Goal: Information Seeking & Learning: Check status

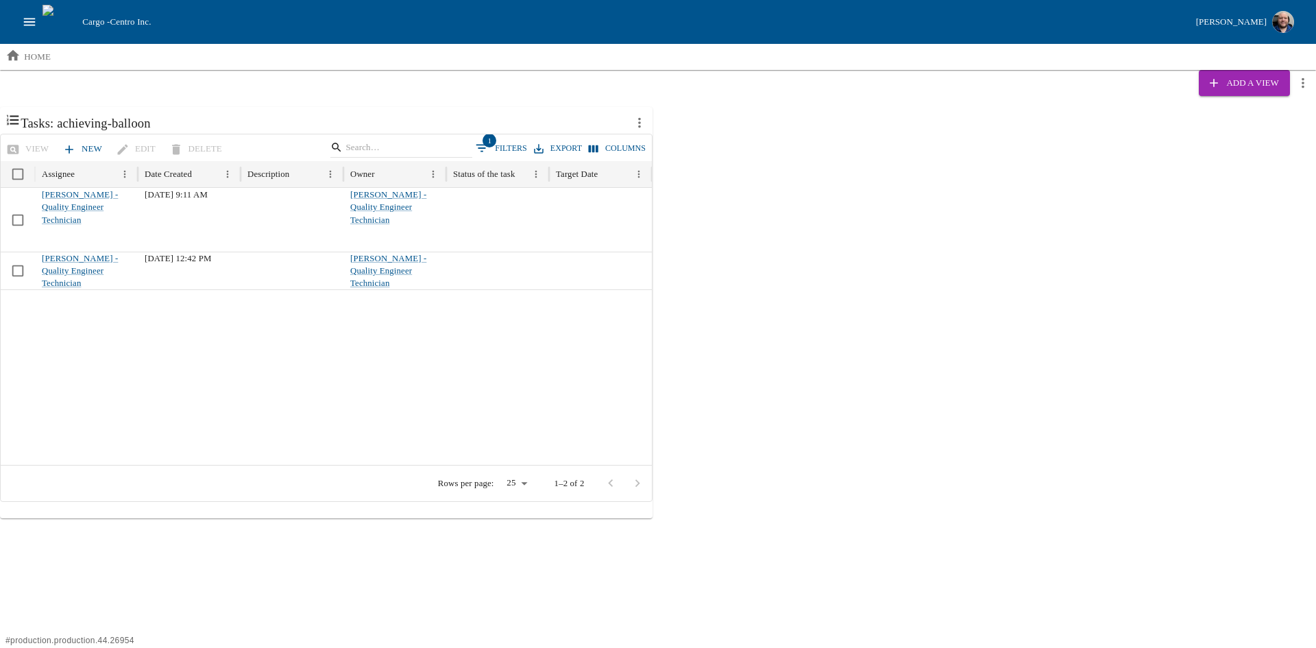
click at [27, 21] on icon "open drawer" at bounding box center [29, 21] width 15 height 15
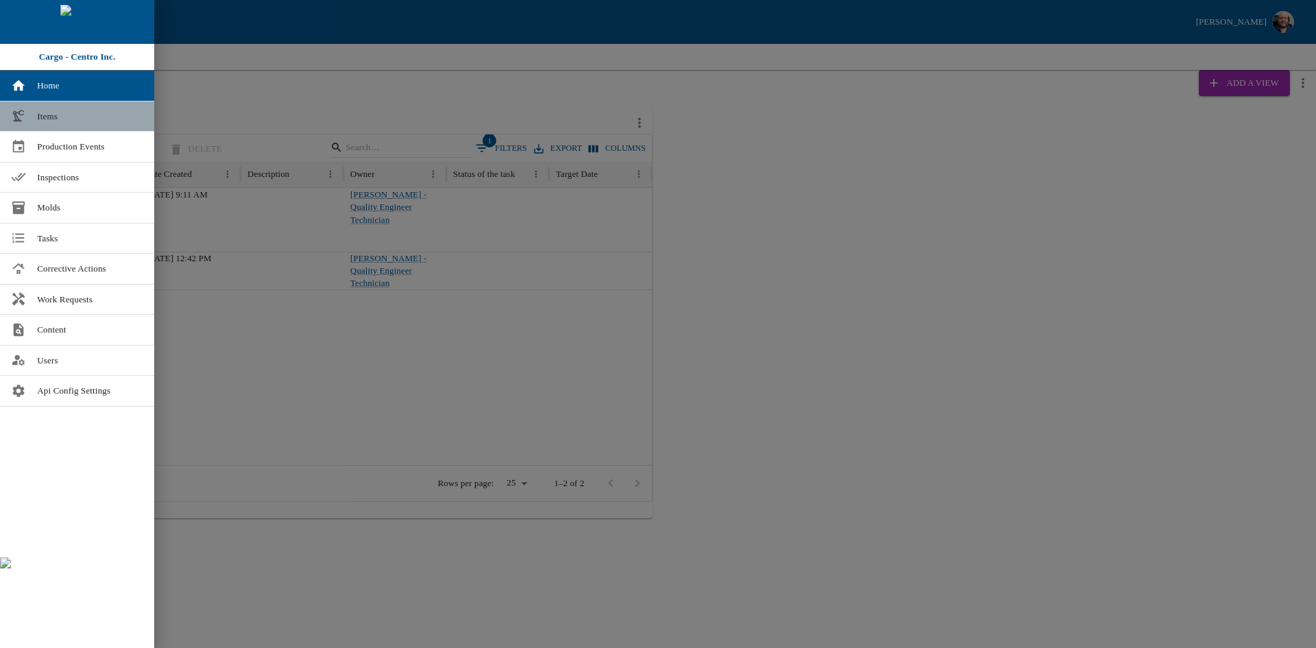
click at [75, 112] on span "Items" at bounding box center [90, 117] width 106 height 14
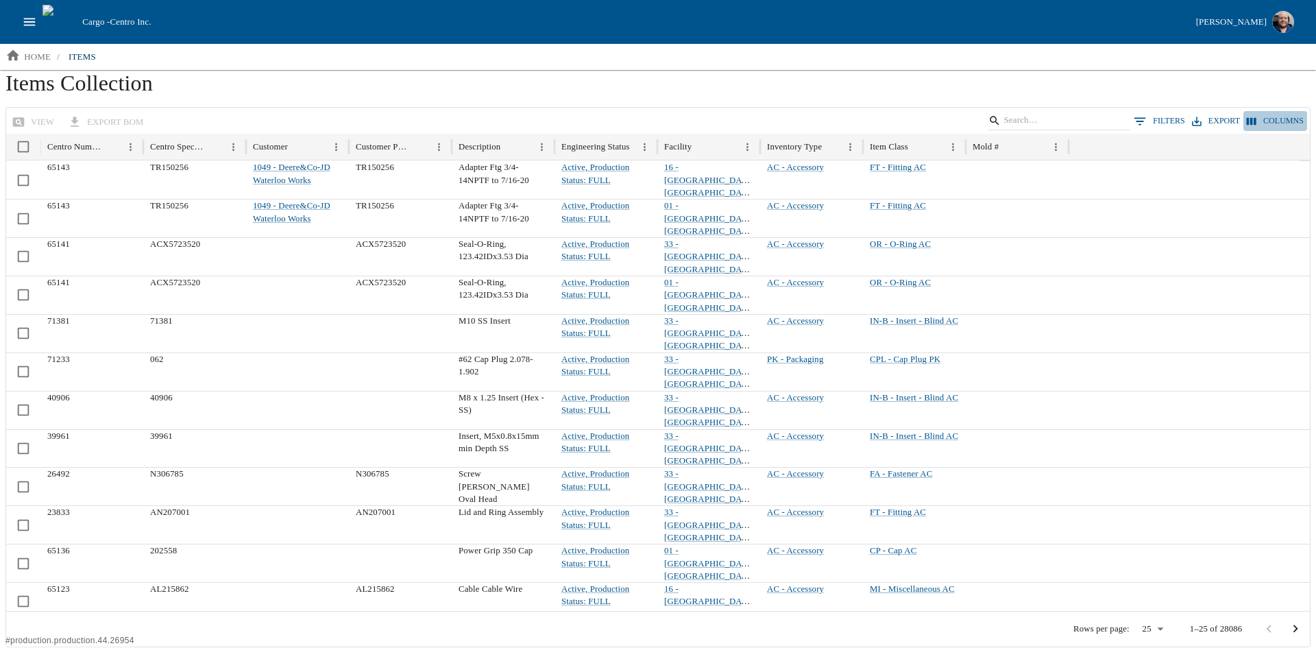
click at [1275, 125] on button "Columns" at bounding box center [1275, 121] width 64 height 20
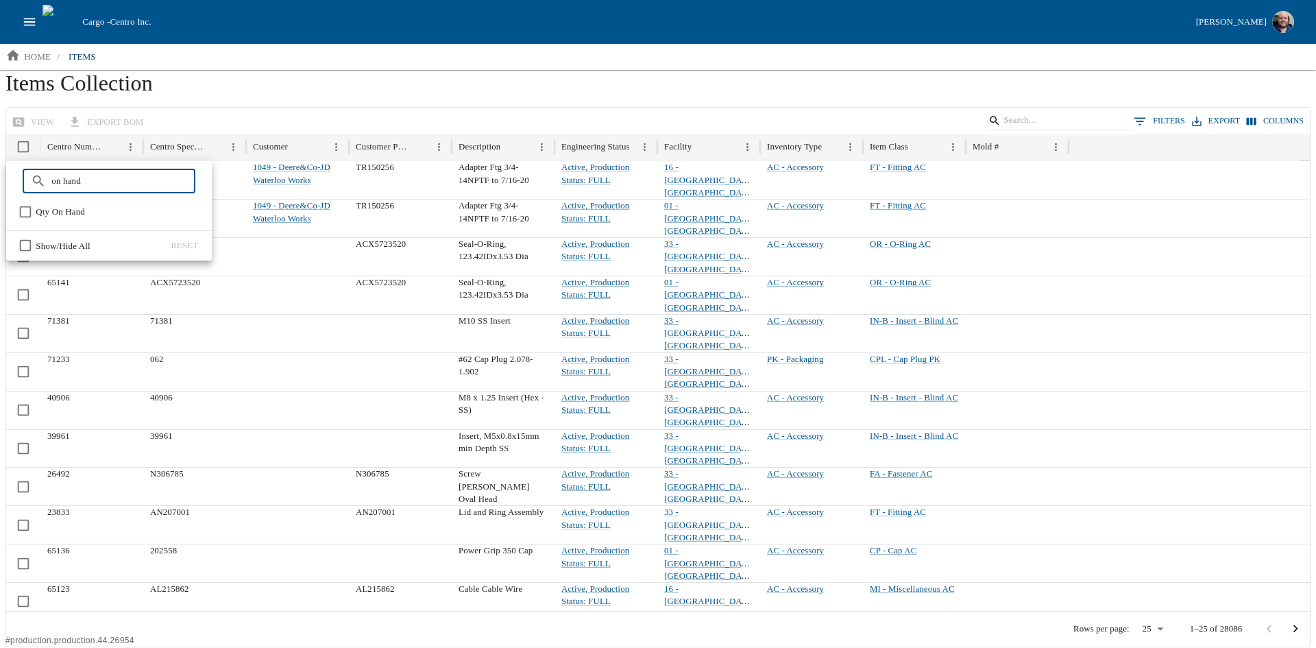
type input "on hand"
click at [1264, 118] on button "Columns" at bounding box center [1275, 121] width 64 height 20
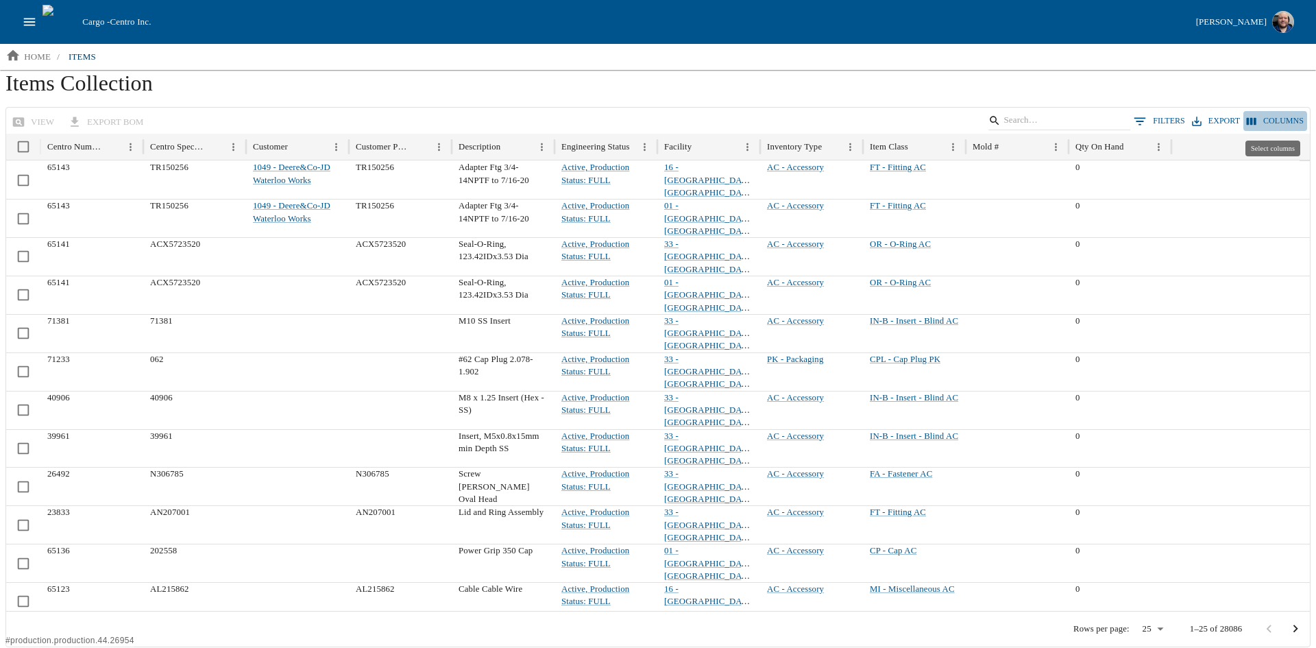
click at [1264, 121] on button "Columns" at bounding box center [1275, 121] width 64 height 20
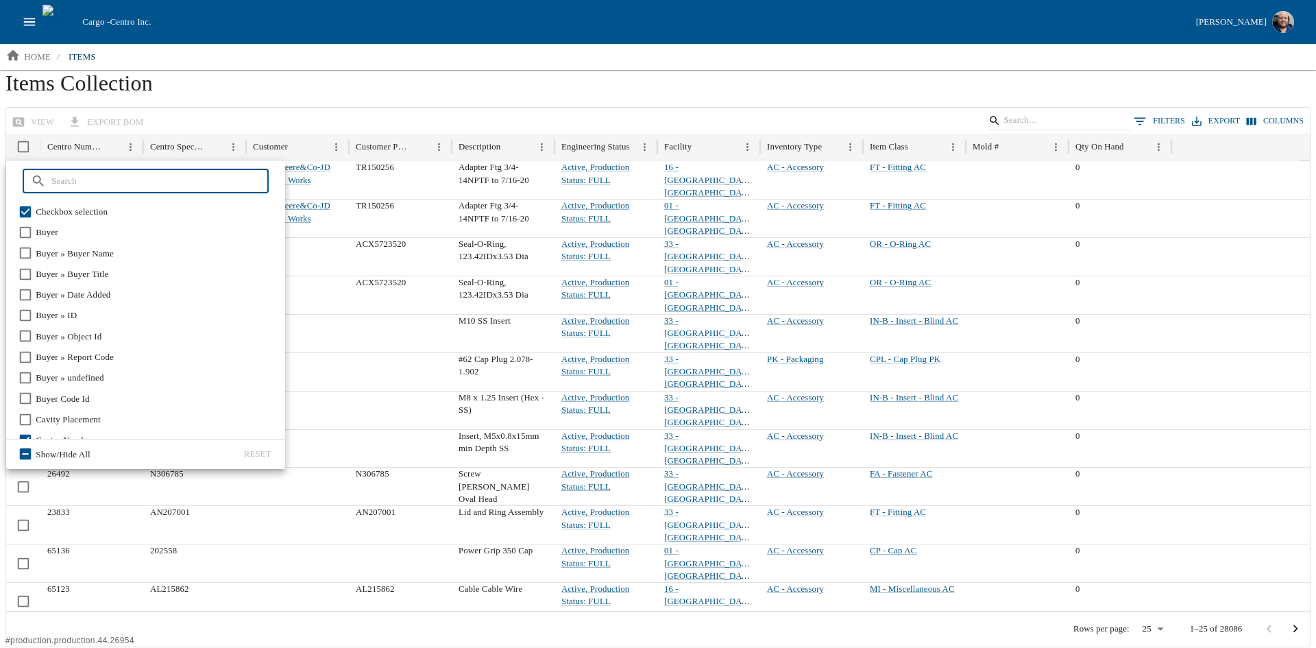
click at [167, 182] on input "text" at bounding box center [159, 181] width 217 height 25
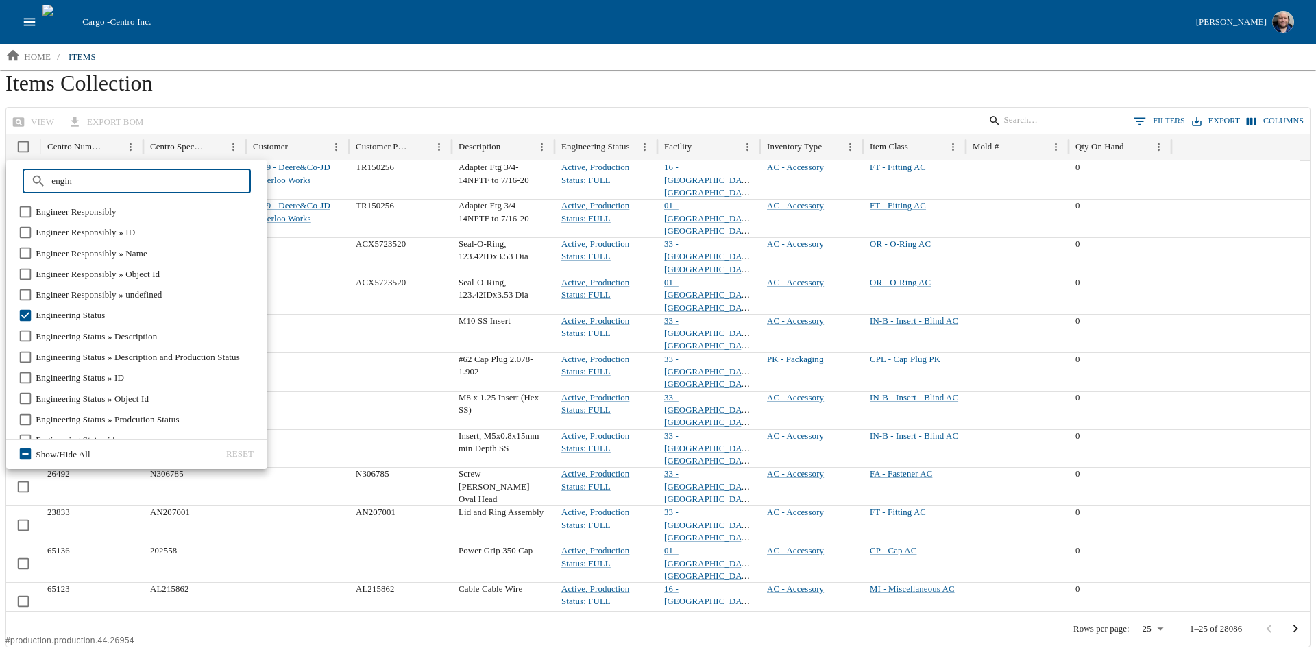
type input "engin"
click at [610, 78] on h1 "Items Collection" at bounding box center [657, 88] width 1305 height 37
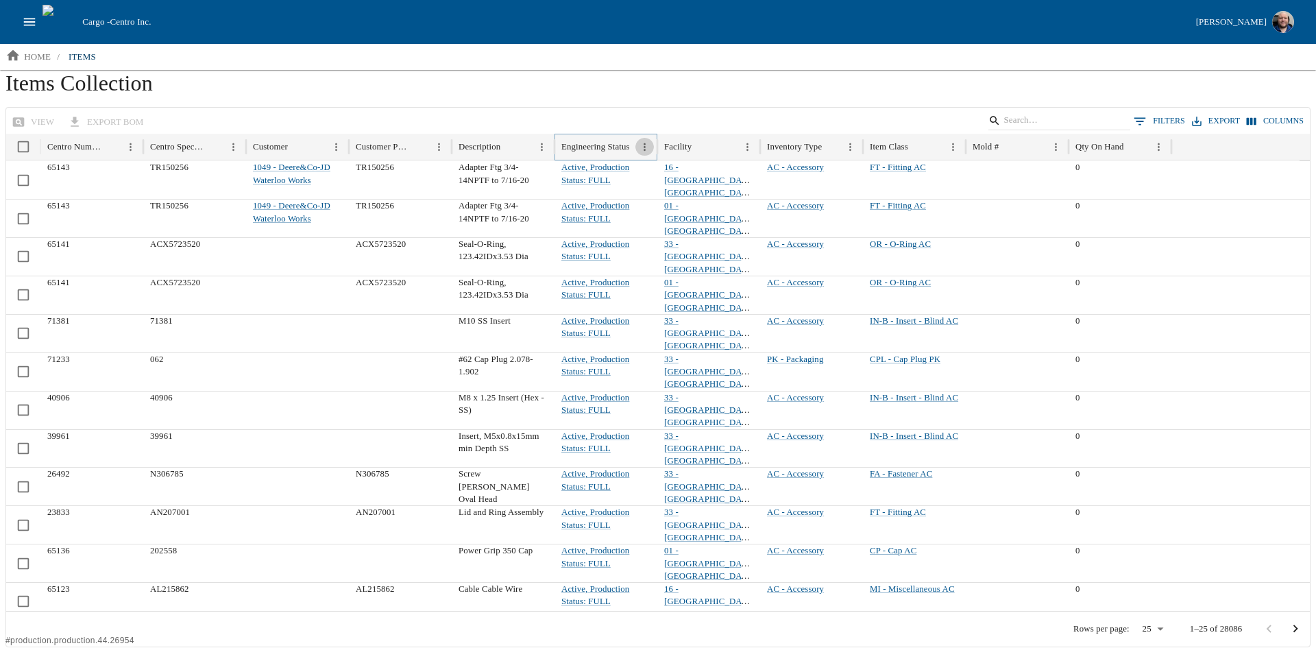
click at [645, 142] on icon "Menu" at bounding box center [645, 147] width 12 height 12
click at [568, 101] on h1 "Items Collection" at bounding box center [657, 88] width 1305 height 37
click at [641, 143] on icon "Menu" at bounding box center [645, 147] width 12 height 12
click at [643, 102] on h1 "Items Collection" at bounding box center [657, 88] width 1305 height 37
click at [1159, 122] on button "0 Filters" at bounding box center [1159, 121] width 58 height 21
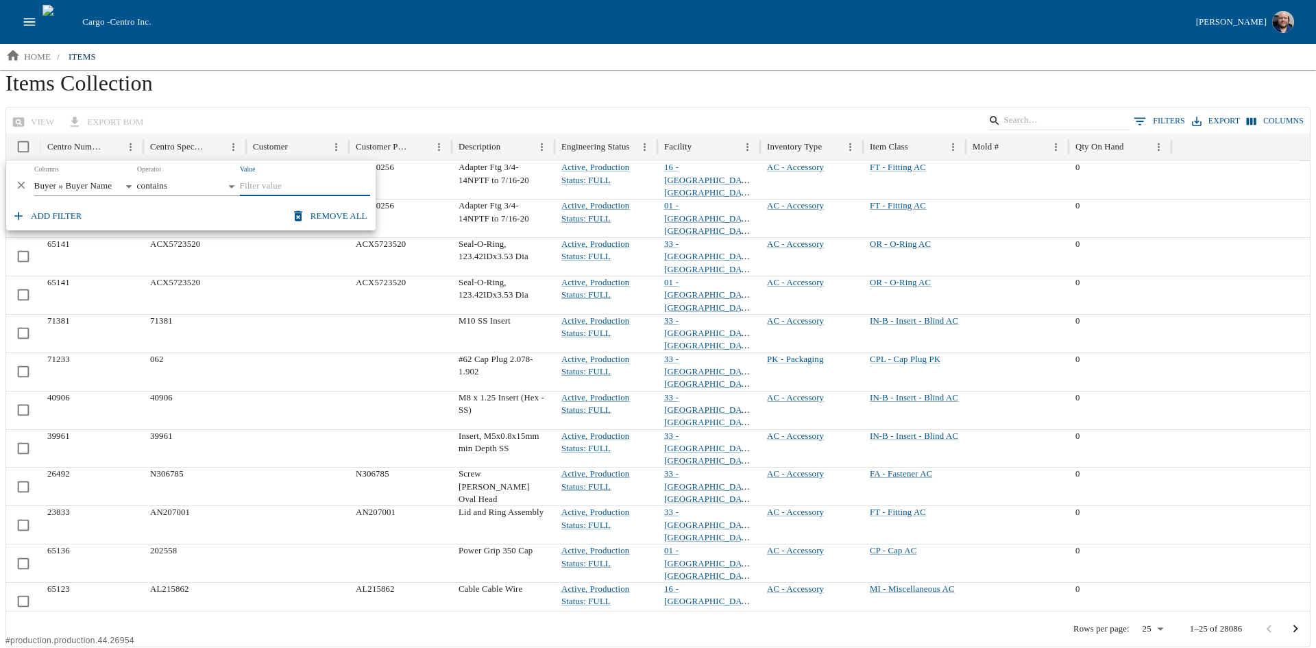
click at [134, 184] on body "Cargo - Centro Inc. Aaron Jacobs home / items Items Collection view export BOM …" at bounding box center [658, 323] width 1316 height 647
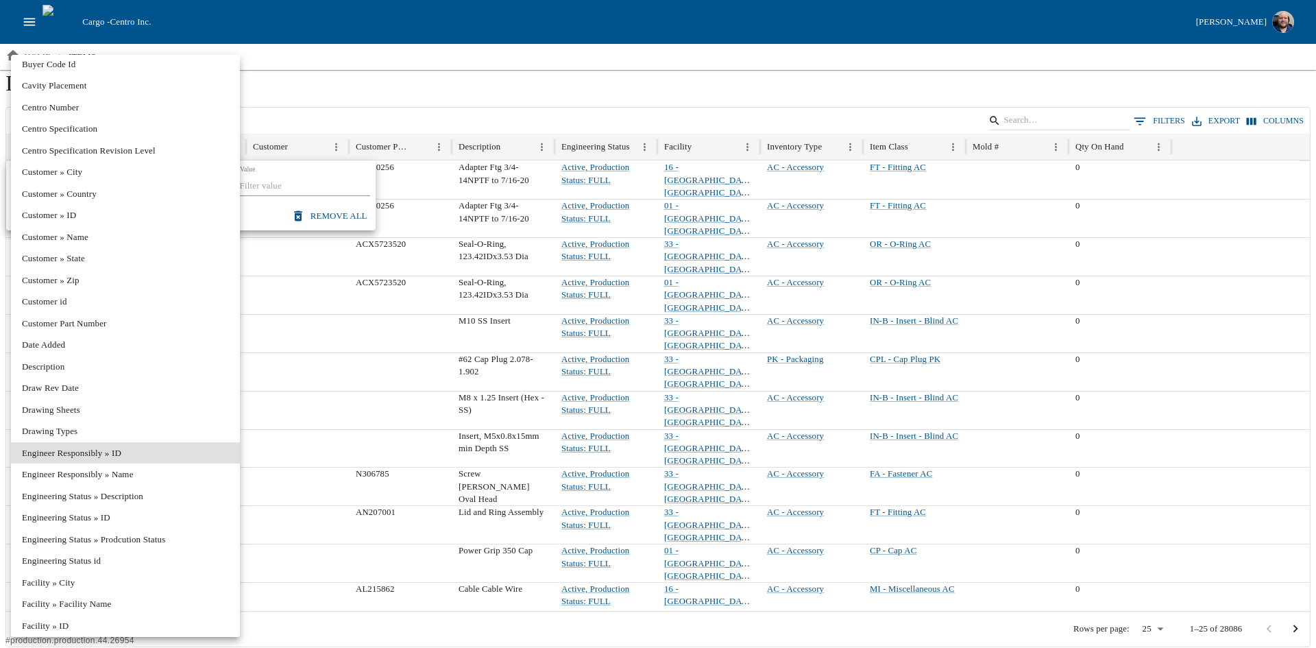
scroll to position [137, 0]
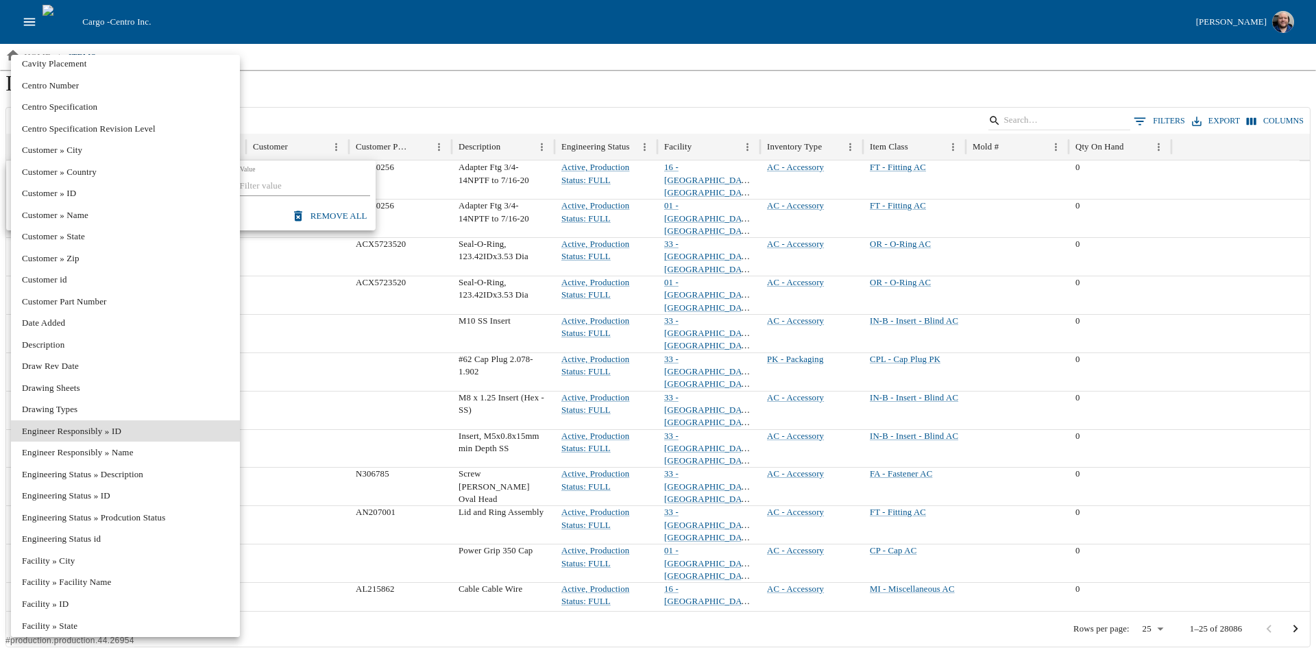
click at [147, 515] on li "Engineering Status » Prodcution Status" at bounding box center [125, 517] width 229 height 22
type input "**********"
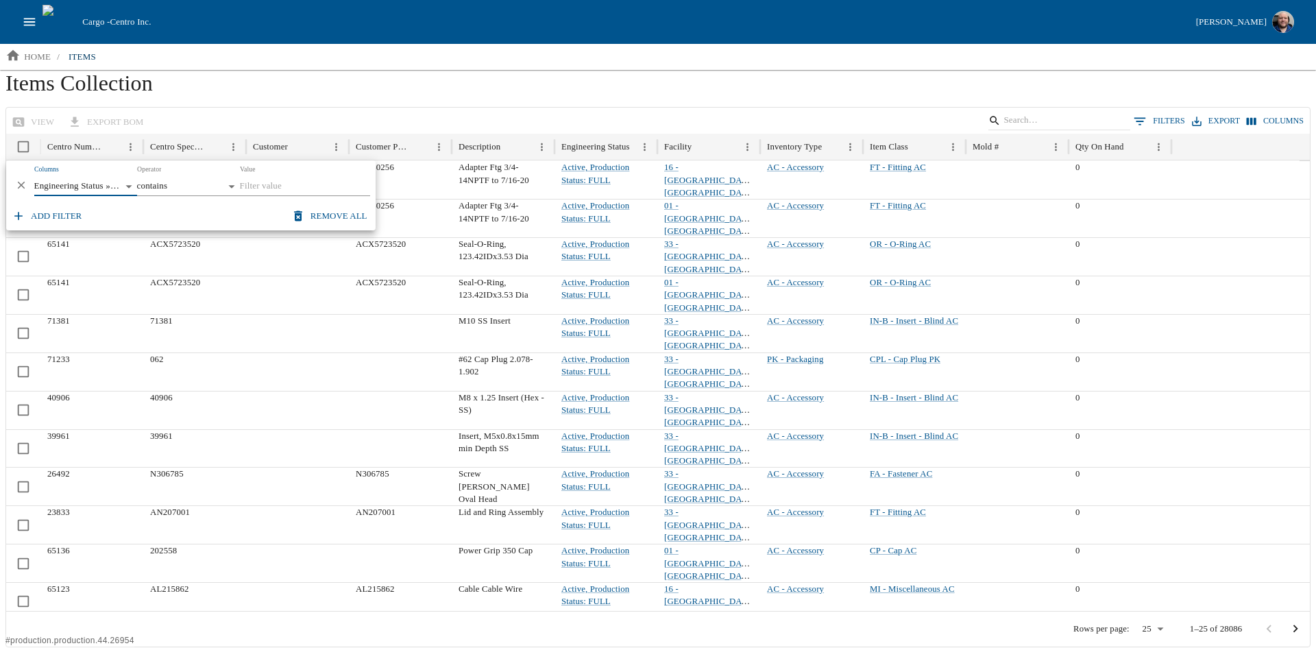
drag, startPoint x: 263, startPoint y: 185, endPoint x: 262, endPoint y: 201, distance: 16.5
click at [263, 186] on input "Value" at bounding box center [305, 186] width 130 height 19
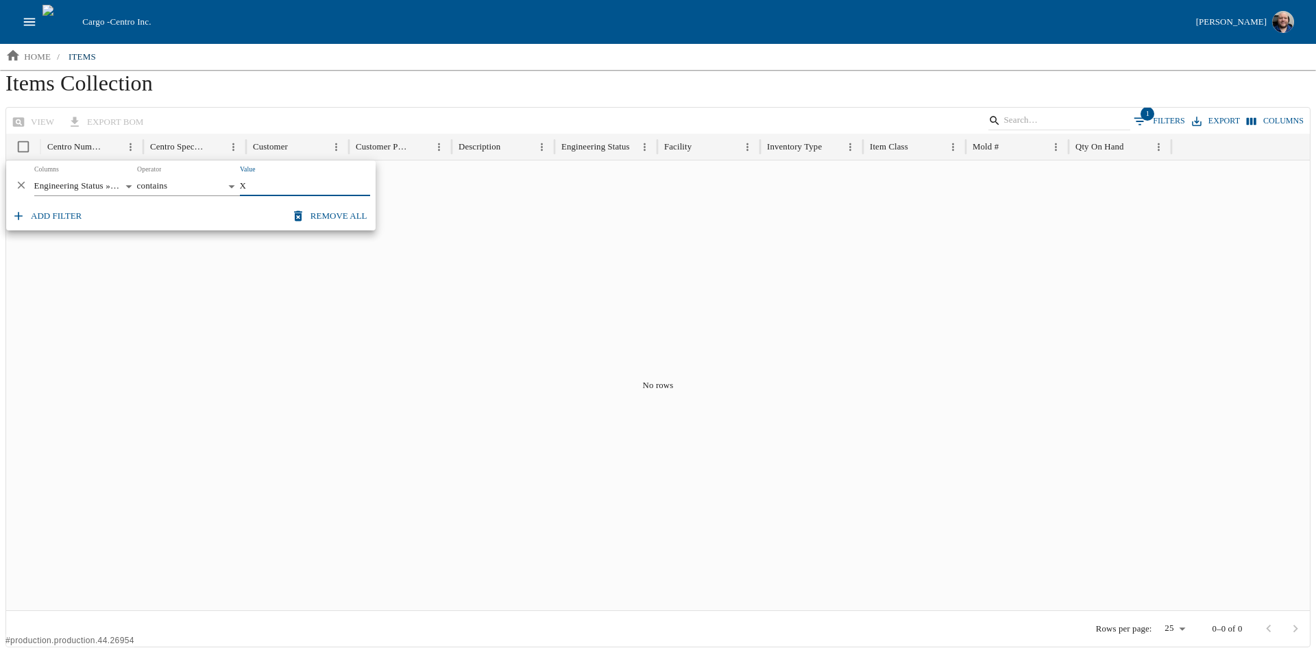
type input "X"
click at [324, 97] on h1 "Items Collection" at bounding box center [657, 88] width 1305 height 37
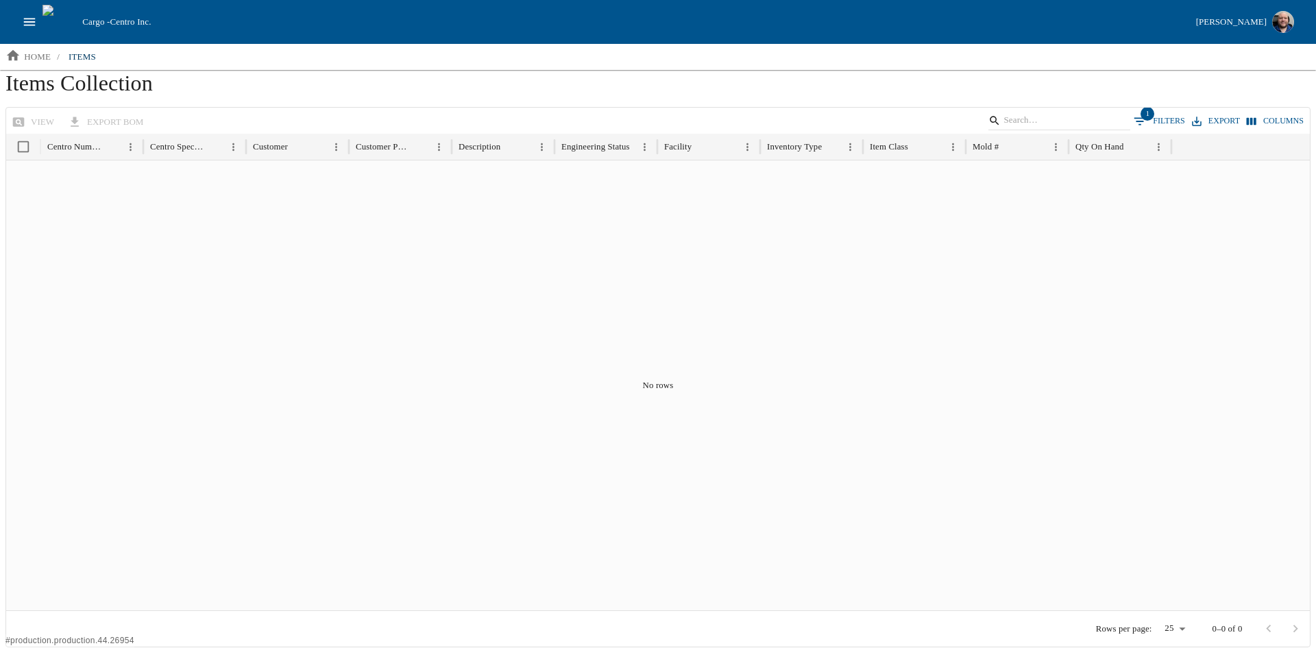
click at [1173, 117] on button "1 Filters" at bounding box center [1159, 121] width 58 height 21
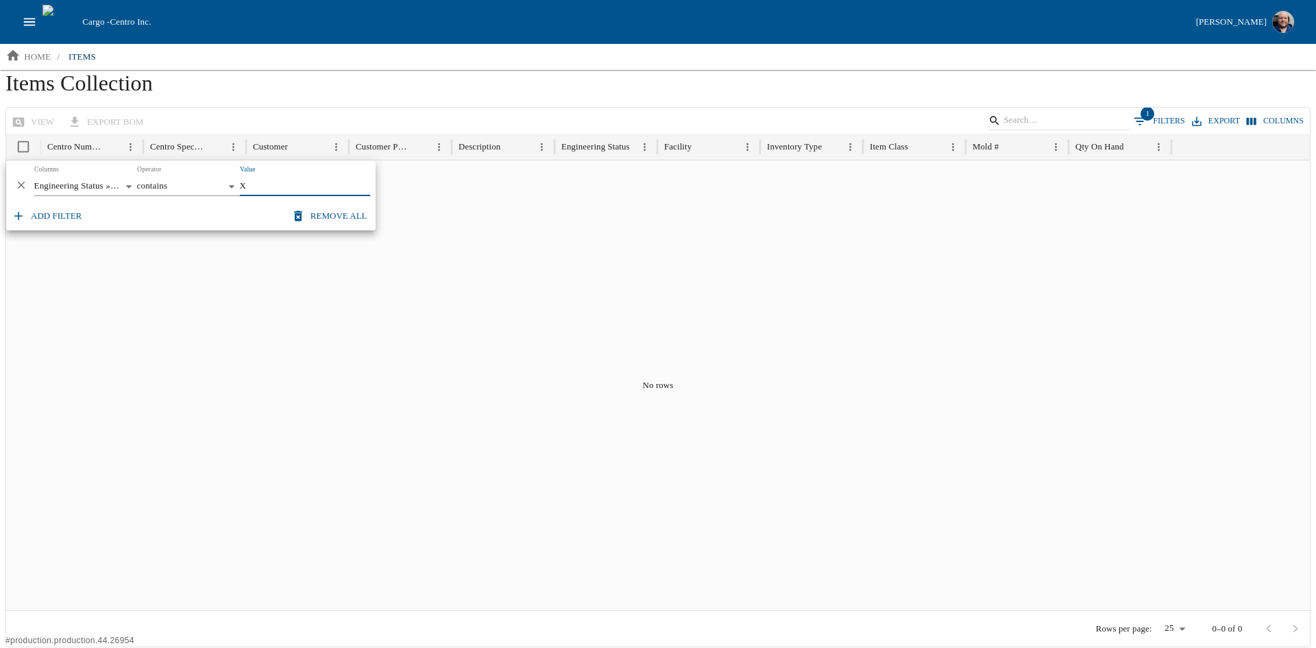
click at [230, 182] on body "**********" at bounding box center [658, 323] width 1316 height 647
click at [184, 252] on li "equals" at bounding box center [188, 256] width 103 height 22
type input "******"
click at [123, 187] on body "**********" at bounding box center [658, 323] width 1316 height 647
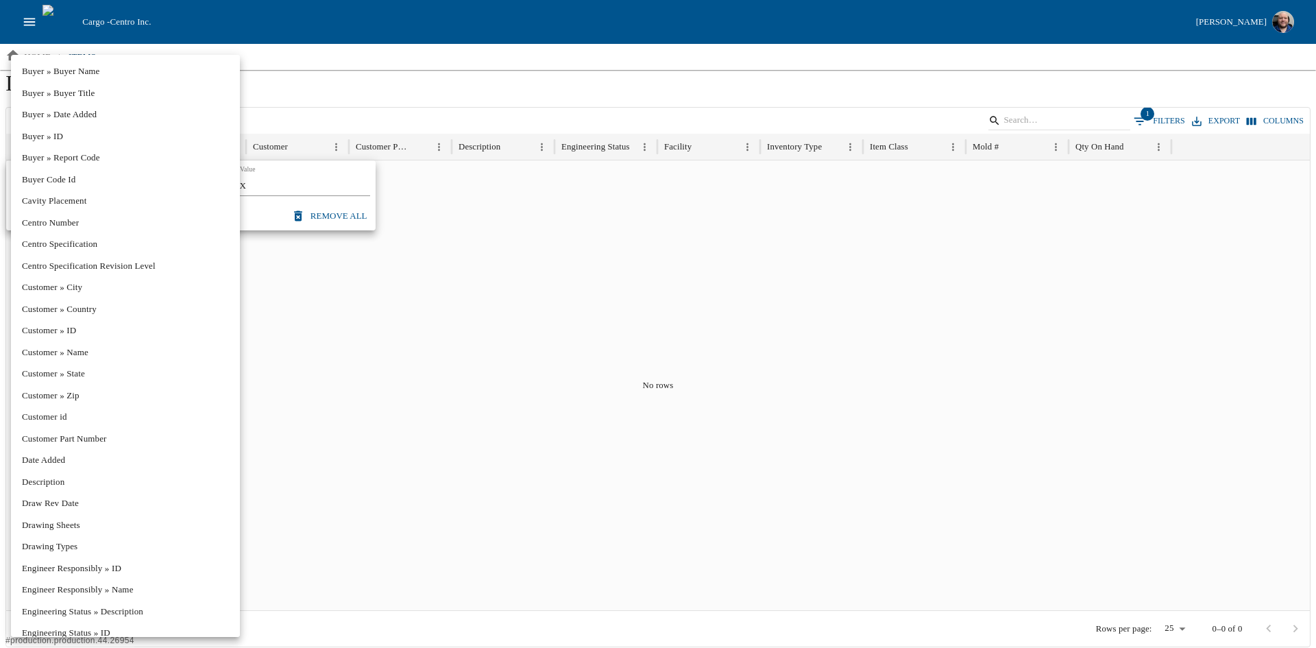
scroll to position [308, 0]
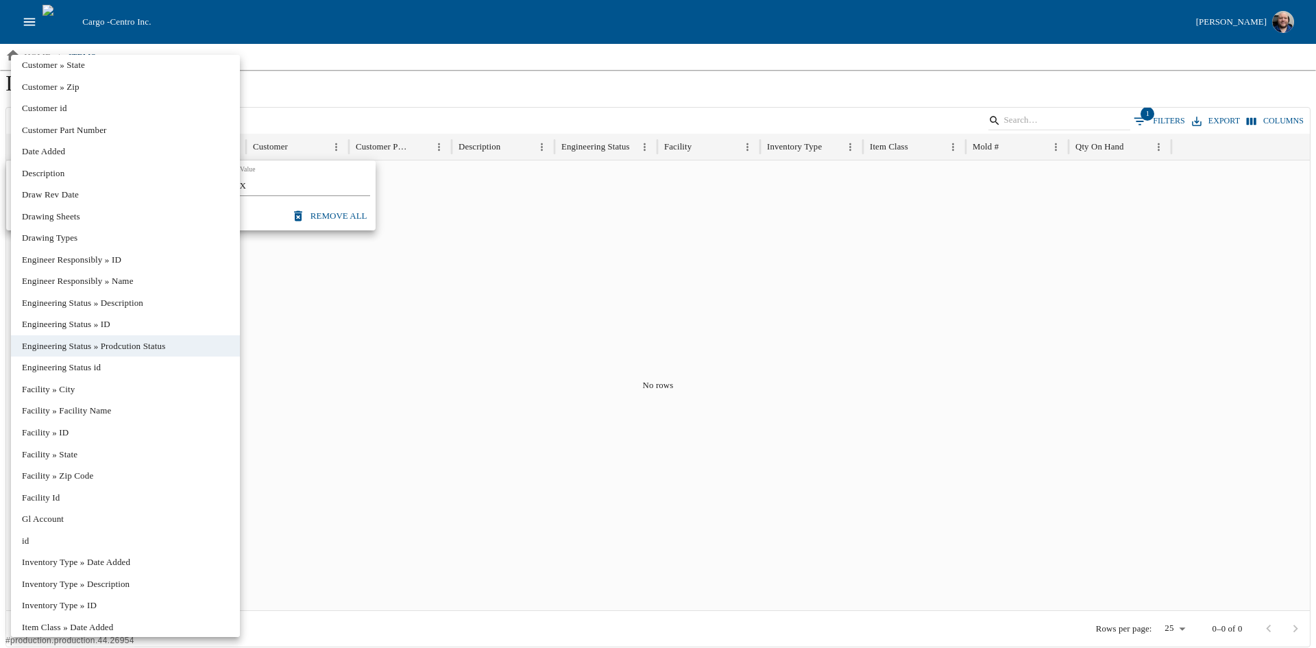
click at [75, 323] on li "Engineering Status » ID" at bounding box center [125, 324] width 229 height 22
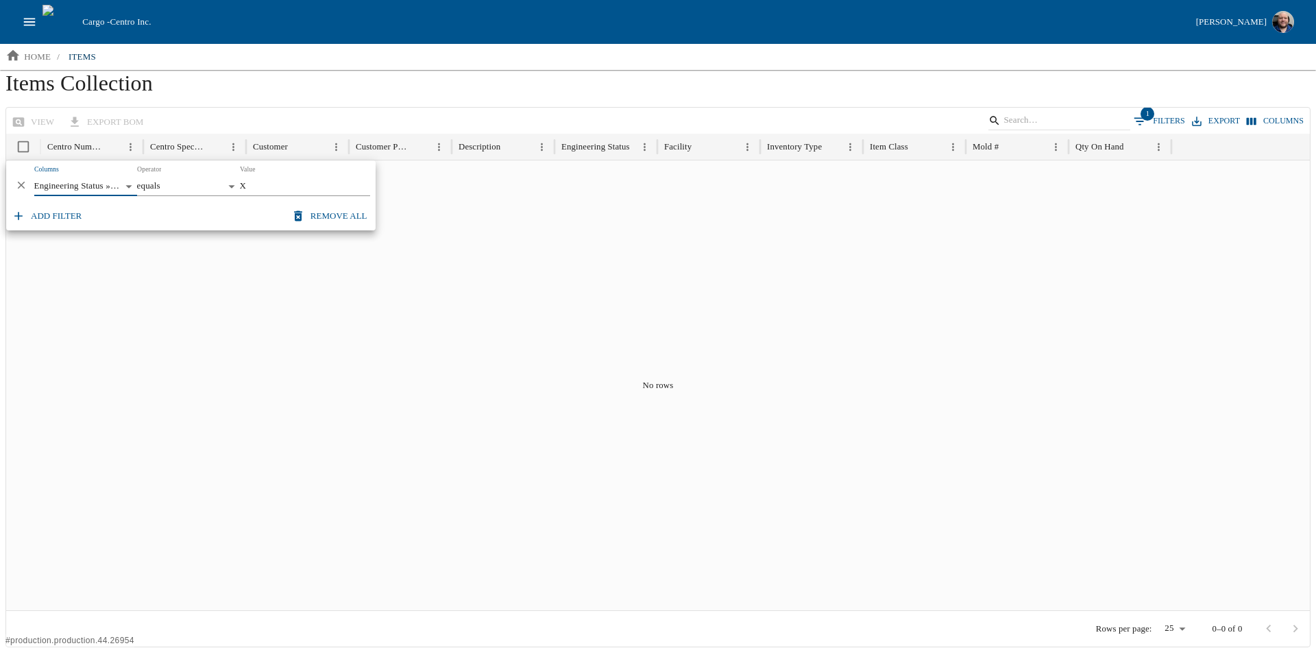
click at [94, 186] on body "**********" at bounding box center [658, 323] width 1316 height 647
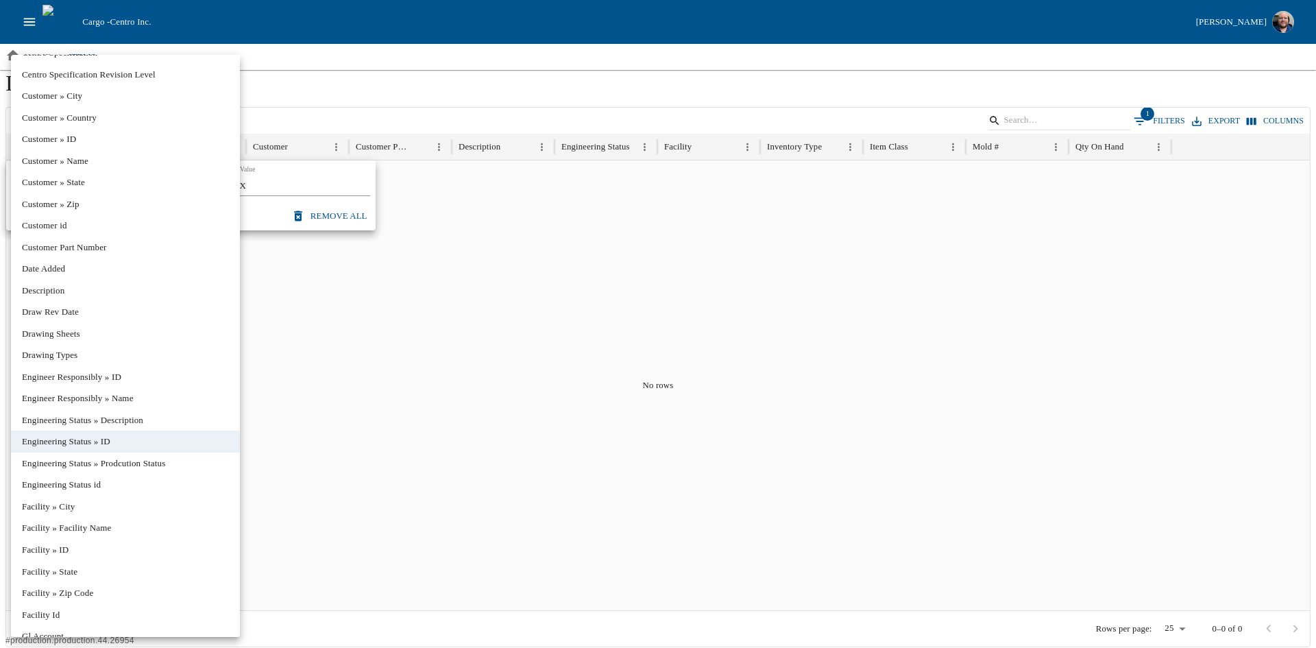
scroll to position [212, 0]
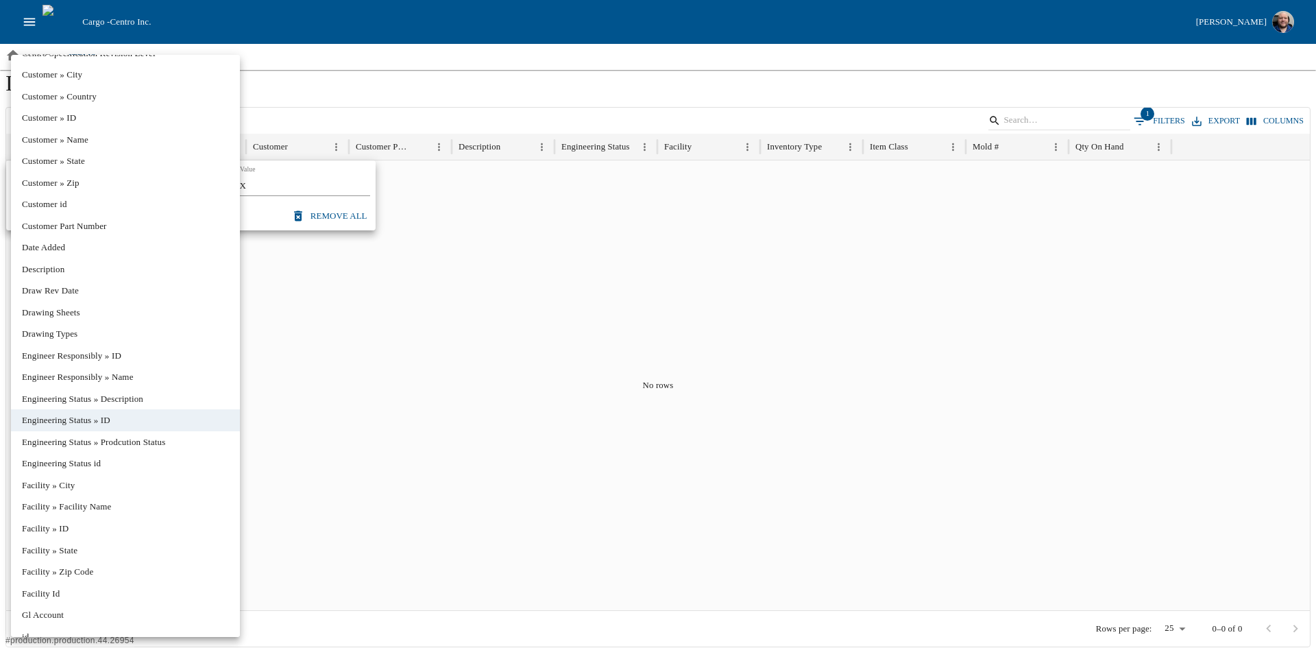
click at [95, 461] on li "Engineering Status id" at bounding box center [125, 463] width 229 height 22
type input "**********"
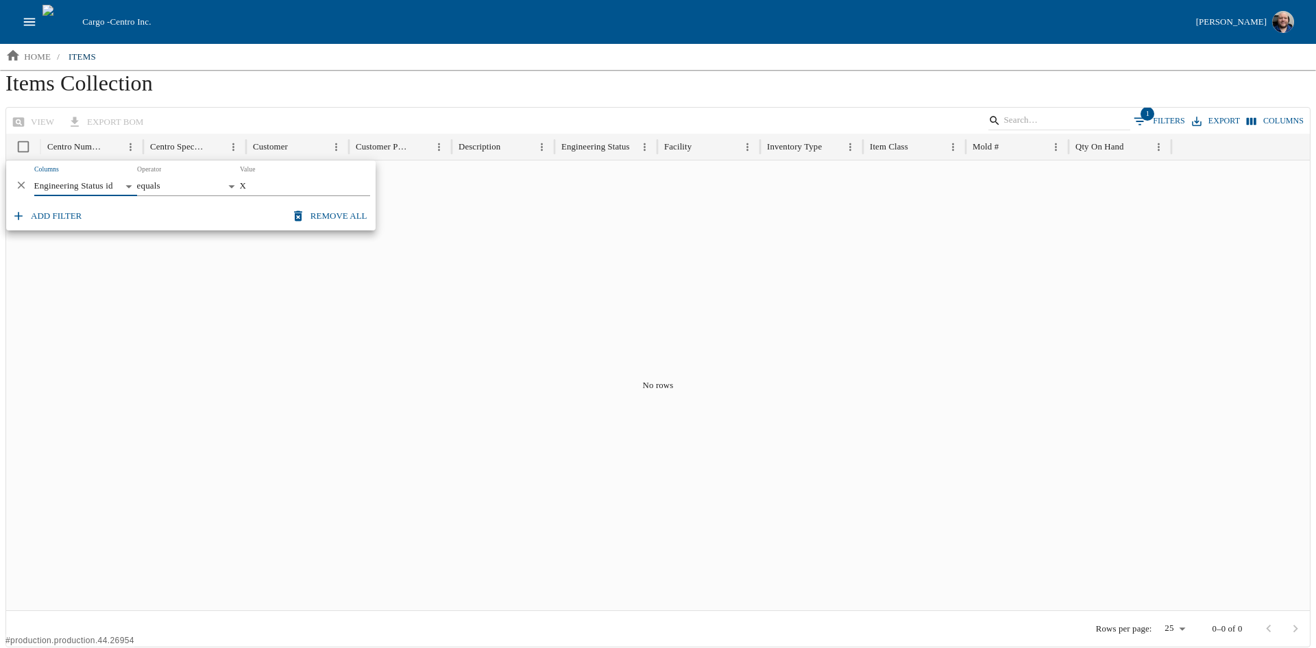
click at [103, 186] on body "**********" at bounding box center [658, 323] width 1316 height 647
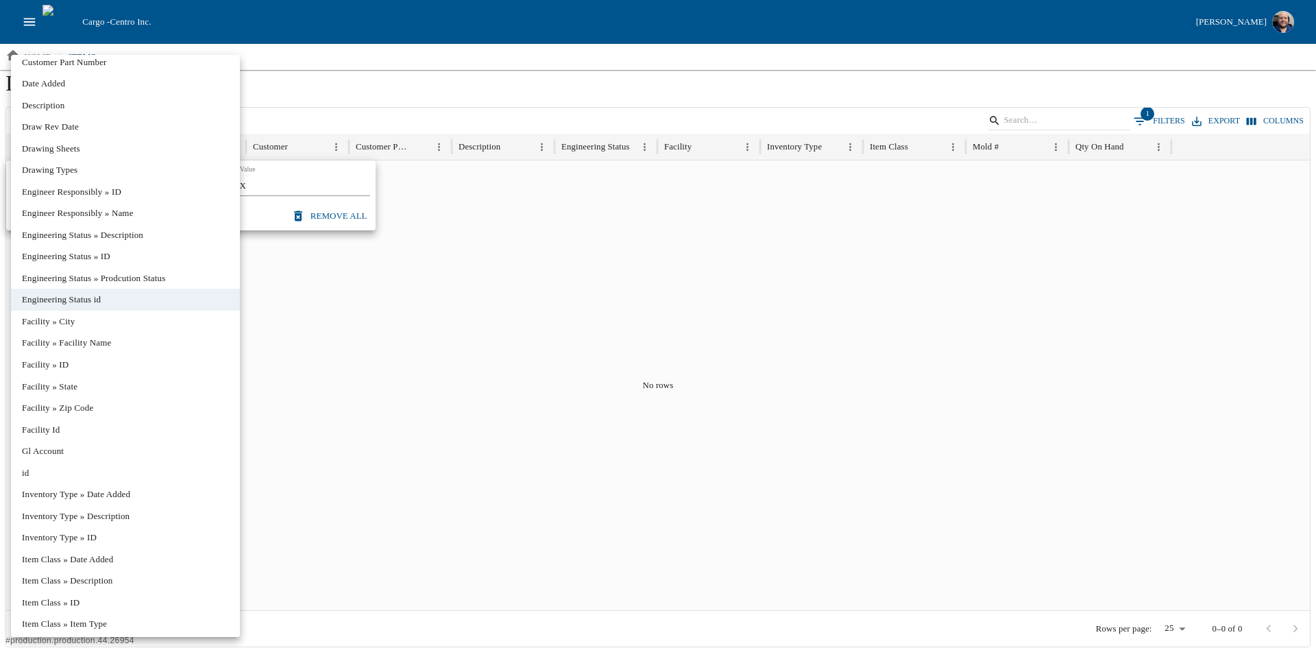
scroll to position [467, 0]
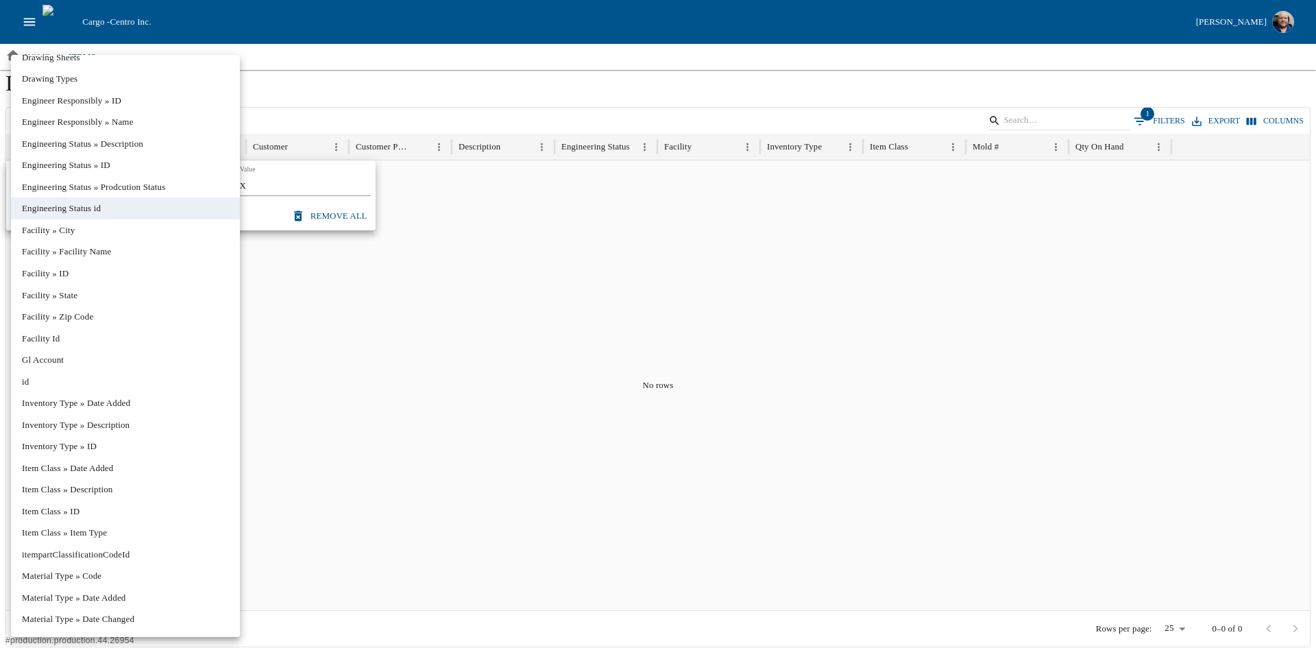
click at [367, 59] on div at bounding box center [658, 324] width 1316 height 648
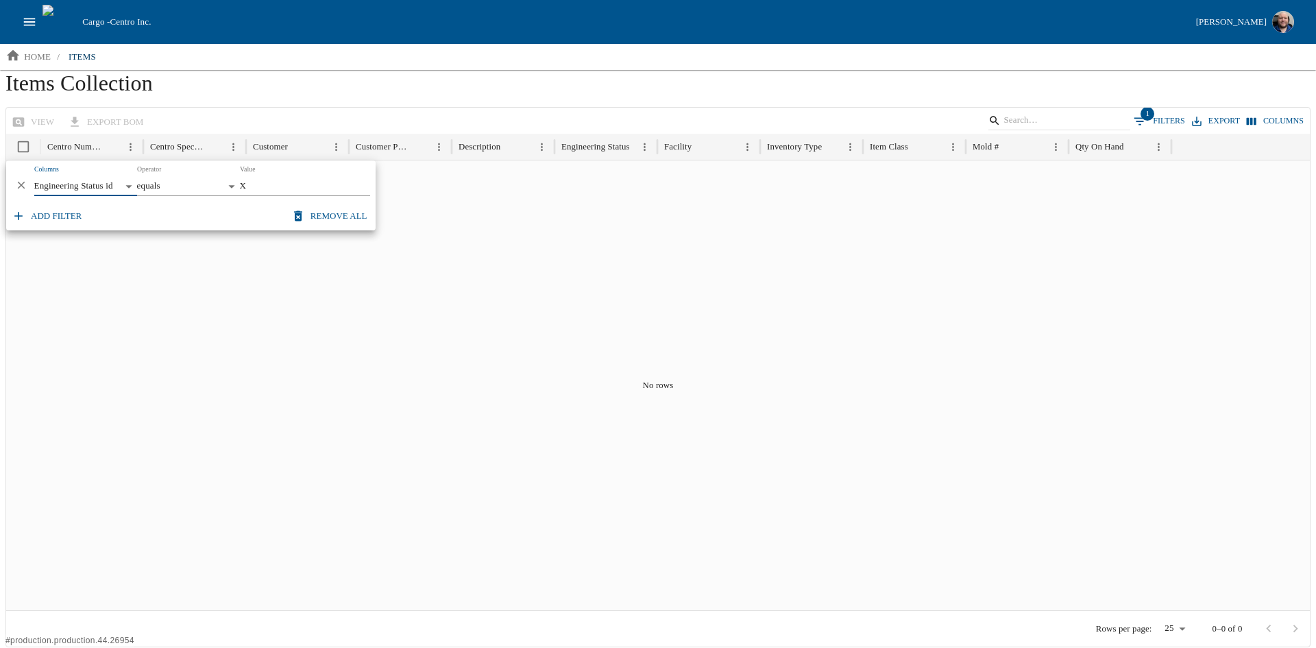
click at [263, 188] on input "X" at bounding box center [305, 186] width 130 height 19
type input "Prototype"
click at [127, 180] on body "**********" at bounding box center [658, 323] width 1316 height 647
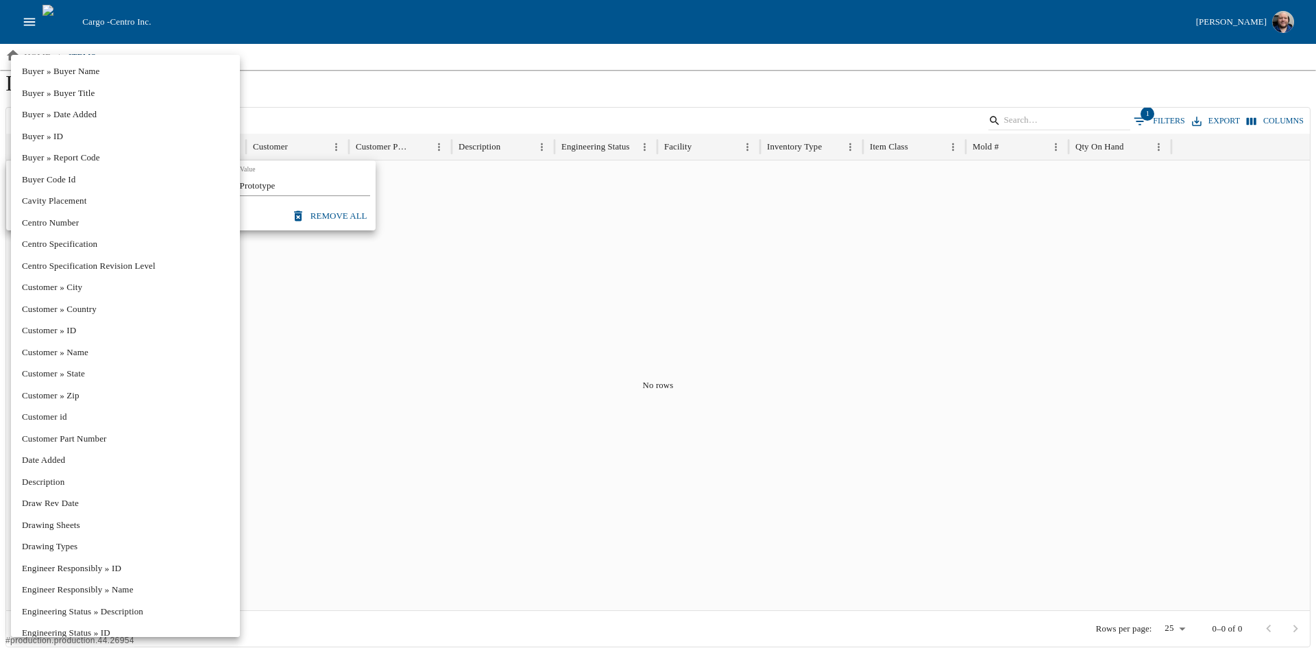
scroll to position [330, 0]
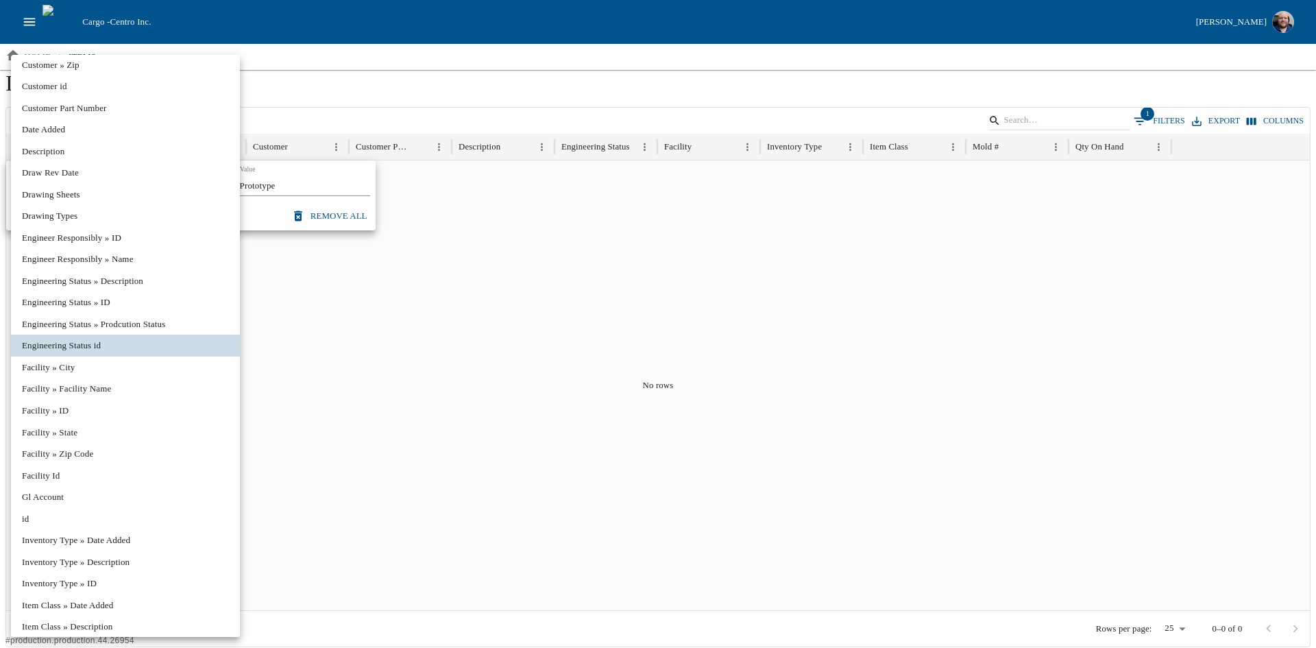
click at [144, 323] on li "Engineering Status » Prodcution Status" at bounding box center [125, 324] width 229 height 22
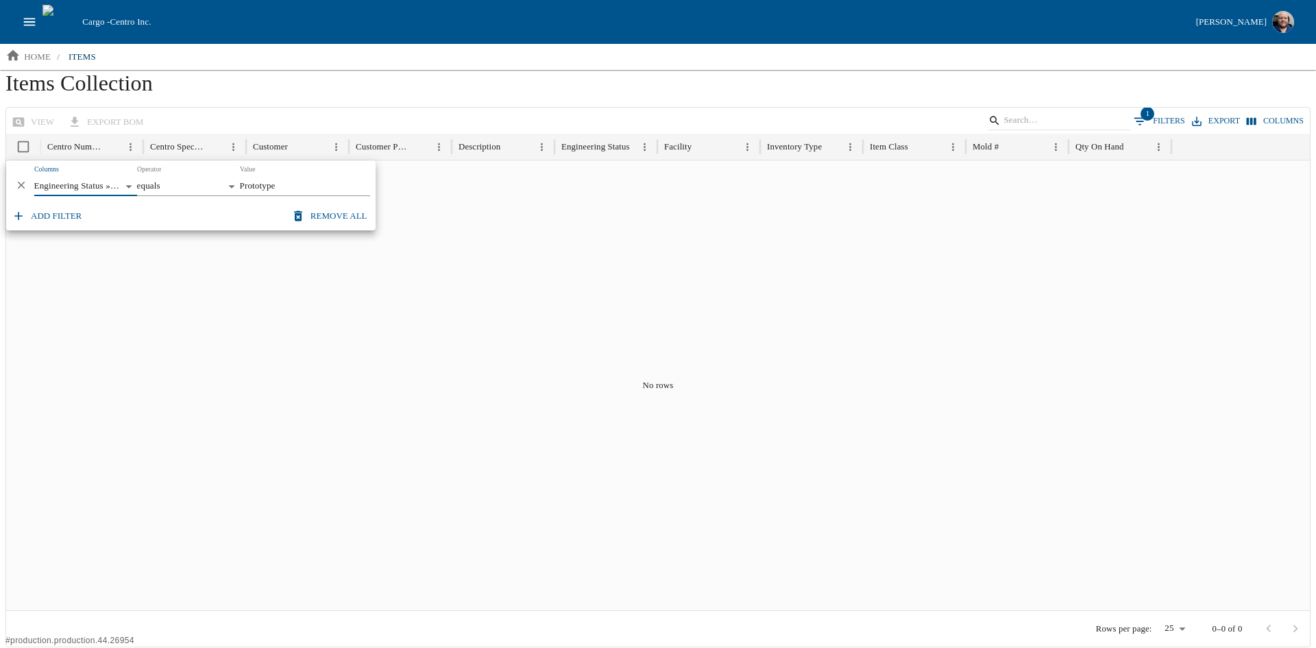
click at [125, 186] on body "**********" at bounding box center [658, 323] width 1316 height 647
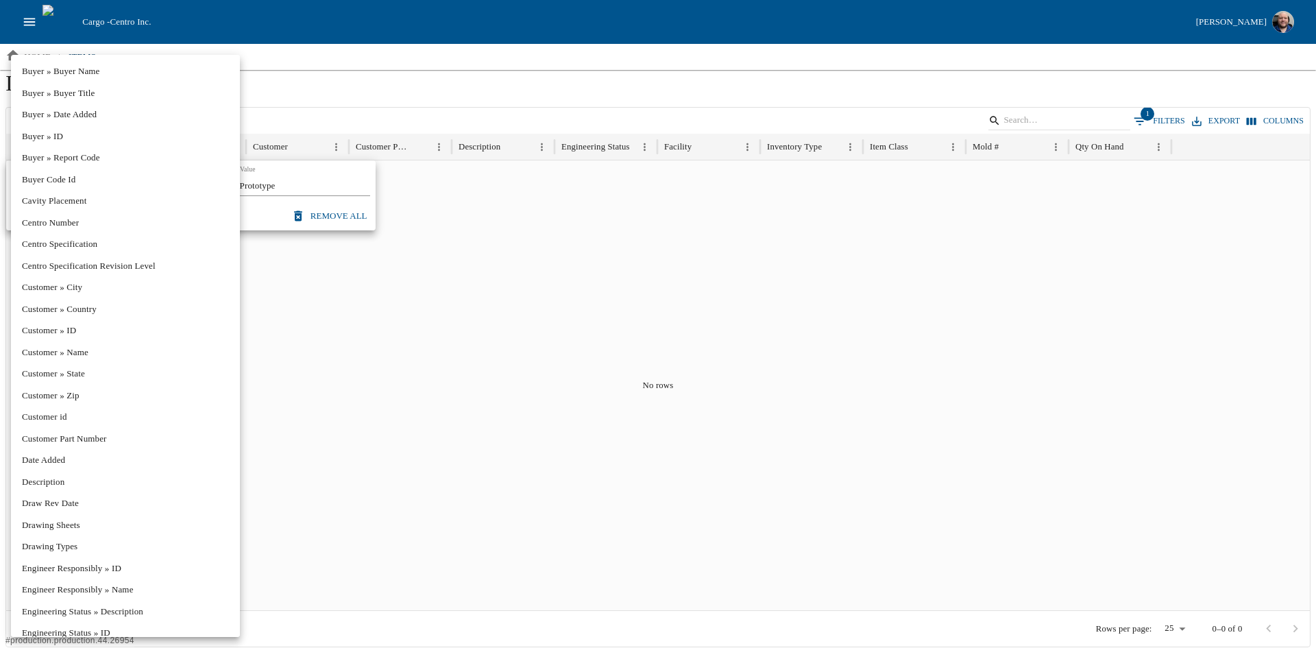
scroll to position [308, 0]
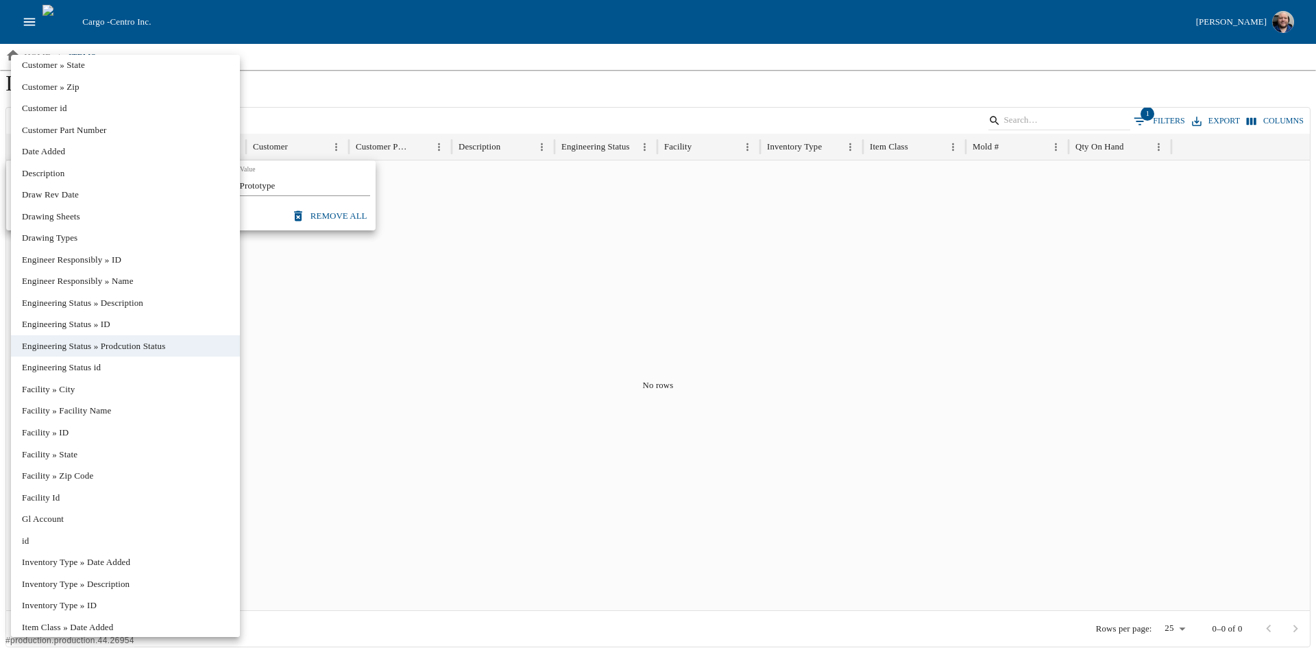
click at [80, 316] on li "Engineering Status » ID" at bounding box center [125, 324] width 229 height 22
type input "**********"
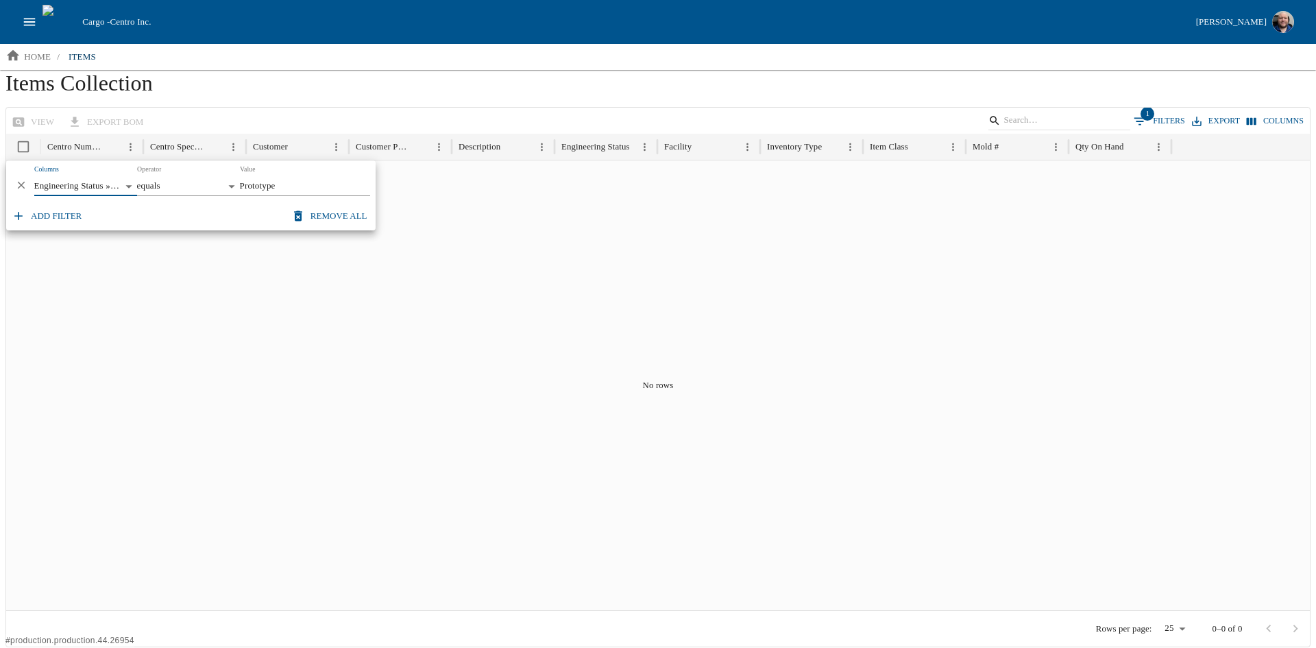
click at [93, 182] on body "**********" at bounding box center [658, 323] width 1316 height 647
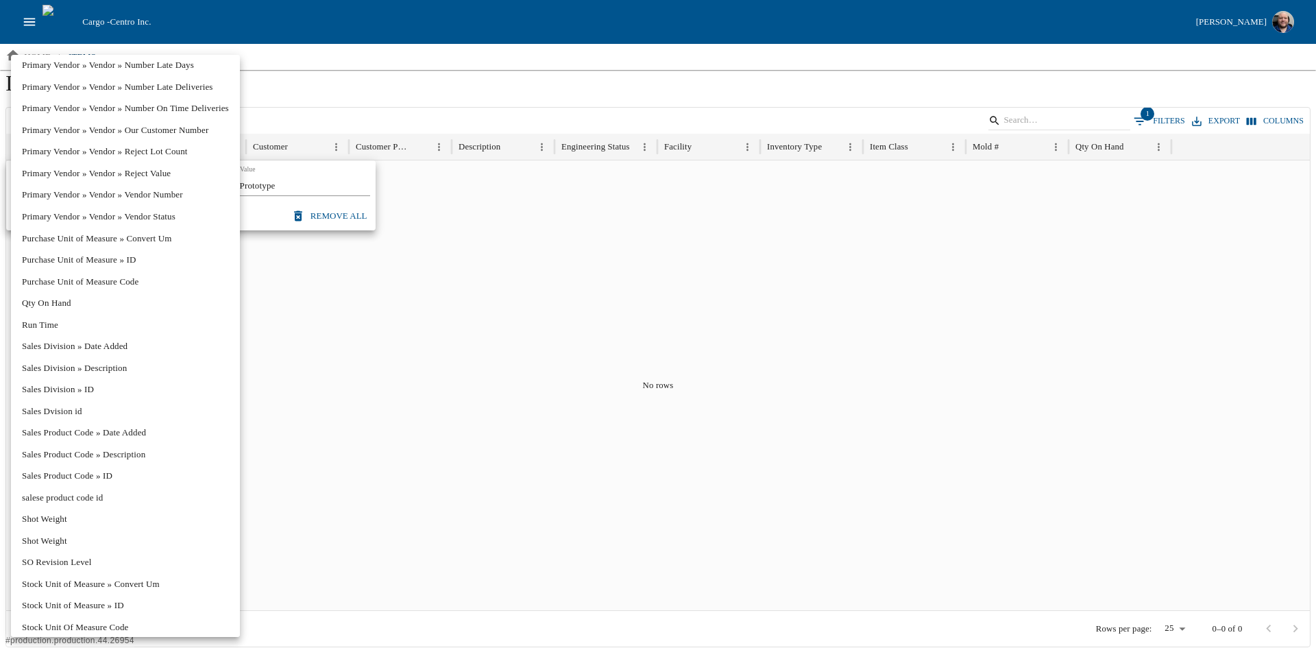
scroll to position [222, 0]
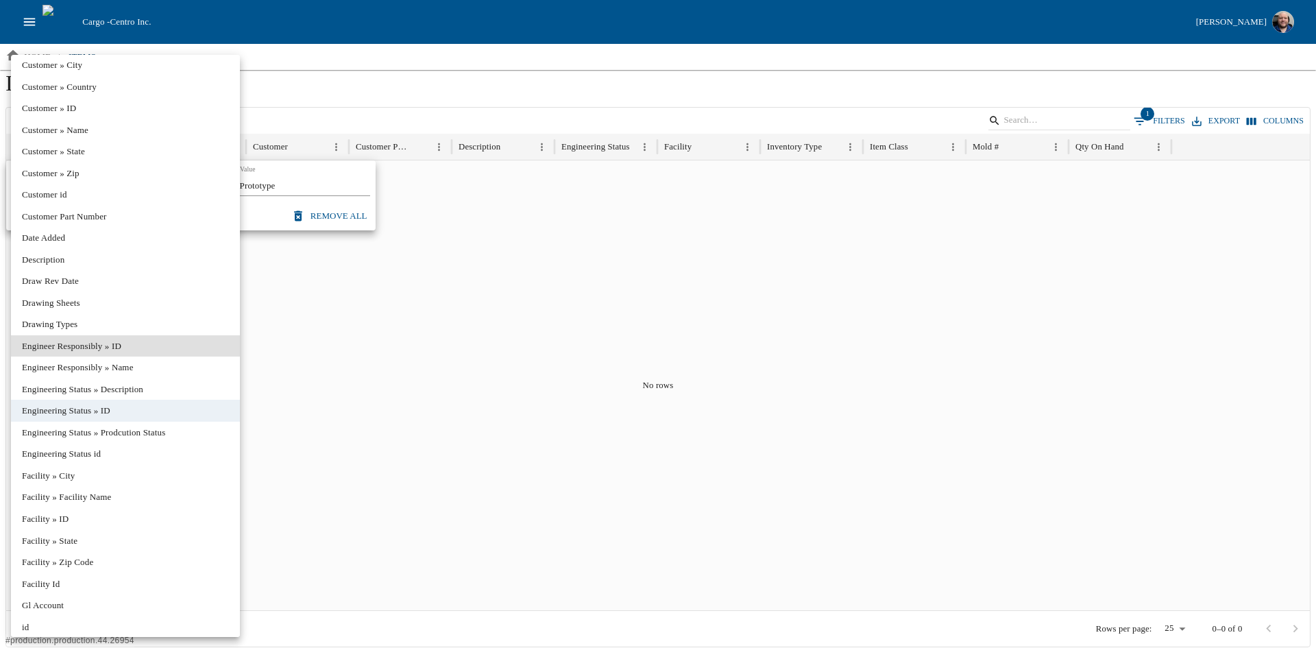
click at [353, 90] on div at bounding box center [658, 324] width 1316 height 648
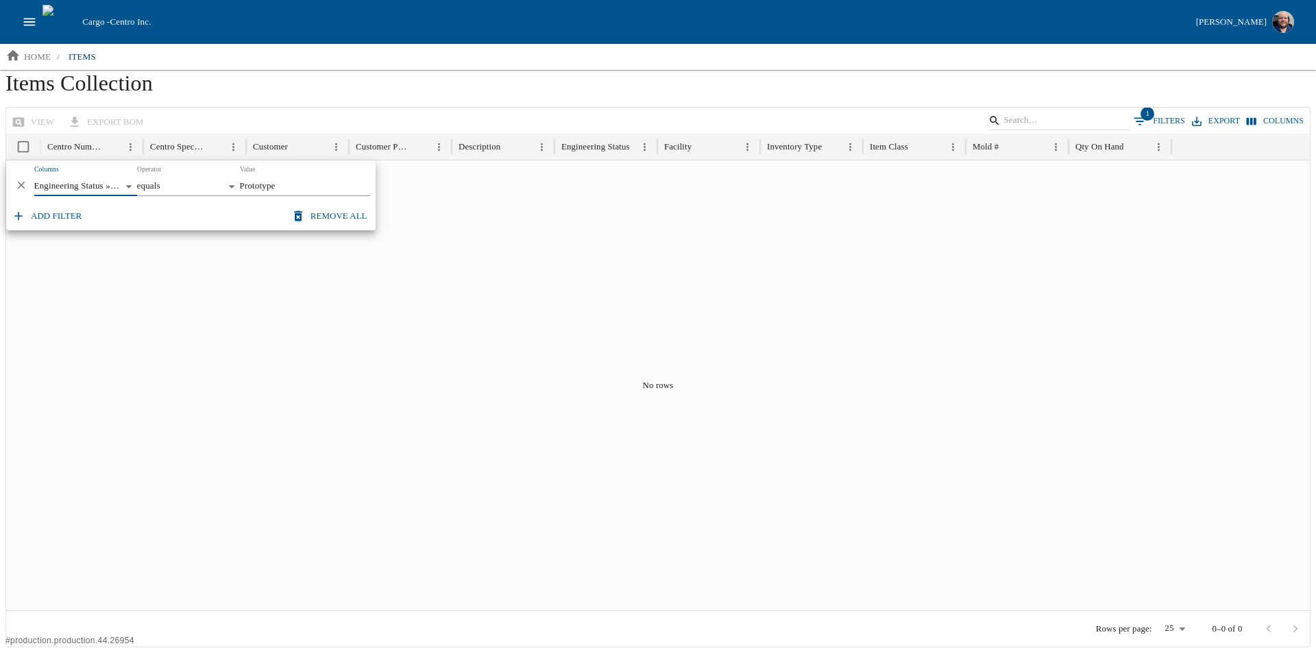
drag, startPoint x: 245, startPoint y: 185, endPoint x: 218, endPoint y: 184, distance: 27.4
click at [236, 186] on div "**********" at bounding box center [190, 180] width 369 height 41
click at [217, 184] on body "**********" at bounding box center [658, 323] width 1316 height 647
click at [188, 212] on li "contains" at bounding box center [188, 212] width 103 height 22
type input "********"
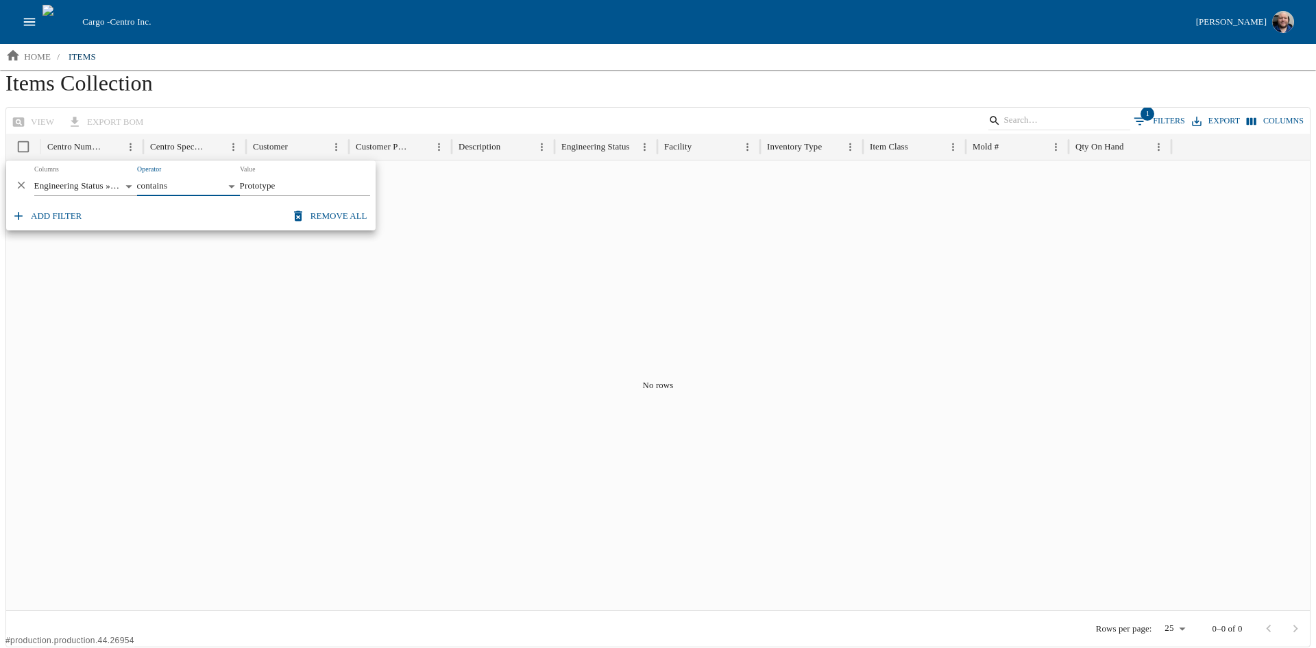
click at [86, 188] on body "**********" at bounding box center [658, 323] width 1316 height 647
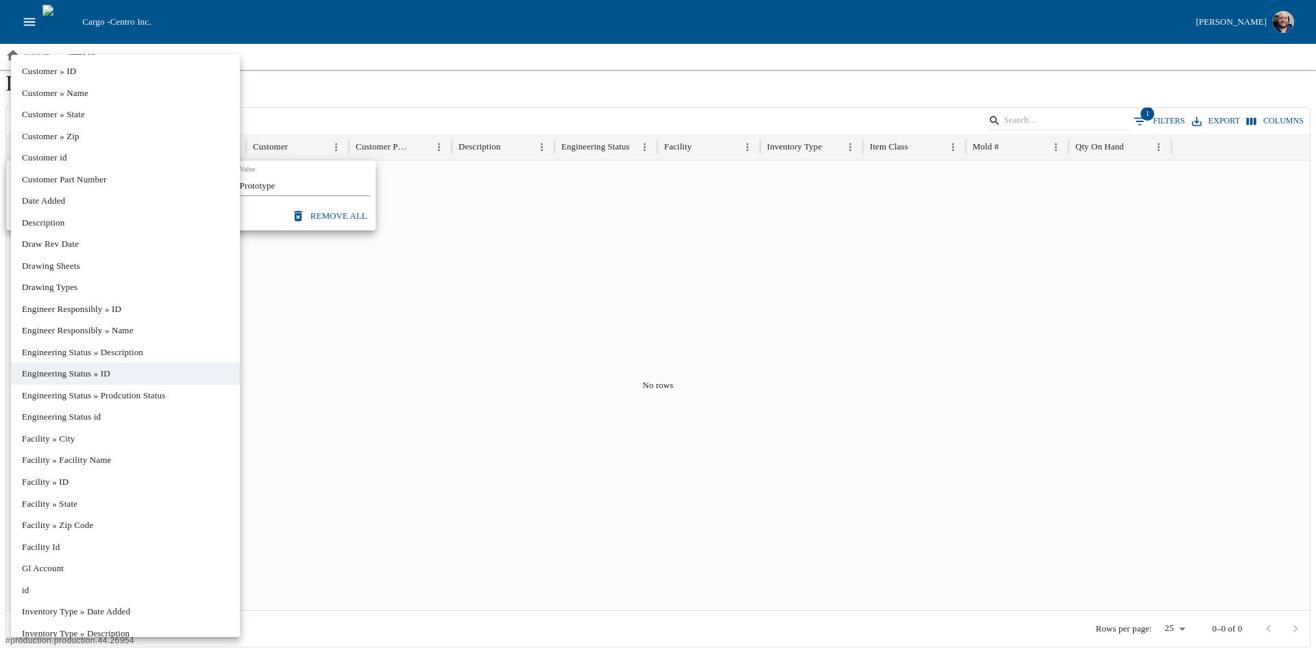
scroll to position [281, 0]
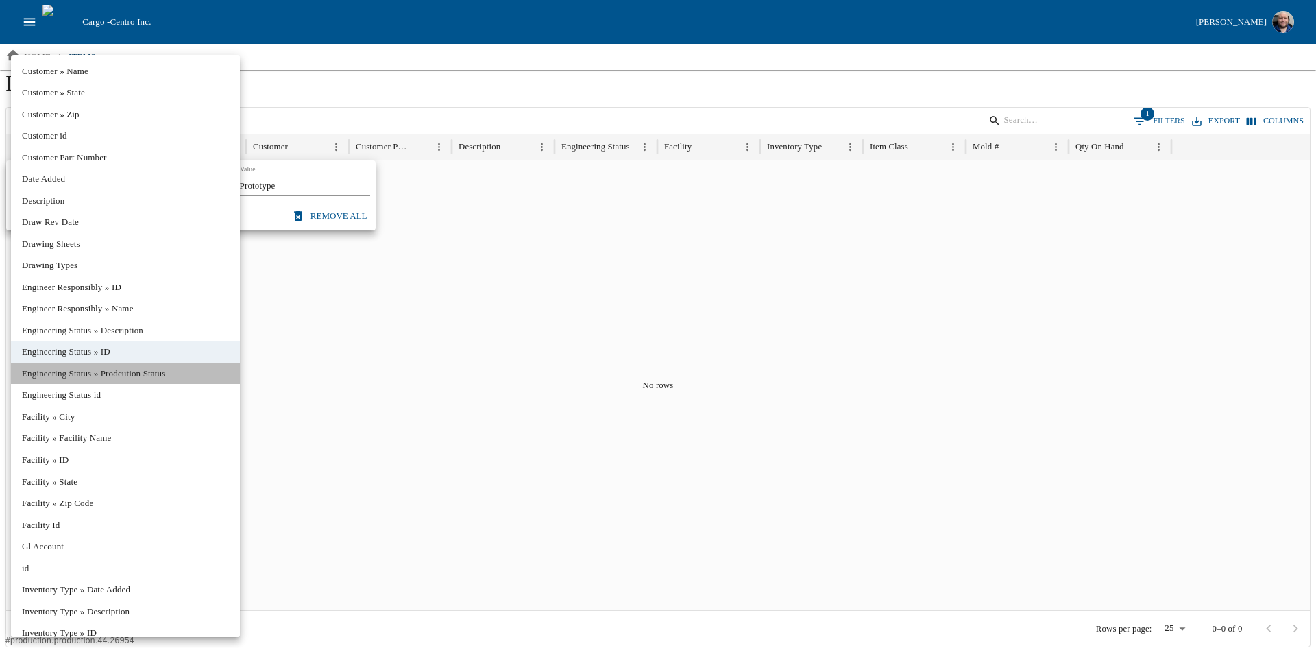
drag, startPoint x: 106, startPoint y: 374, endPoint x: 119, endPoint y: 373, distance: 12.4
click at [107, 374] on li "Engineering Status » Prodcution Status" at bounding box center [125, 374] width 229 height 22
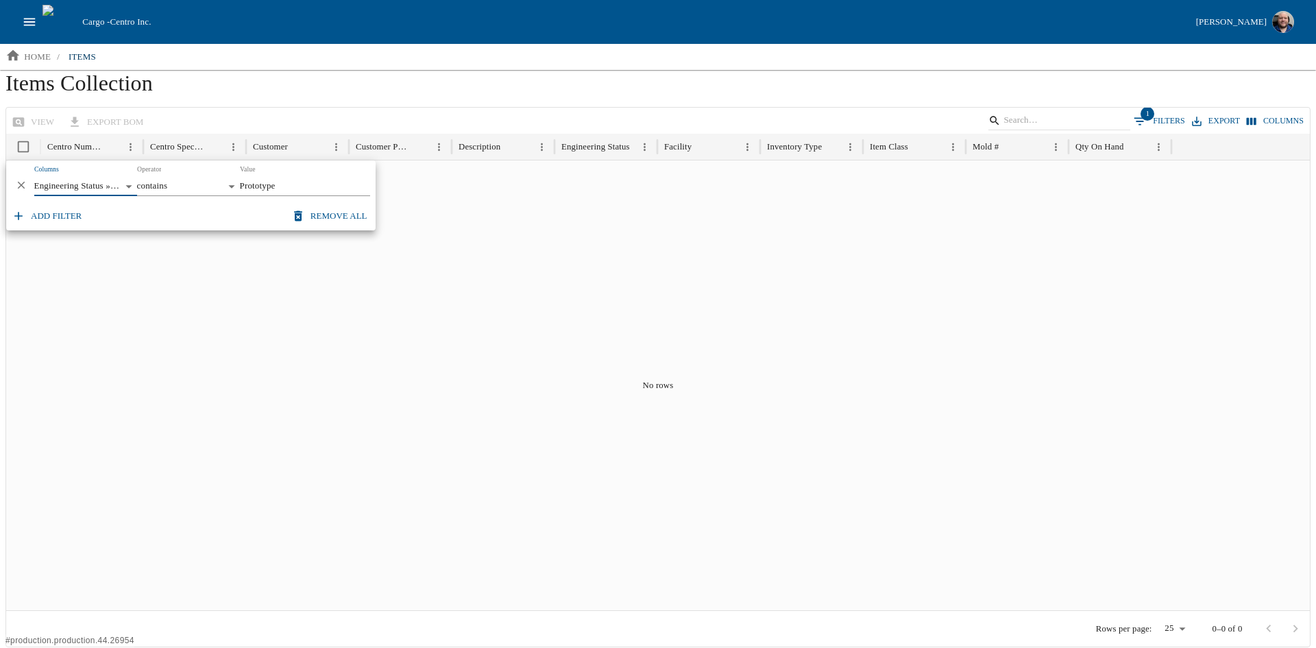
click at [173, 185] on body "**********" at bounding box center [658, 323] width 1316 height 647
click at [93, 182] on div at bounding box center [658, 324] width 1316 height 648
click at [95, 184] on body "**********" at bounding box center [658, 323] width 1316 height 647
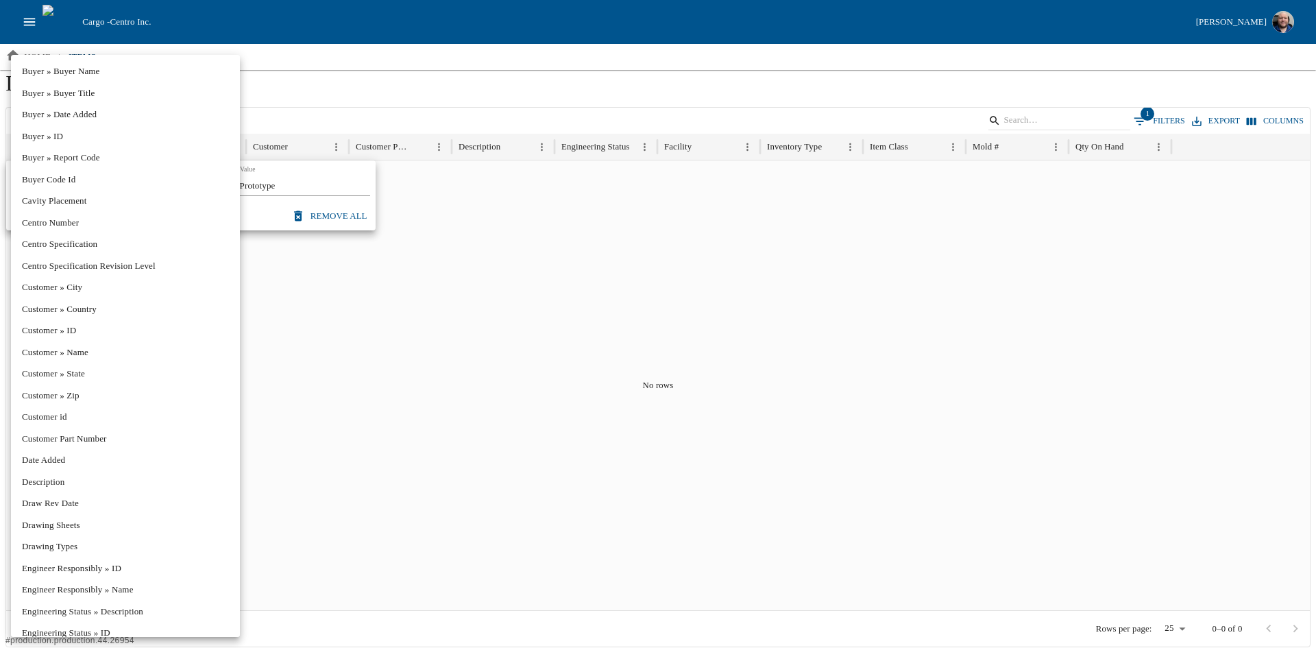
scroll to position [308, 0]
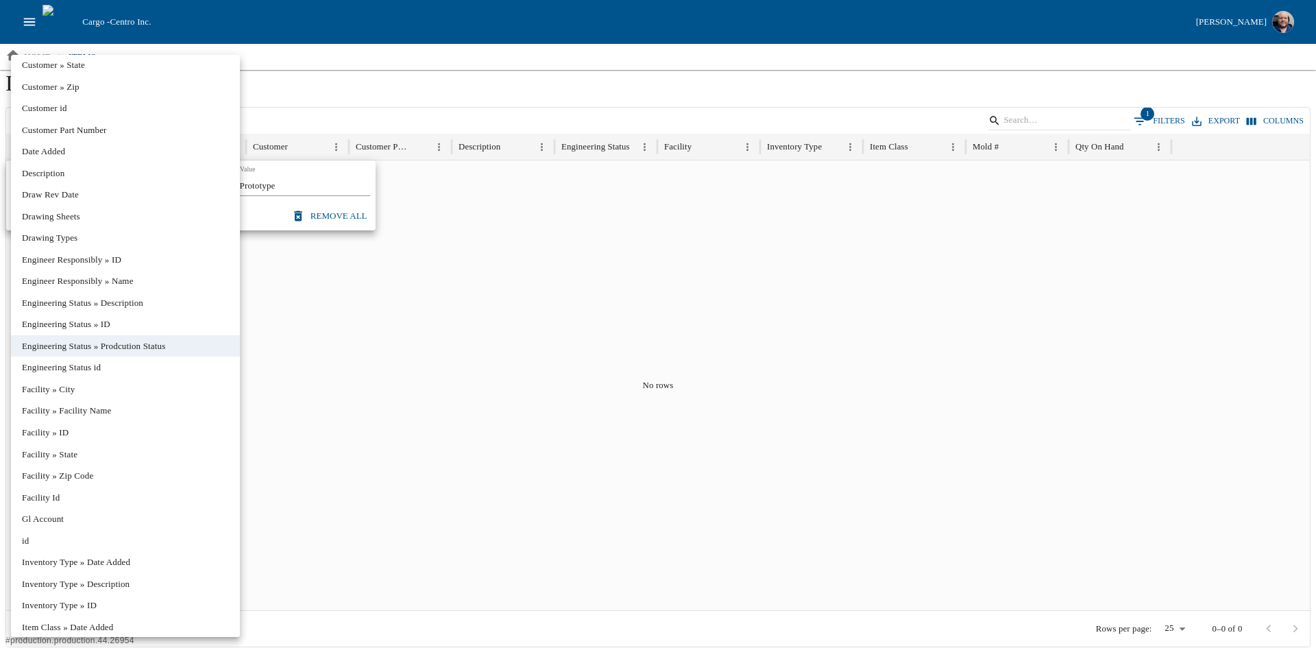
click at [85, 361] on li "Engineering Status id" at bounding box center [125, 367] width 229 height 22
type input "**********"
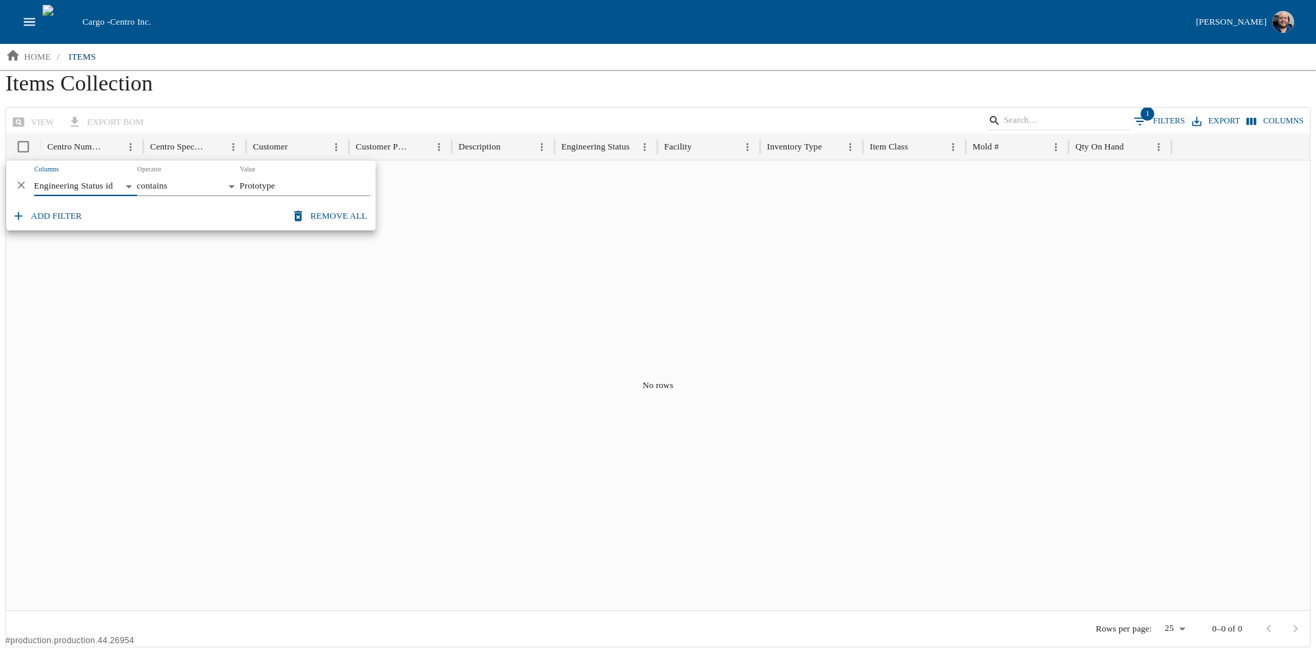
click at [97, 181] on body "**********" at bounding box center [658, 323] width 1316 height 647
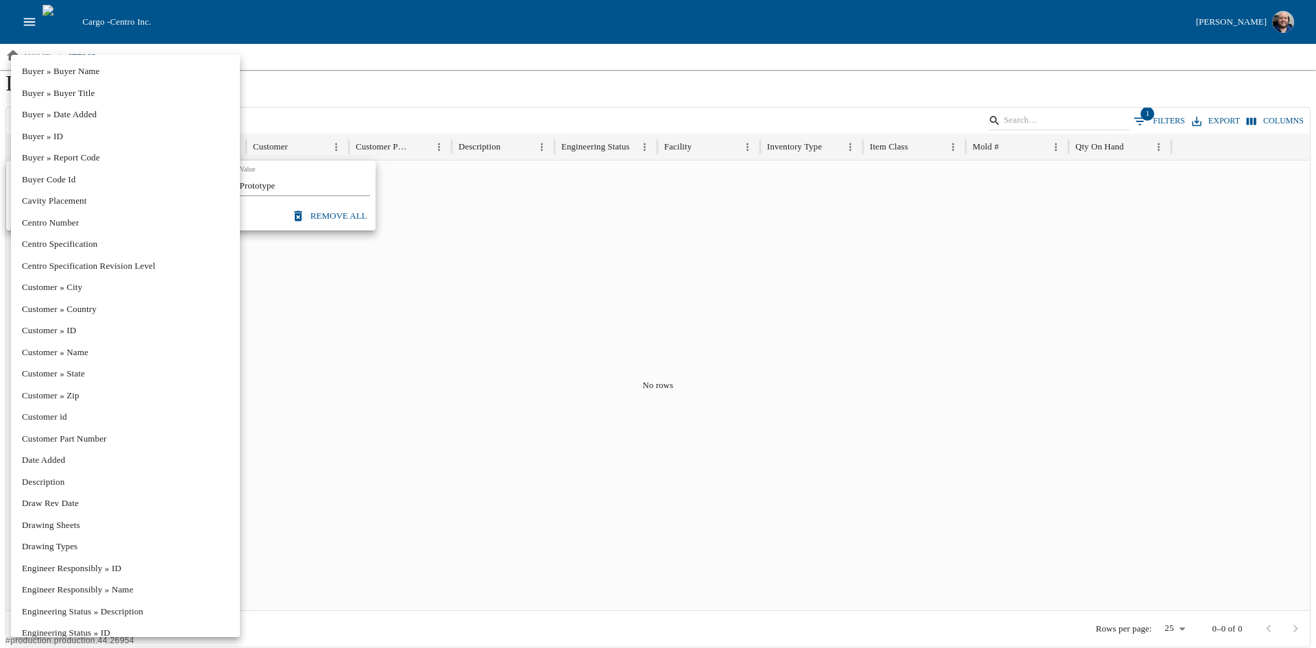
scroll to position [330, 0]
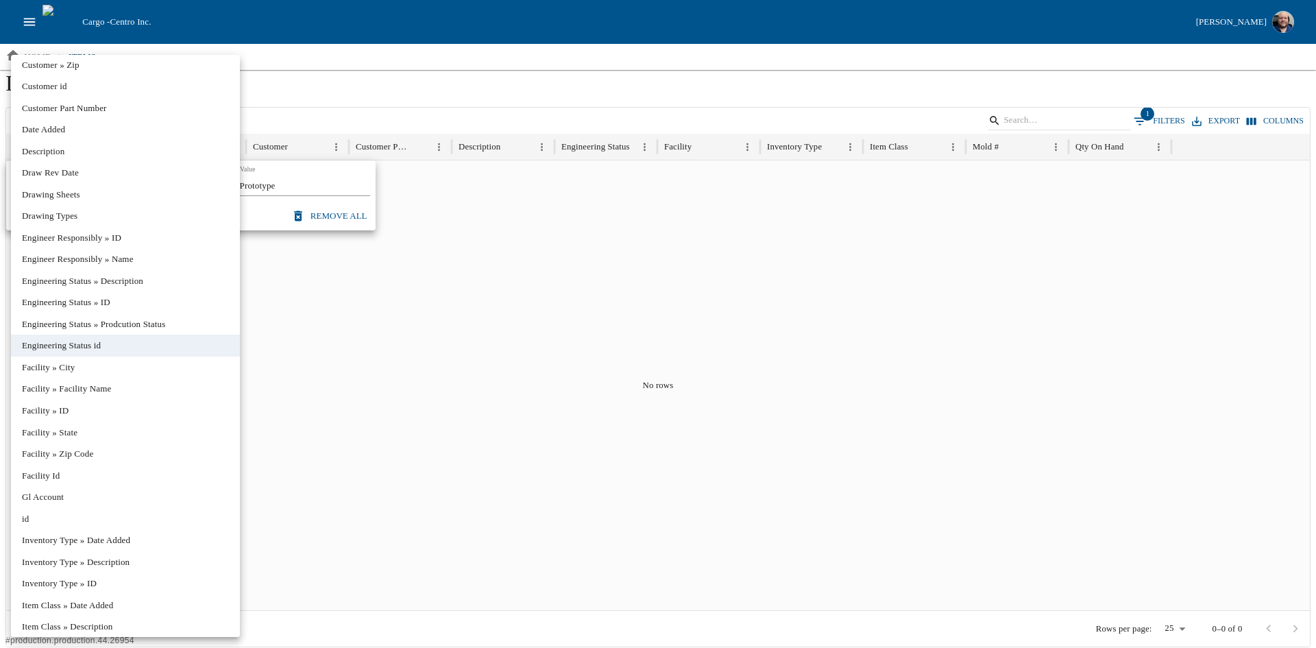
drag, startPoint x: 307, startPoint y: 188, endPoint x: 297, endPoint y: 189, distance: 10.4
click at [306, 188] on div at bounding box center [658, 324] width 1316 height 648
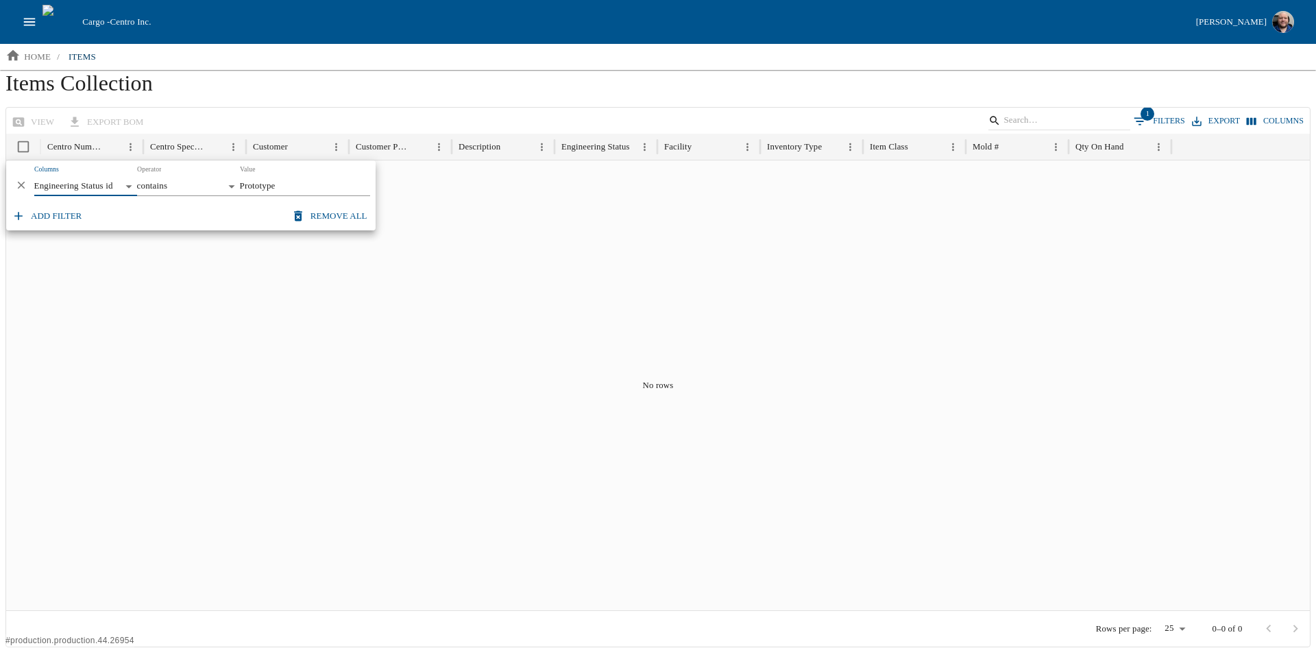
click at [284, 191] on input "Prototype" at bounding box center [305, 186] width 130 height 19
click at [274, 188] on input "Prototype" at bounding box center [305, 186] width 130 height 19
click at [278, 185] on input "Prototype" at bounding box center [305, 186] width 130 height 19
click at [275, 180] on input "Prototype" at bounding box center [305, 186] width 130 height 19
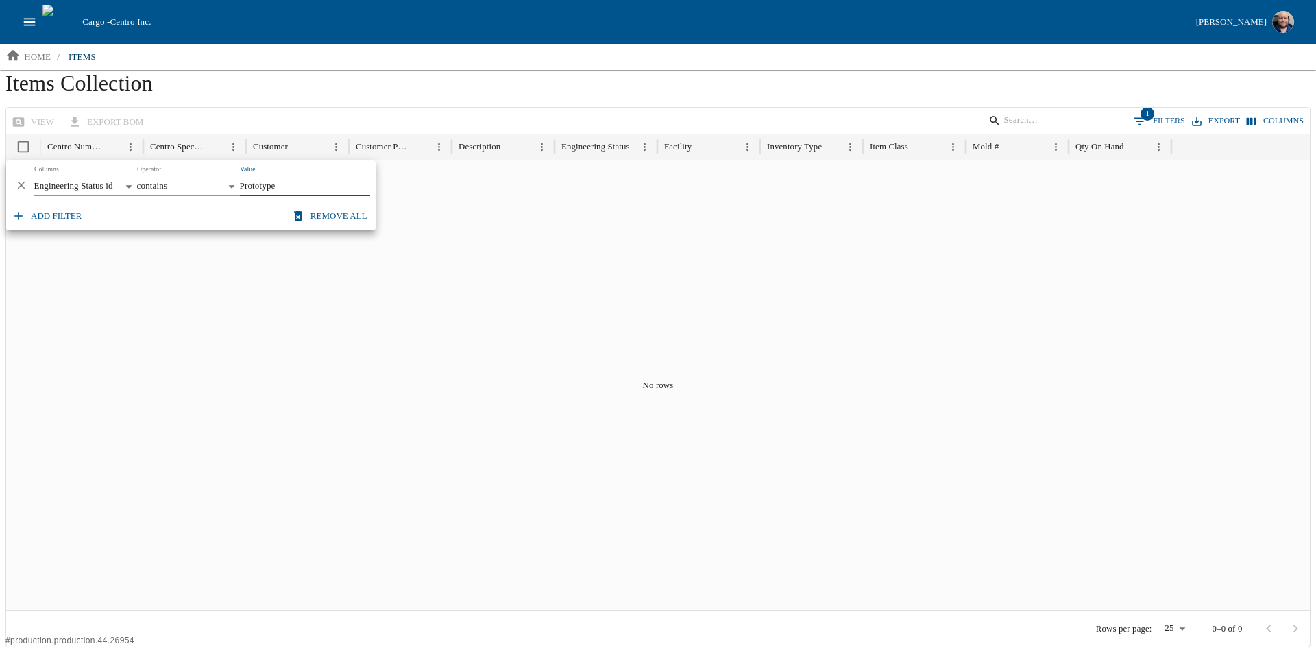
click at [274, 180] on input "Prototype" at bounding box center [305, 186] width 130 height 19
type input "X"
click at [76, 185] on body "**********" at bounding box center [658, 323] width 1316 height 647
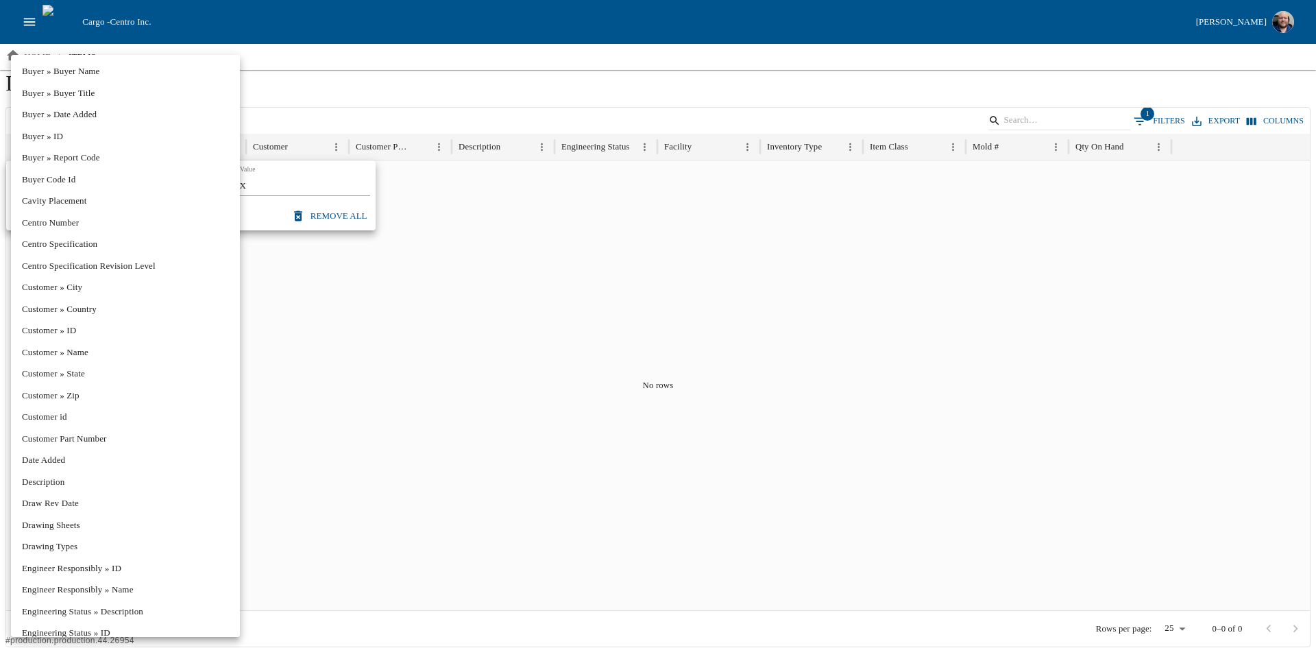
scroll to position [330, 0]
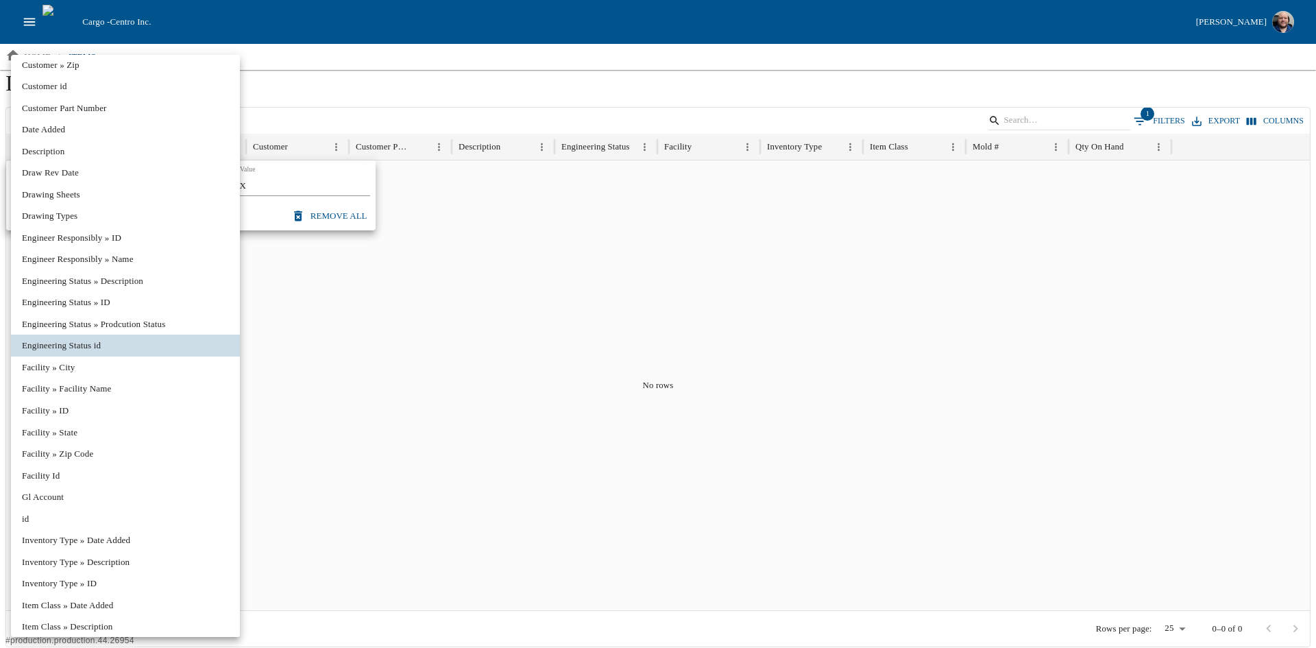
click at [400, 75] on div at bounding box center [658, 324] width 1316 height 648
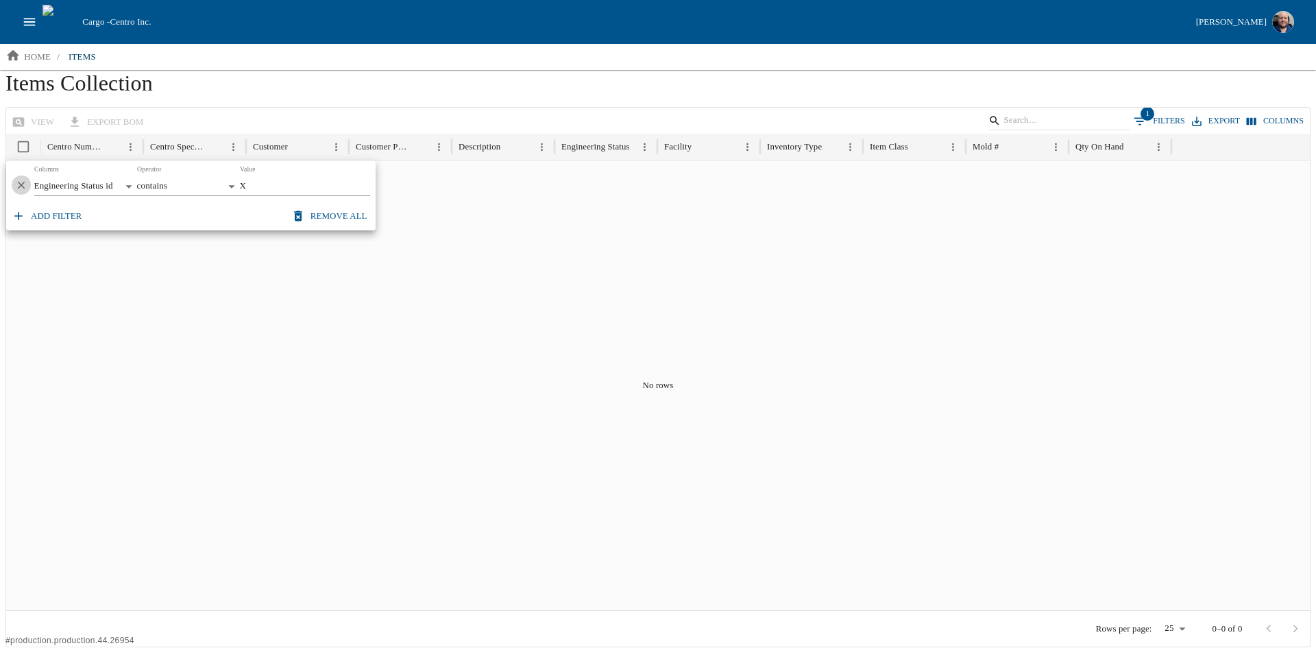
click at [23, 187] on icon "Delete" at bounding box center [21, 185] width 13 height 13
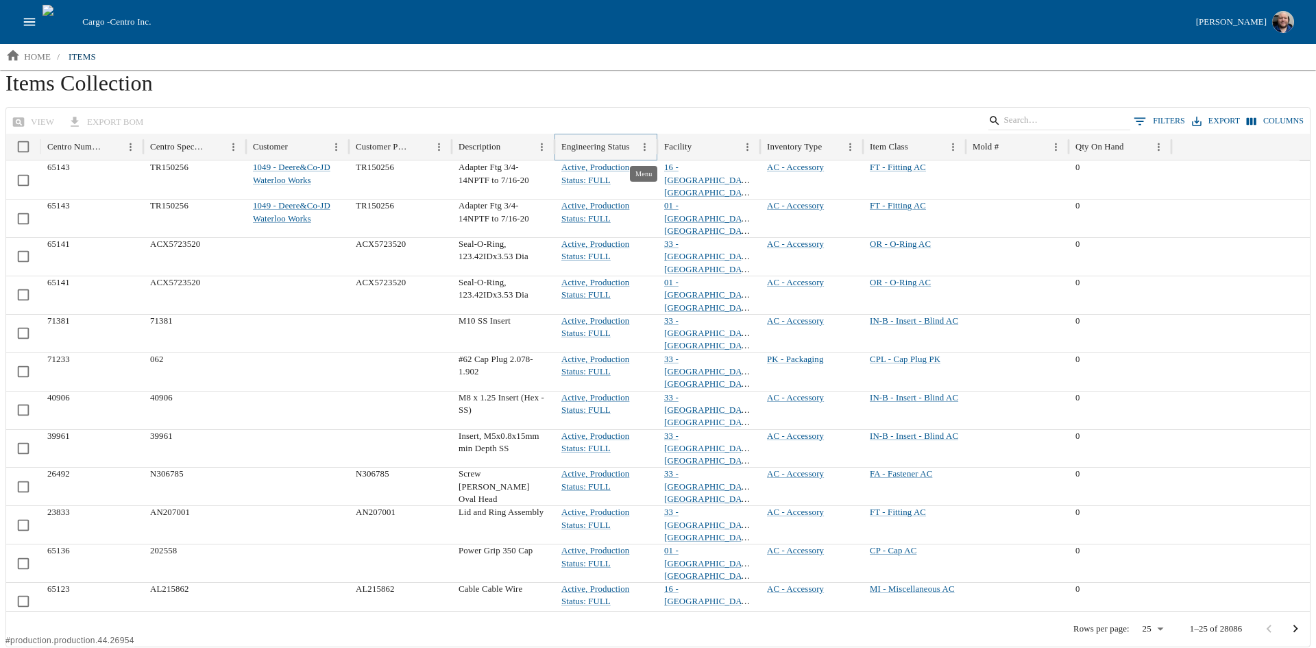
click at [646, 143] on icon "Menu" at bounding box center [645, 147] width 12 height 12
click at [654, 110] on div "view export BOM 0 Filters Export Columns" at bounding box center [657, 121] width 1303 height 27
click at [1027, 121] on input "Search" at bounding box center [1056, 120] width 107 height 19
click at [1051, 123] on input "Search" at bounding box center [1056, 120] width 107 height 19
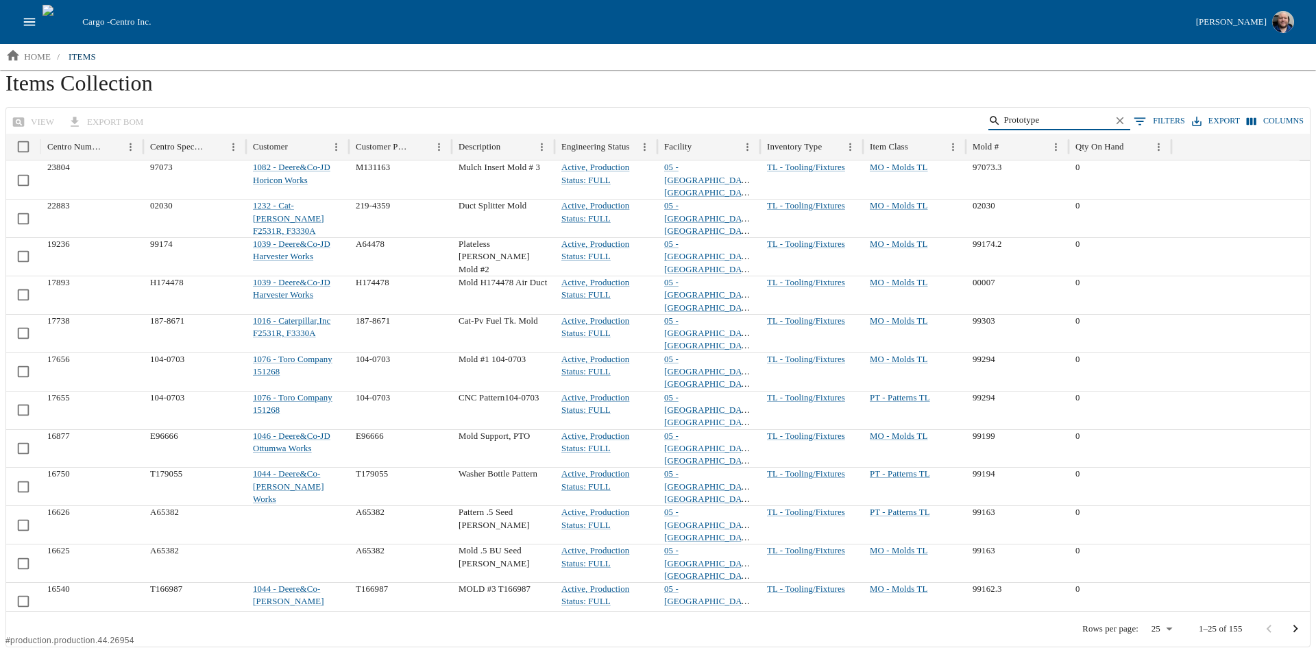
scroll to position [64, 0]
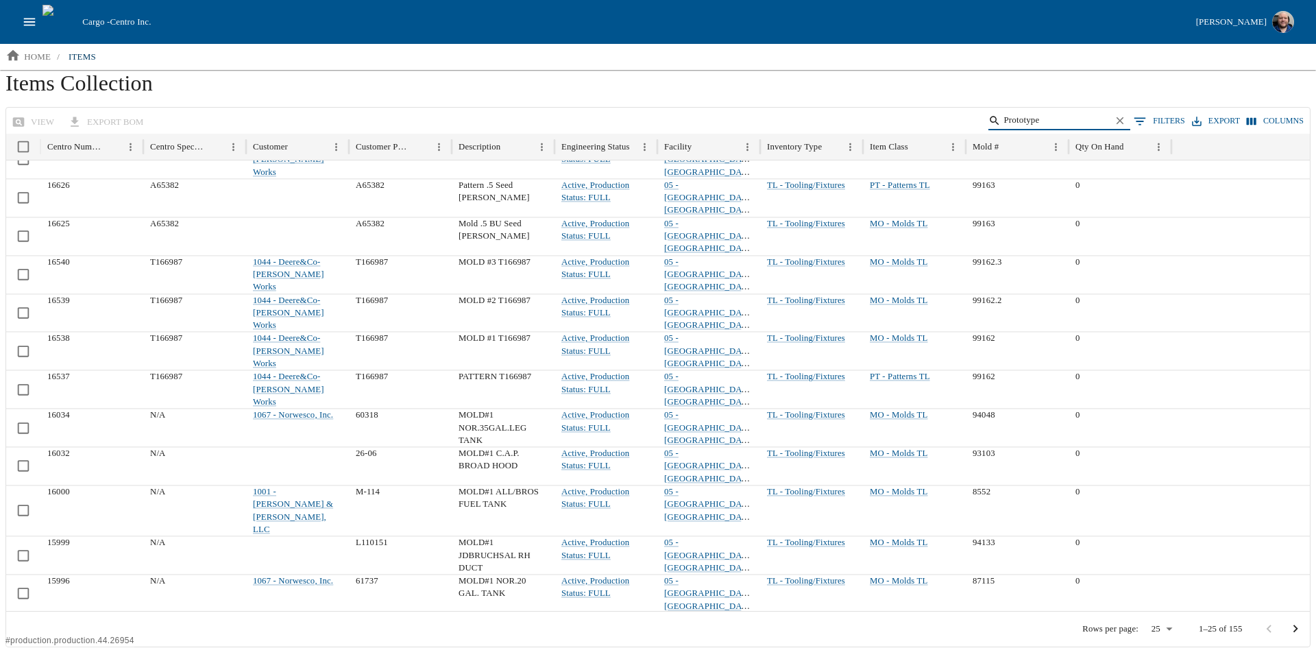
click at [1163, 627] on body "Cargo - Centro Inc. Aaron Jacobs home / items Items Collection view export BOM …" at bounding box center [658, 323] width 1316 height 647
click at [1058, 112] on div at bounding box center [658, 324] width 1316 height 648
click at [1038, 119] on input "Prototype" at bounding box center [1056, 120] width 107 height 19
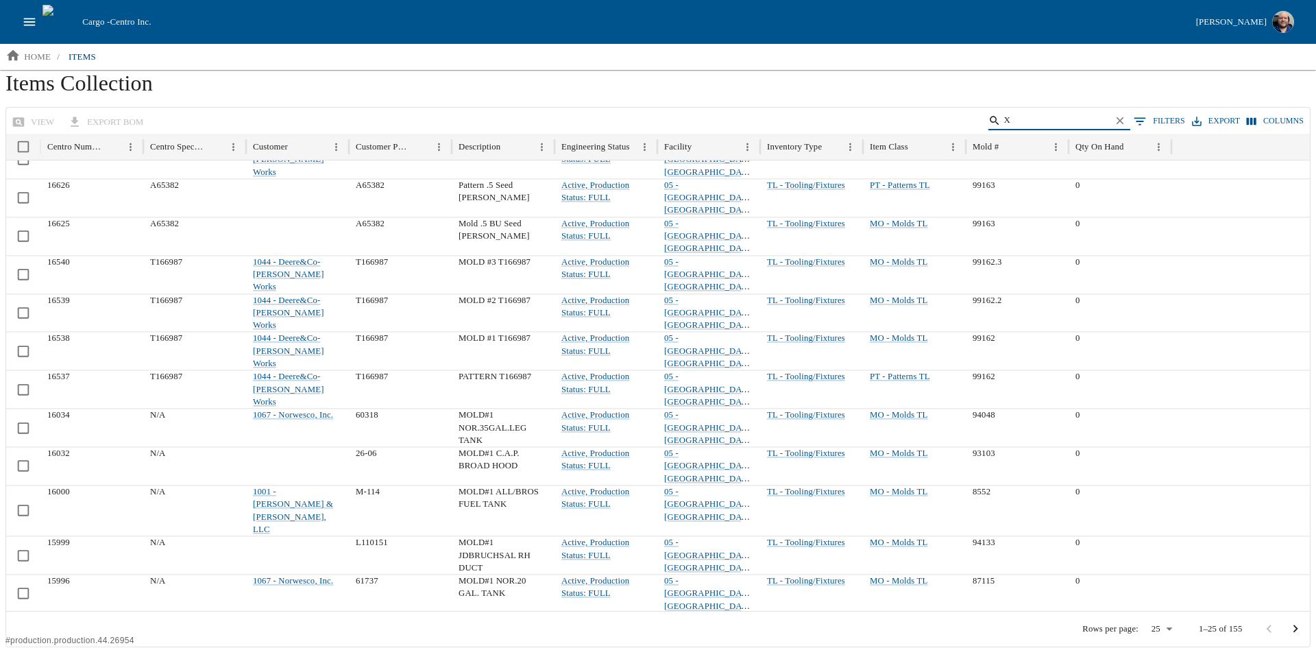
type input "X"
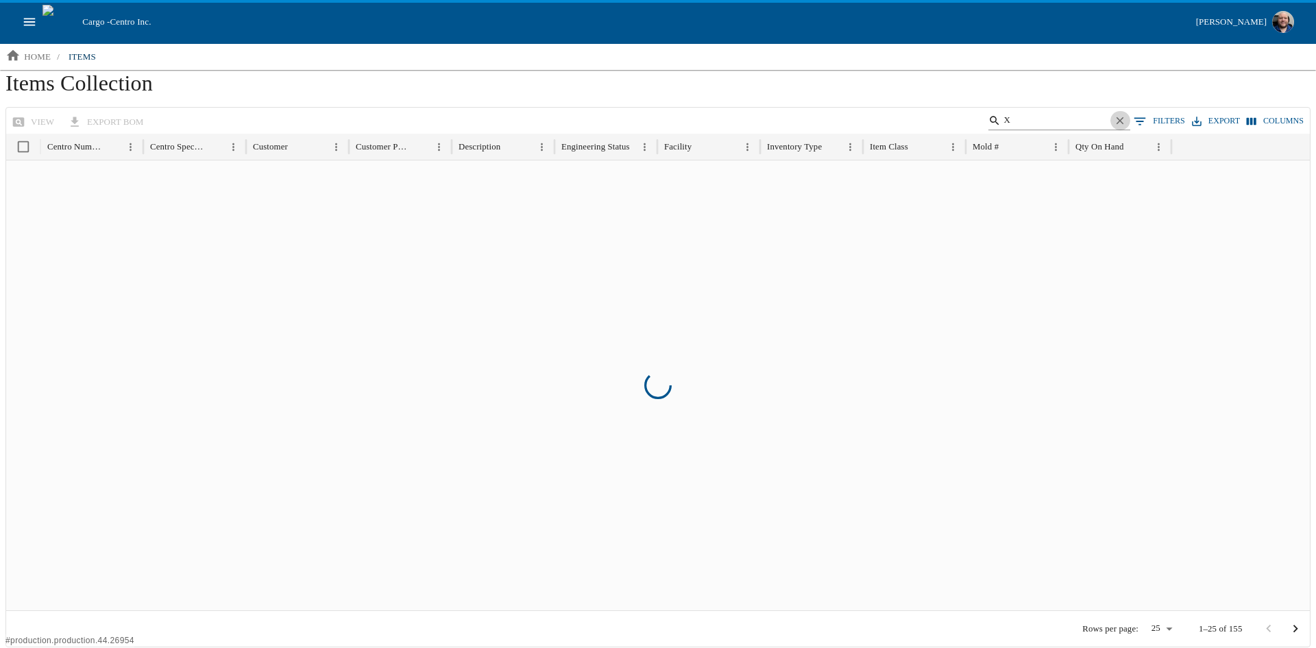
click at [1125, 119] on icon "Clear" at bounding box center [1120, 120] width 13 height 13
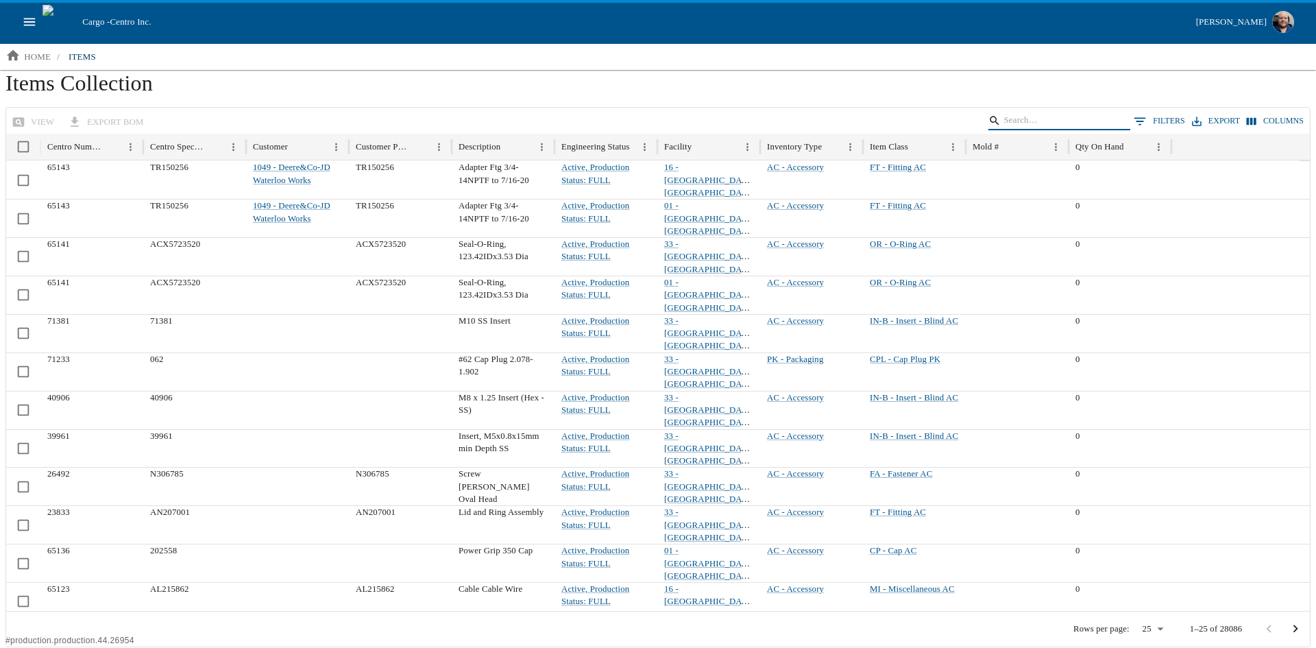
click at [1035, 116] on input "Search" at bounding box center [1056, 120] width 107 height 19
type input "Proto"
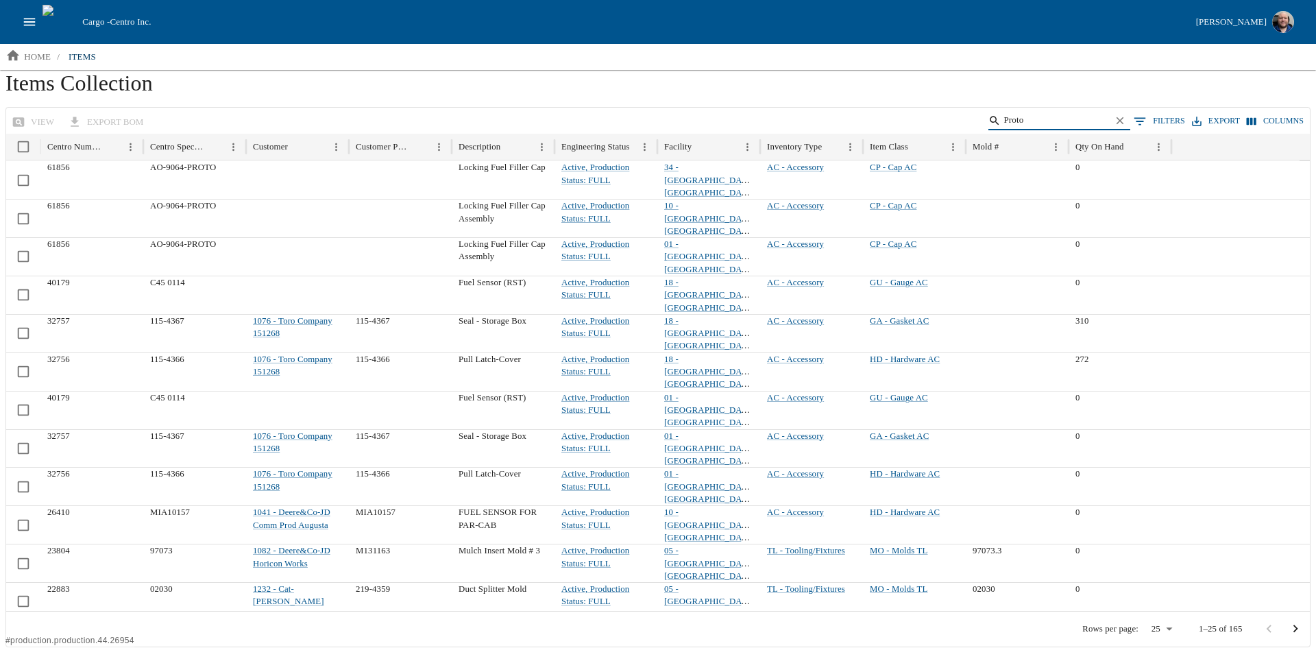
click at [1161, 628] on body "Cargo - Centro Inc. Aaron Jacobs home / items Items Collection view export BOM …" at bounding box center [658, 323] width 1316 height 647
click at [1159, 604] on li "100" at bounding box center [1154, 599] width 36 height 22
type input "***"
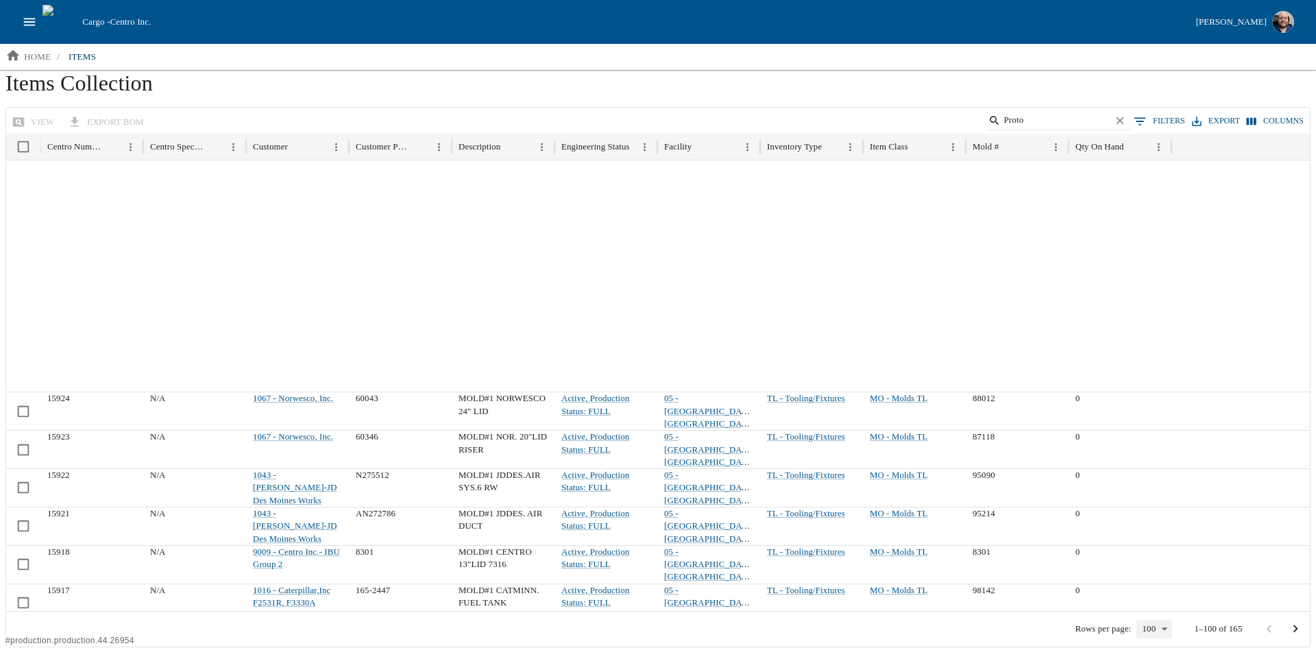
scroll to position [1576, 0]
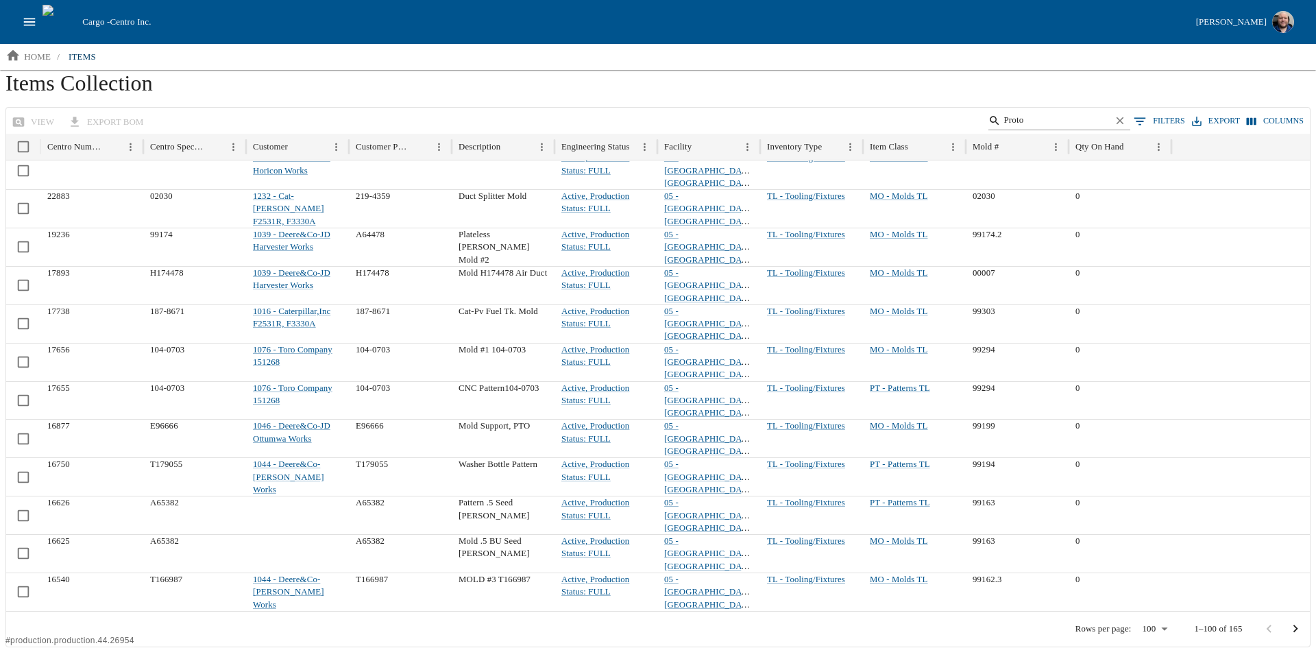
click at [1125, 123] on icon "Clear" at bounding box center [1120, 120] width 13 height 13
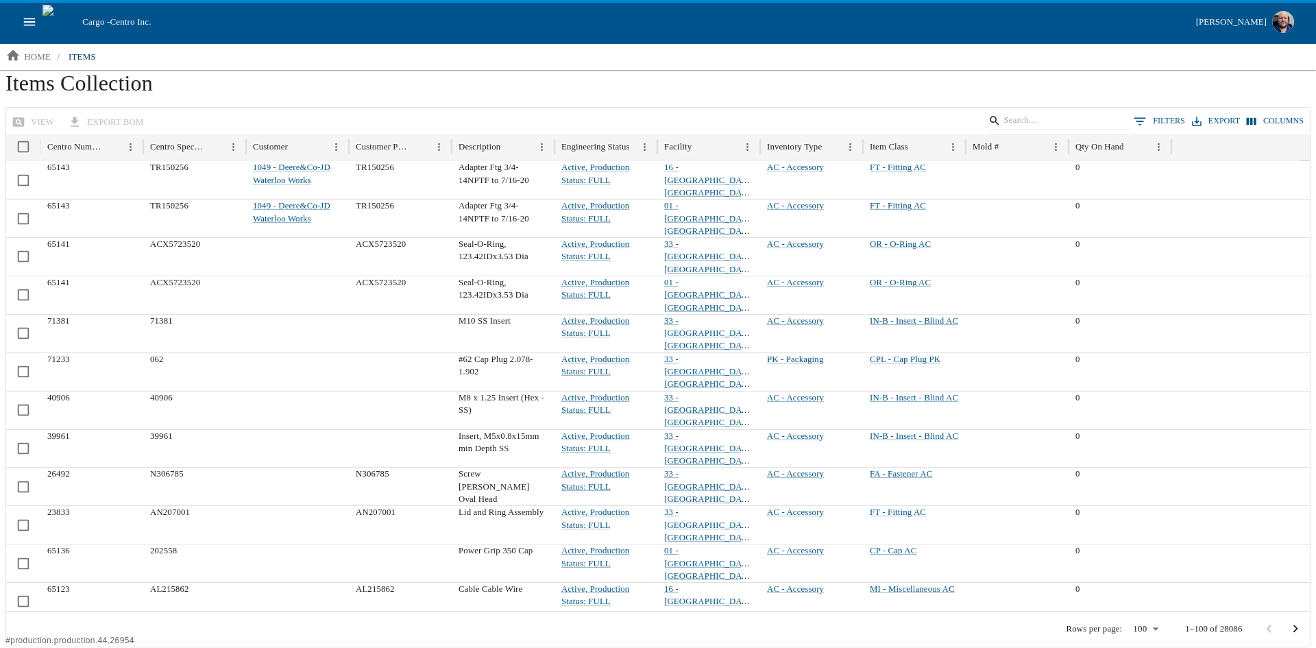
click at [30, 17] on icon "open drawer" at bounding box center [29, 21] width 15 height 15
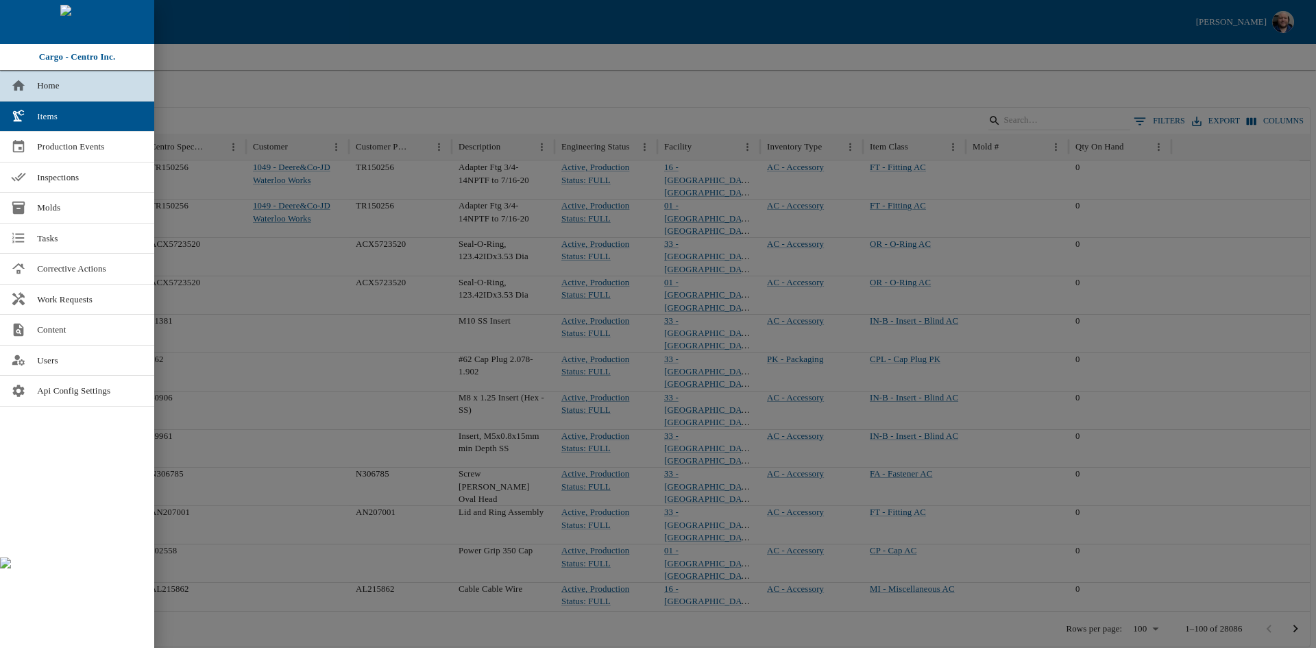
click at [45, 85] on span "Home" at bounding box center [90, 86] width 106 height 14
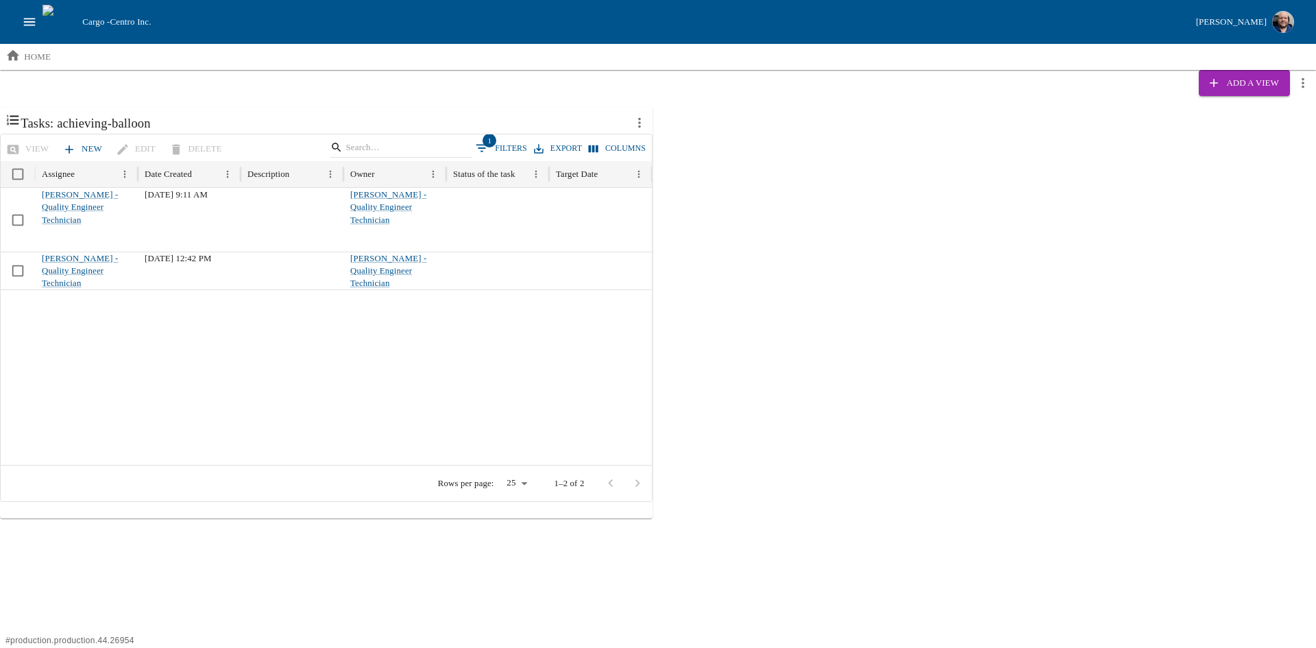
click at [641, 120] on icon "more actions" at bounding box center [639, 122] width 15 height 15
click at [687, 191] on span "Remove" at bounding box center [688, 187] width 30 height 14
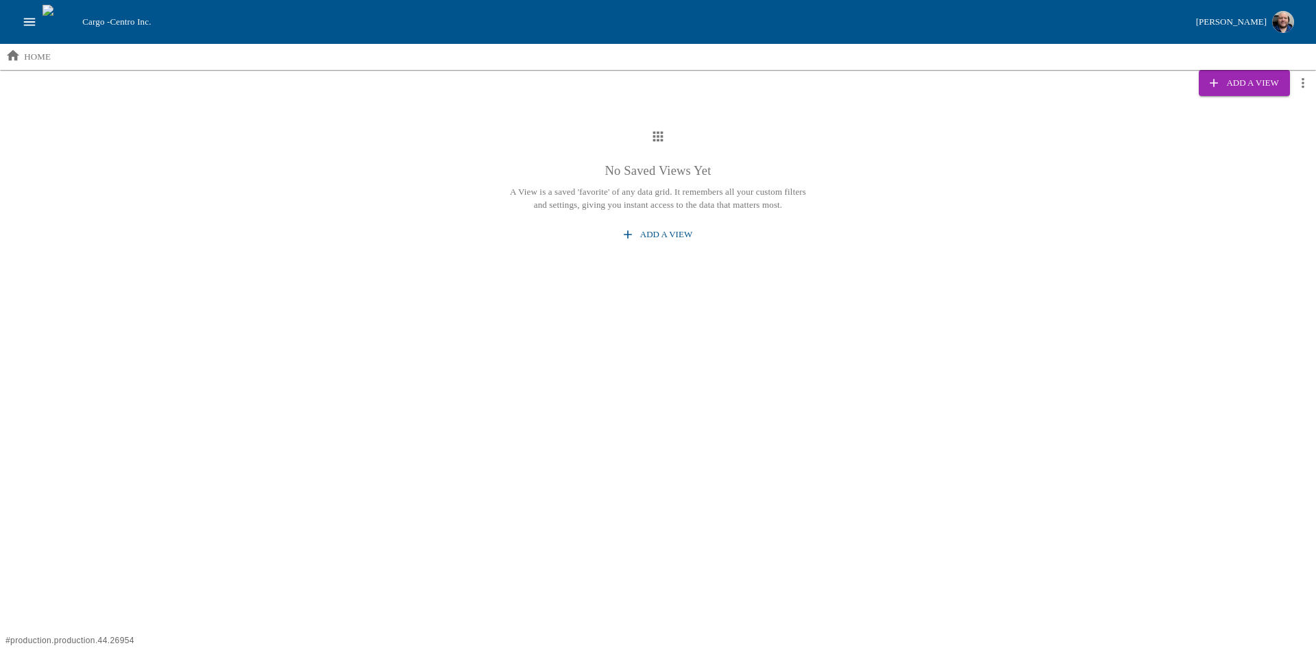
click at [667, 237] on button "Add a View" at bounding box center [657, 235] width 79 height 24
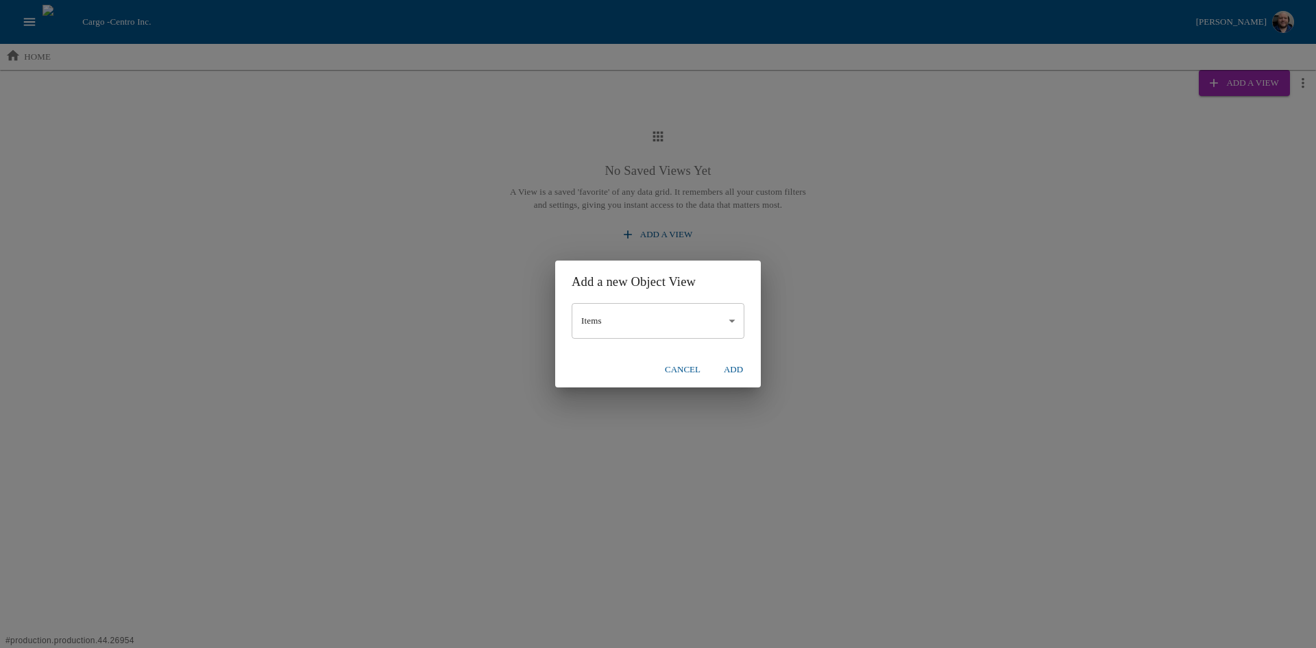
click at [738, 367] on button "Add" at bounding box center [733, 370] width 44 height 24
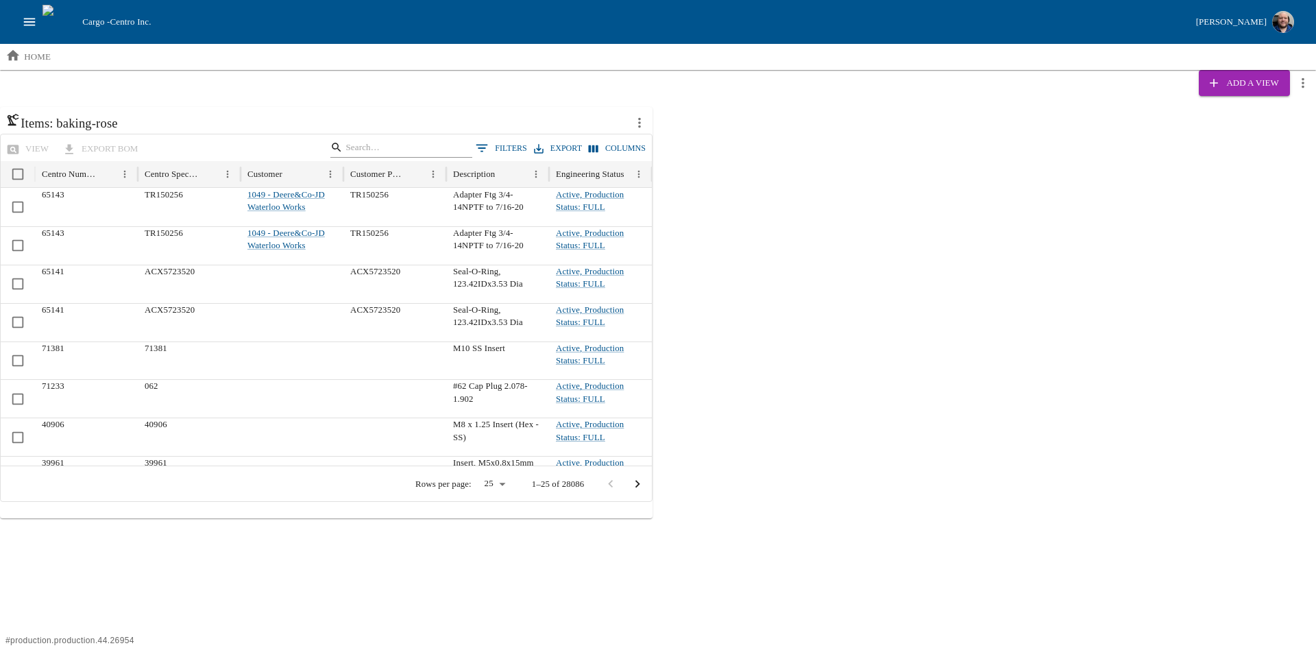
click at [399, 151] on input "Search" at bounding box center [398, 147] width 107 height 19
click at [328, 174] on icon "Menu" at bounding box center [331, 175] width 12 height 12
click at [264, 121] on h6 "Items: baking-rose" at bounding box center [315, 122] width 621 height 21
click at [626, 145] on button "Columns" at bounding box center [617, 148] width 64 height 20
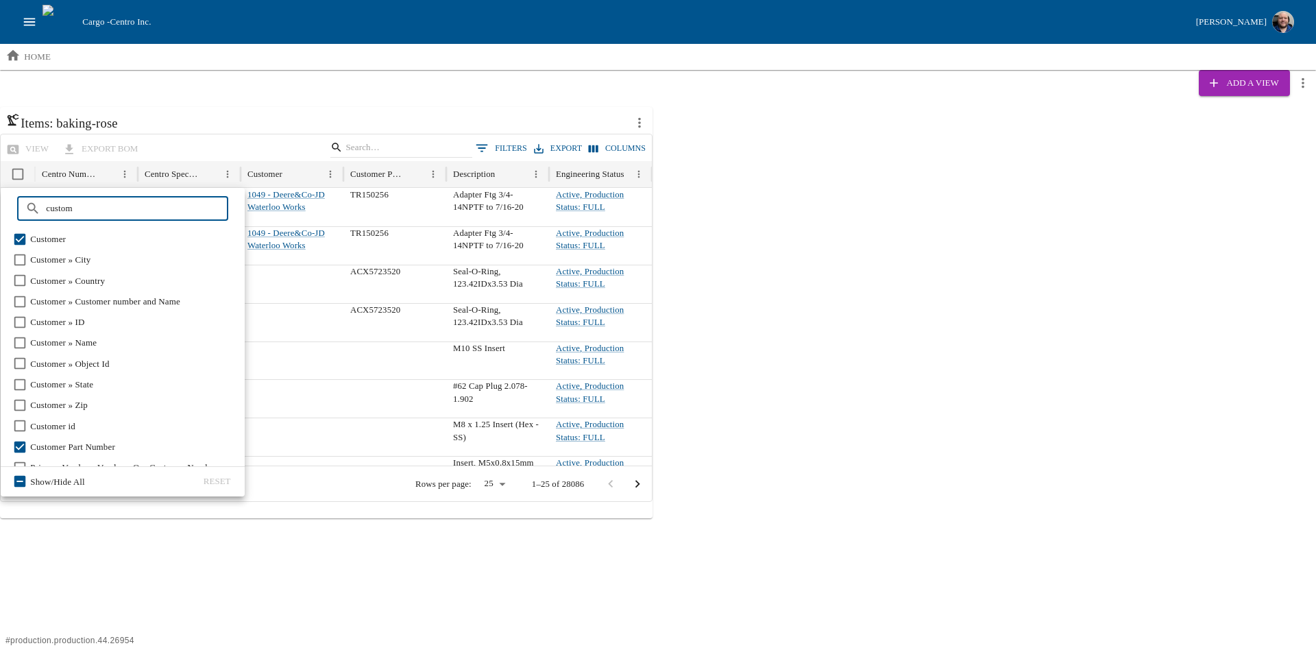
type input "custom"
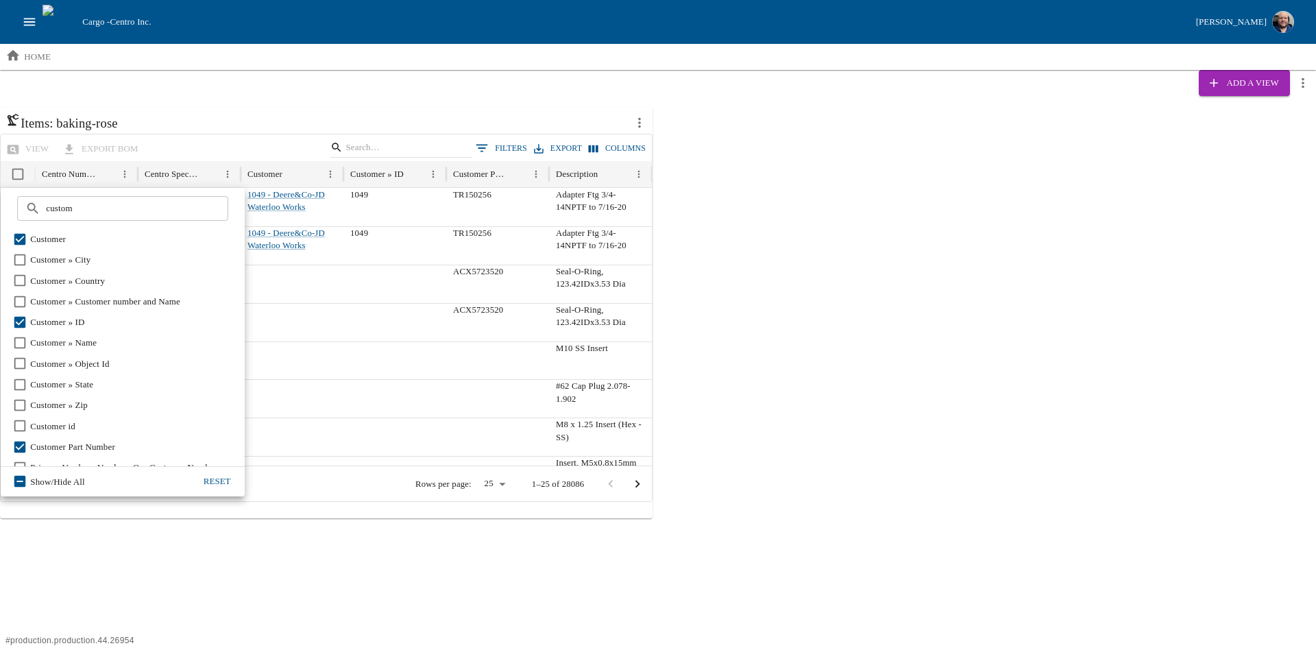
drag, startPoint x: 747, startPoint y: 415, endPoint x: 704, endPoint y: 430, distance: 45.1
click at [747, 415] on div "Items: baking-rose view export BOM 0 Filters Export Columns Centro Number Centr…" at bounding box center [658, 312] width 1316 height 411
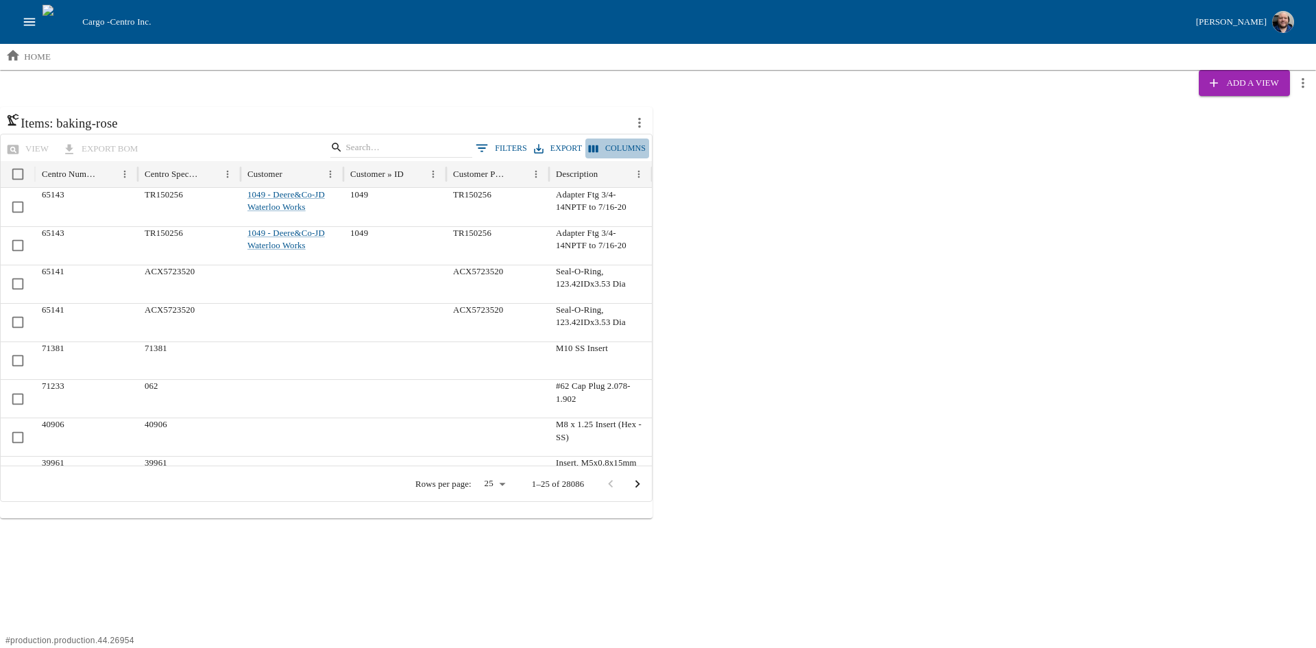
click at [615, 144] on button "Columns" at bounding box center [617, 148] width 64 height 20
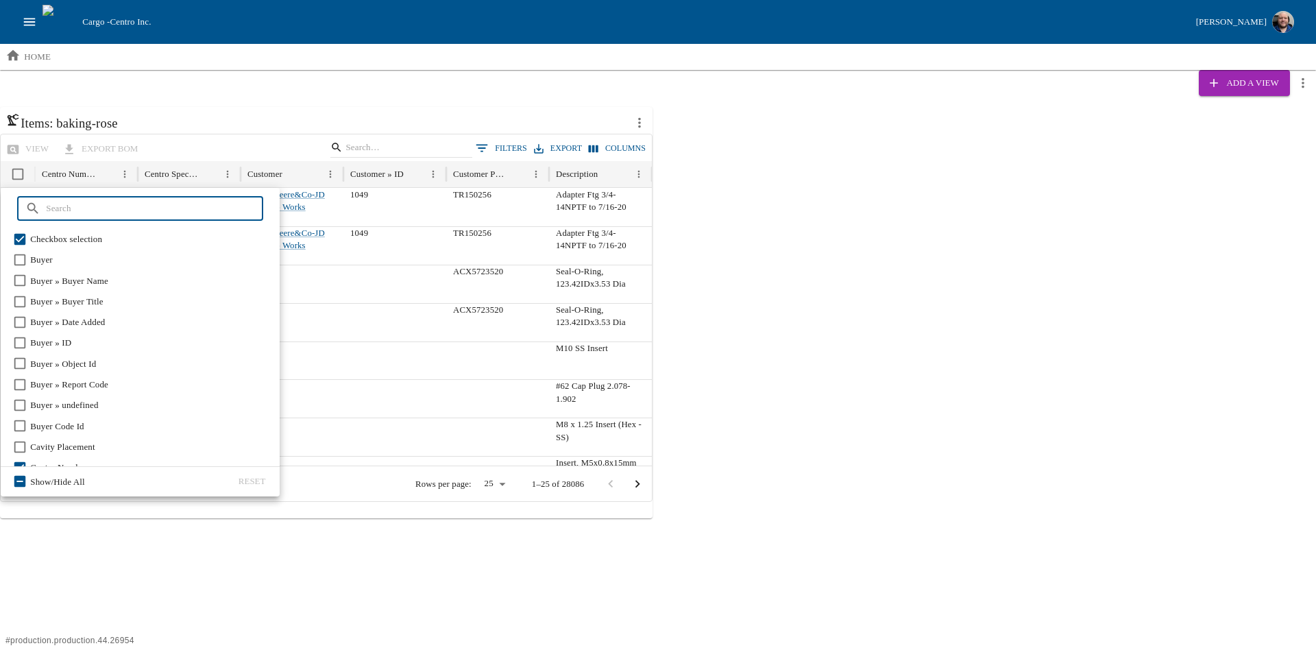
click at [332, 518] on html "Cargo - Centro Inc. Aaron Jacobs home Add a View Items: baking-rose view export…" at bounding box center [658, 259] width 1316 height 518
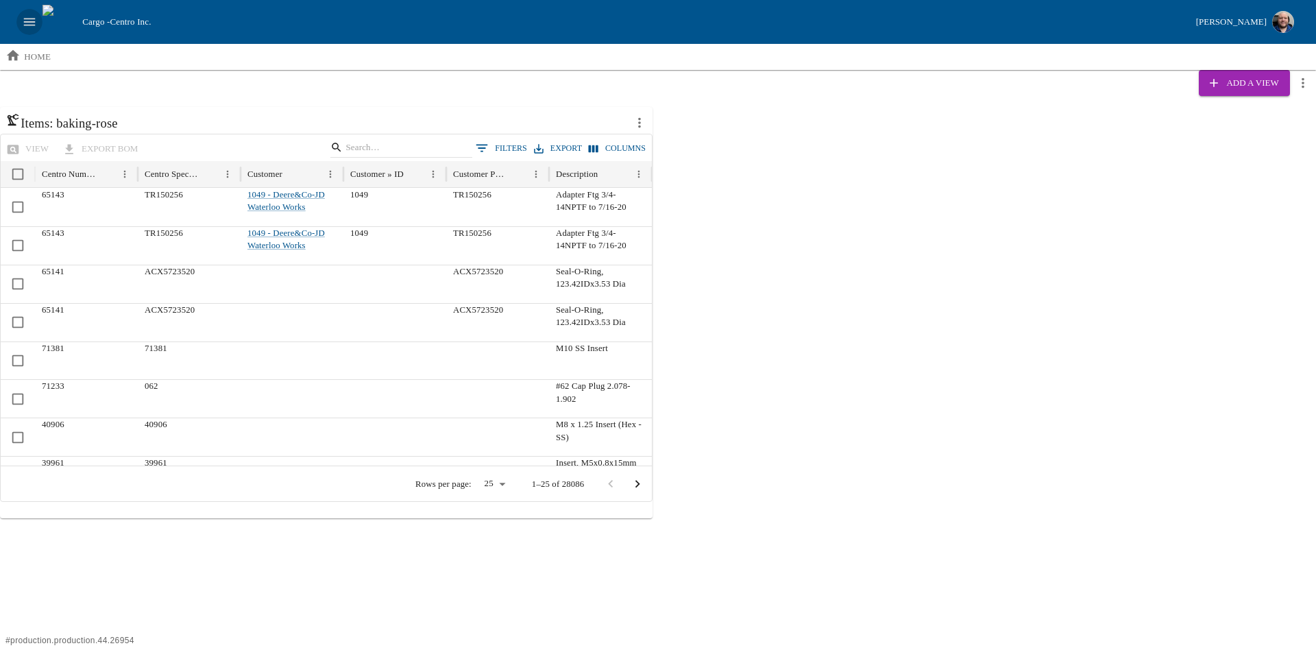
click at [25, 14] on icon "open drawer" at bounding box center [29, 21] width 15 height 15
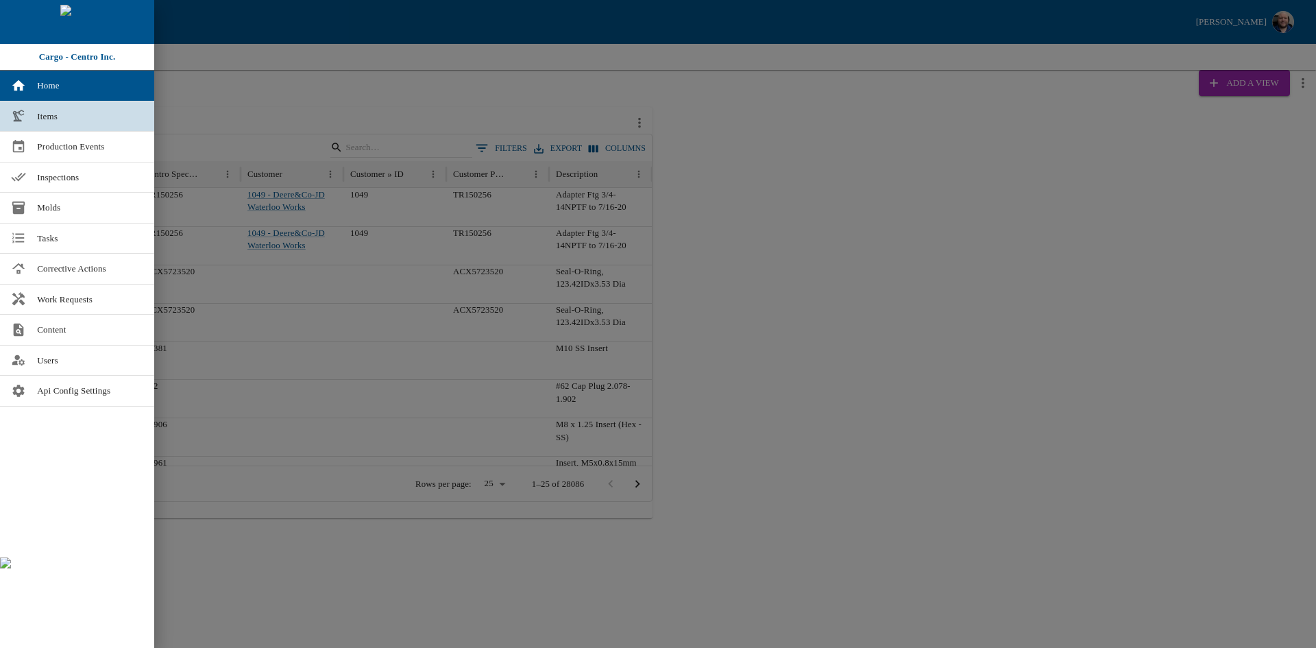
click at [43, 113] on span "Items" at bounding box center [90, 117] width 106 height 14
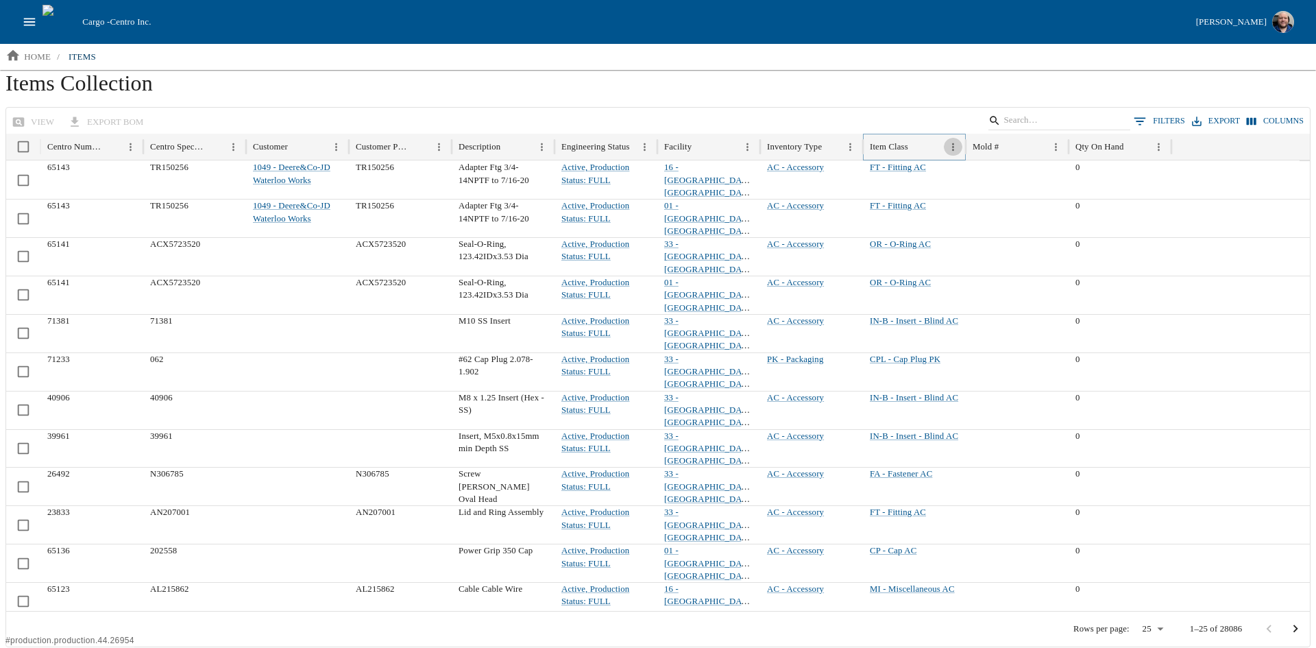
click at [949, 148] on icon "Menu" at bounding box center [953, 147] width 12 height 12
click at [635, 112] on div "view export BOM 0 Filters Export Columns" at bounding box center [657, 121] width 1303 height 27
click at [1155, 148] on icon "Menu" at bounding box center [1159, 147] width 12 height 12
click at [1066, 186] on li "Sort by DESC" at bounding box center [1083, 195] width 170 height 22
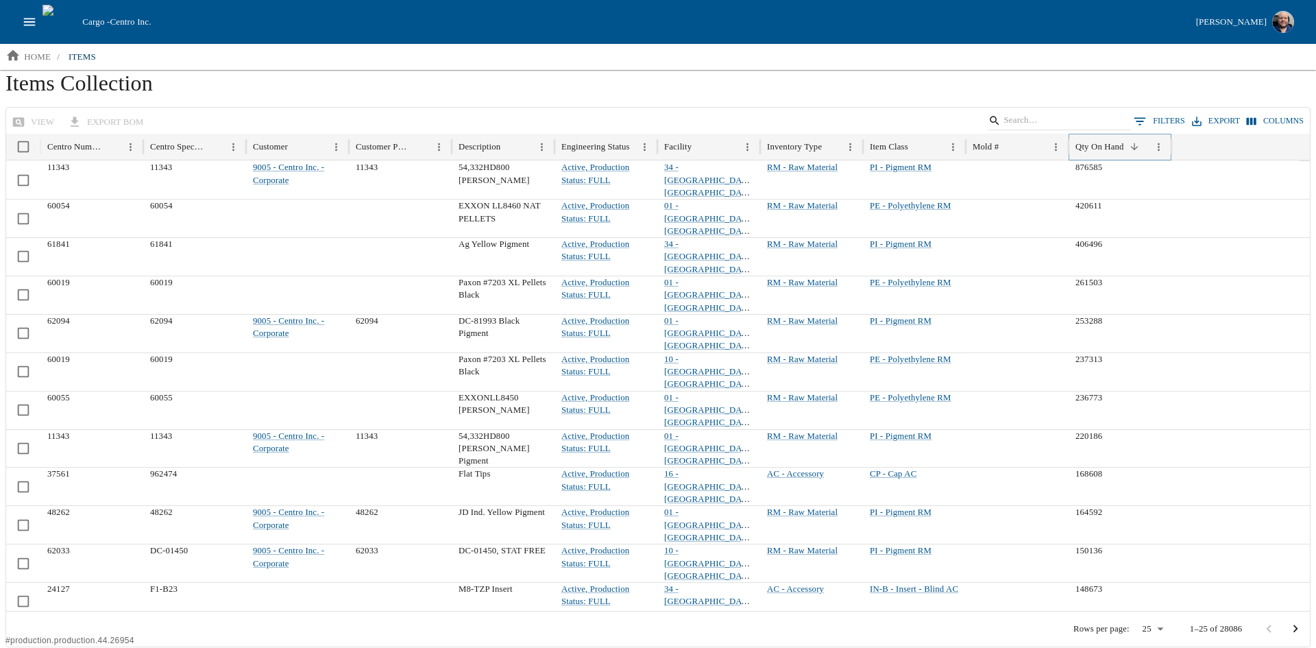
click at [1160, 145] on icon "Menu" at bounding box center [1159, 147] width 12 height 12
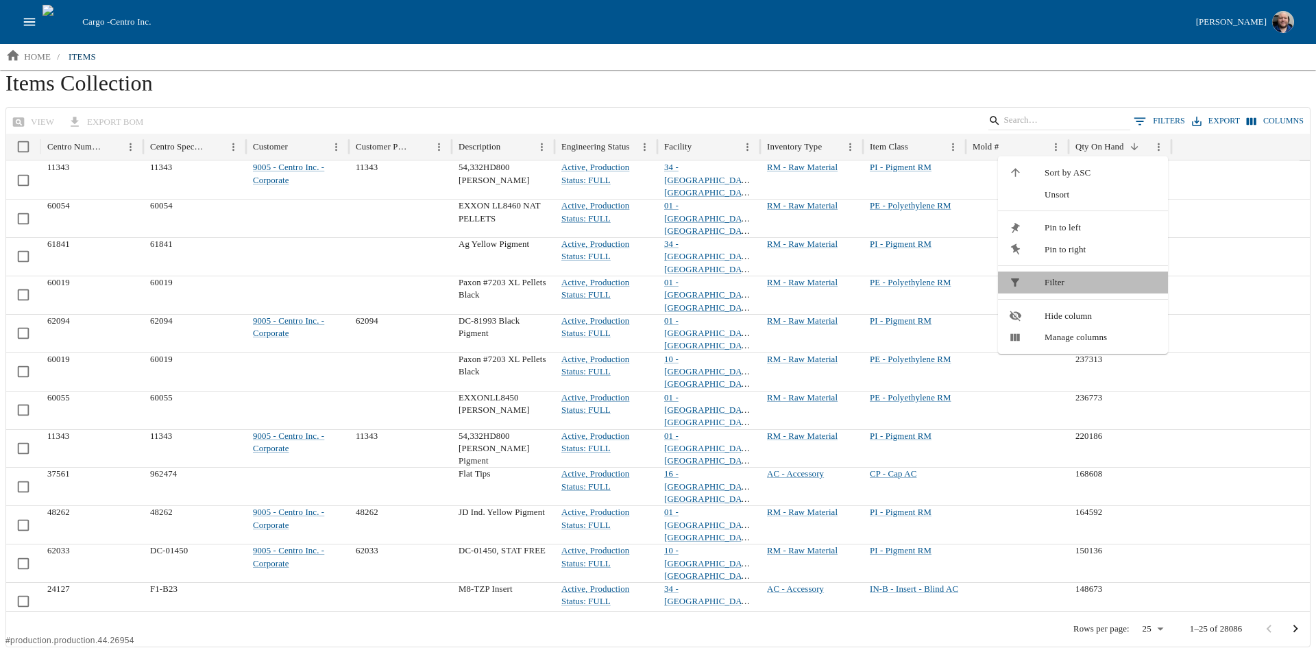
click at [1057, 279] on span "Filter" at bounding box center [1100, 282] width 112 height 14
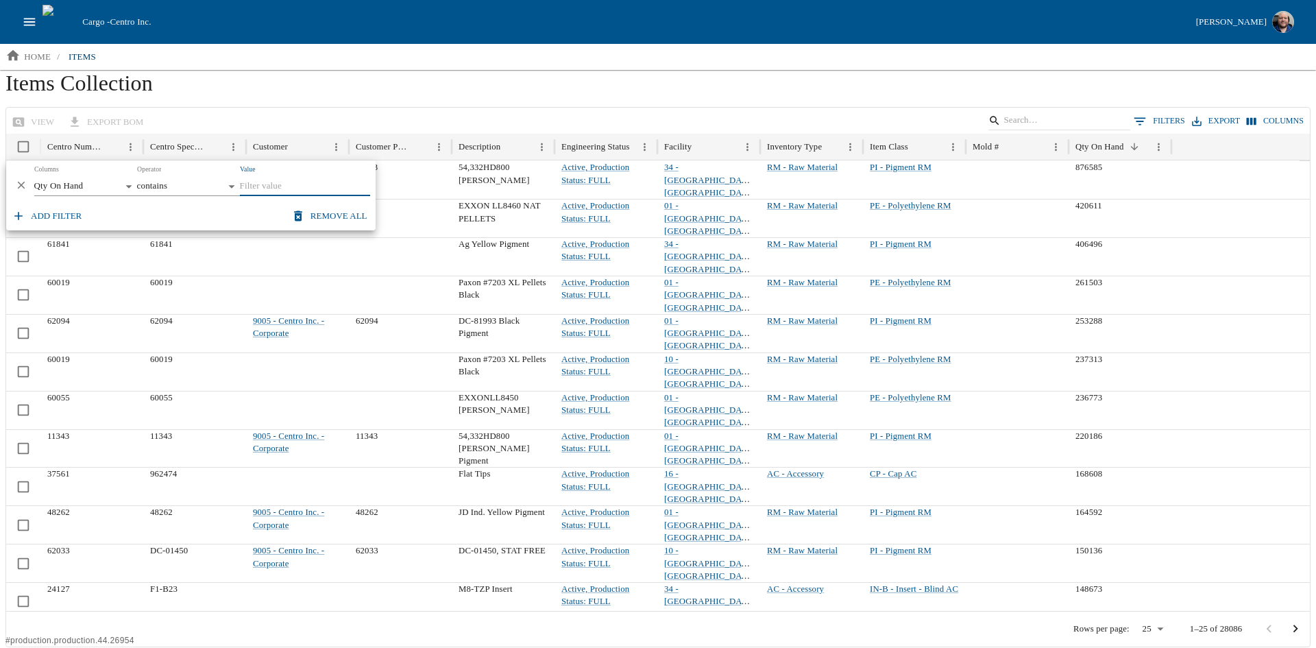
click at [171, 180] on body "Cargo - Centro Inc. Aaron Jacobs home / items Items Collection view export BOM …" at bounding box center [658, 323] width 1316 height 647
click at [188, 340] on li "is not empty" at bounding box center [188, 342] width 103 height 22
type input "**********"
drag, startPoint x: 569, startPoint y: 86, endPoint x: 552, endPoint y: 84, distance: 17.4
click at [568, 86] on h1 "Items Collection" at bounding box center [657, 88] width 1305 height 37
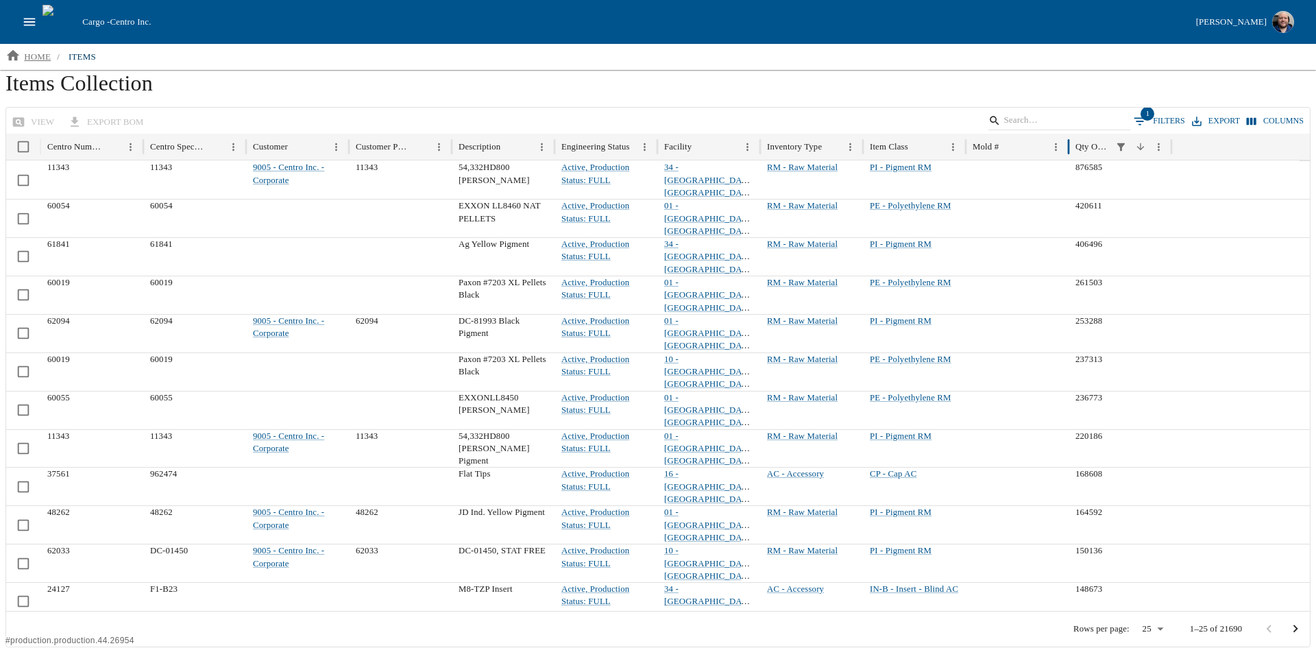
click at [33, 50] on p "home" at bounding box center [37, 57] width 27 height 14
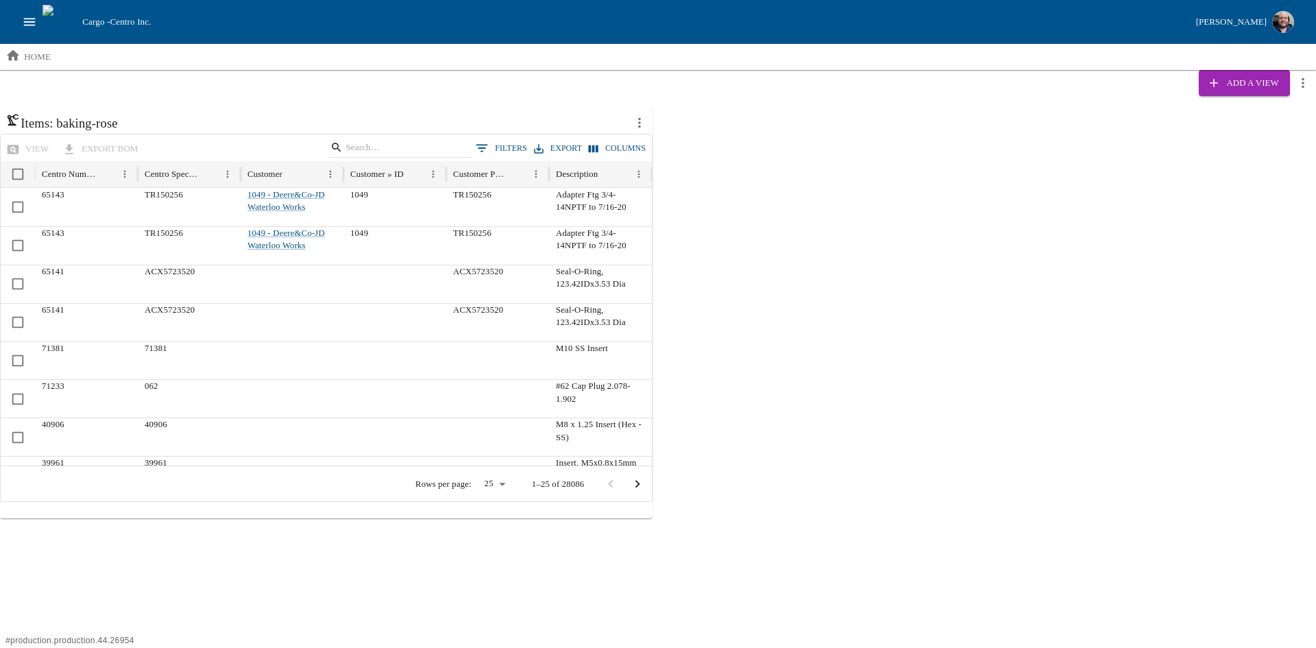
click at [31, 19] on icon "open drawer" at bounding box center [29, 21] width 15 height 15
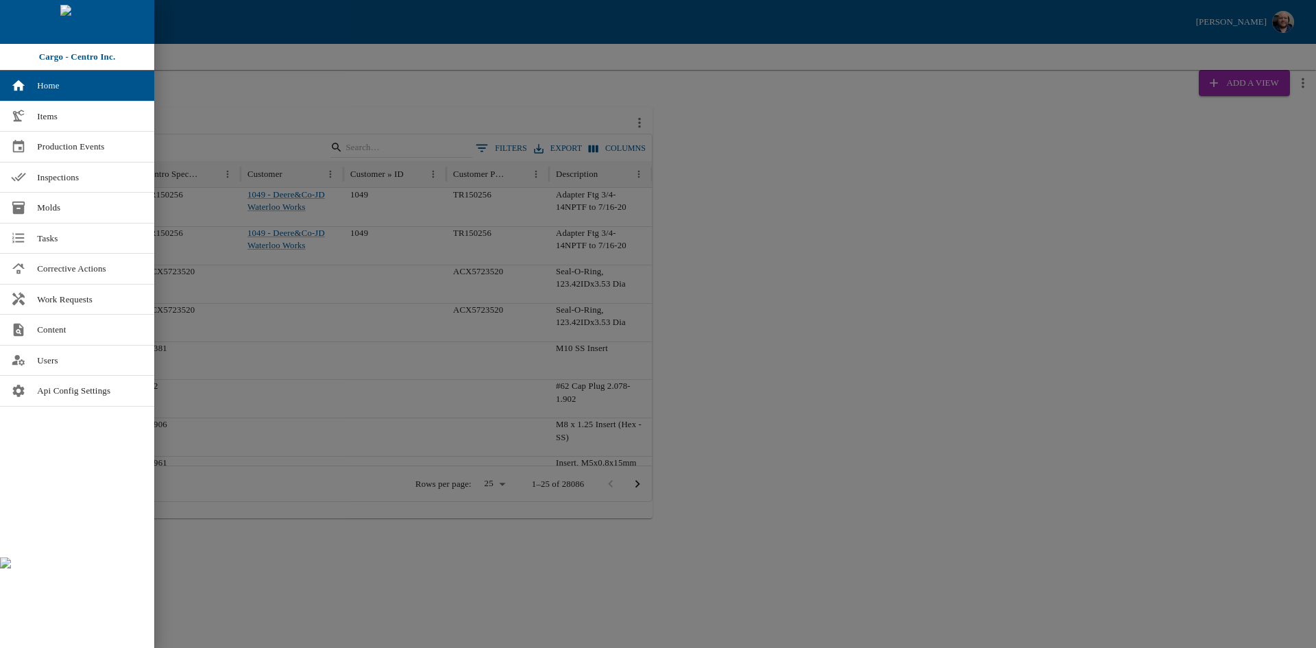
click at [301, 105] on div at bounding box center [658, 324] width 1316 height 648
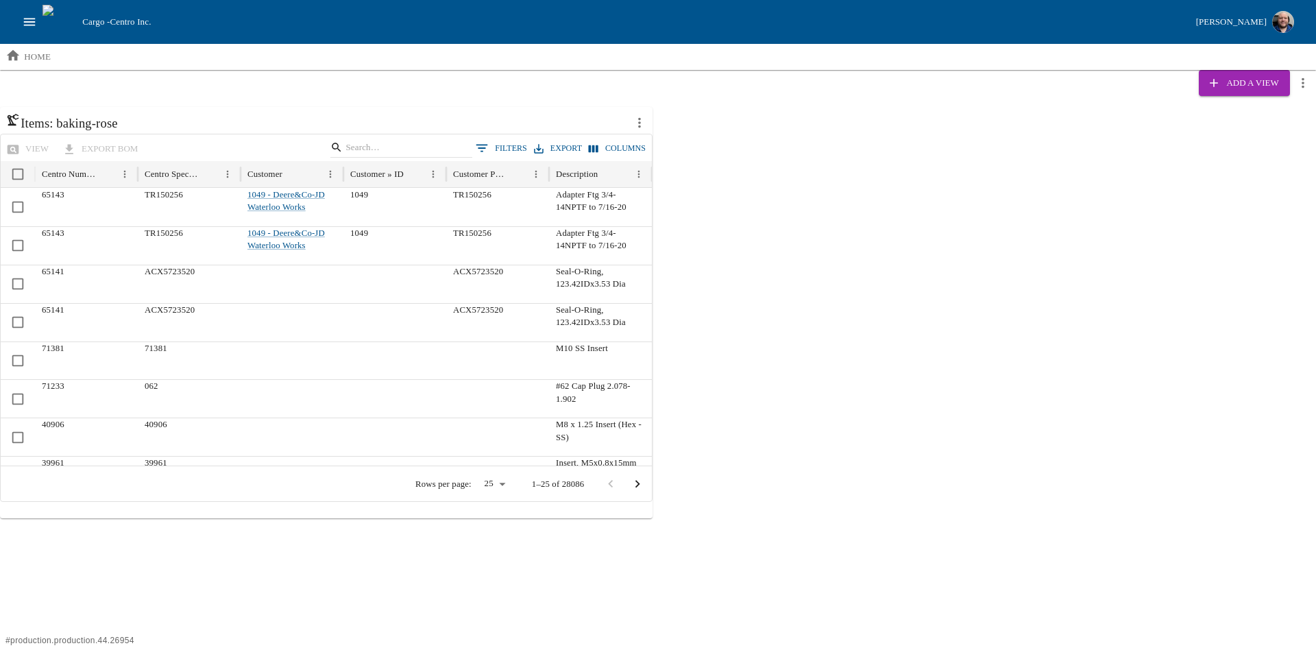
click at [25, 19] on icon "open drawer" at bounding box center [29, 21] width 15 height 15
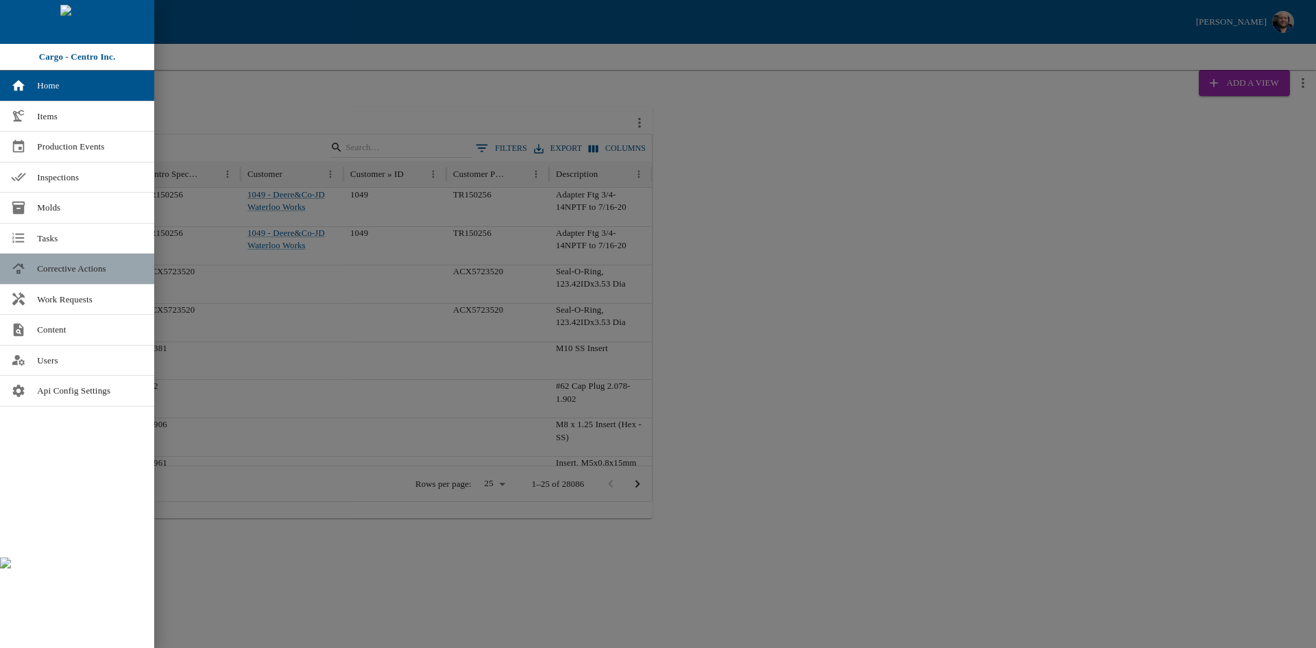
click at [69, 258] on link "Corrective Actions" at bounding box center [77, 269] width 154 height 30
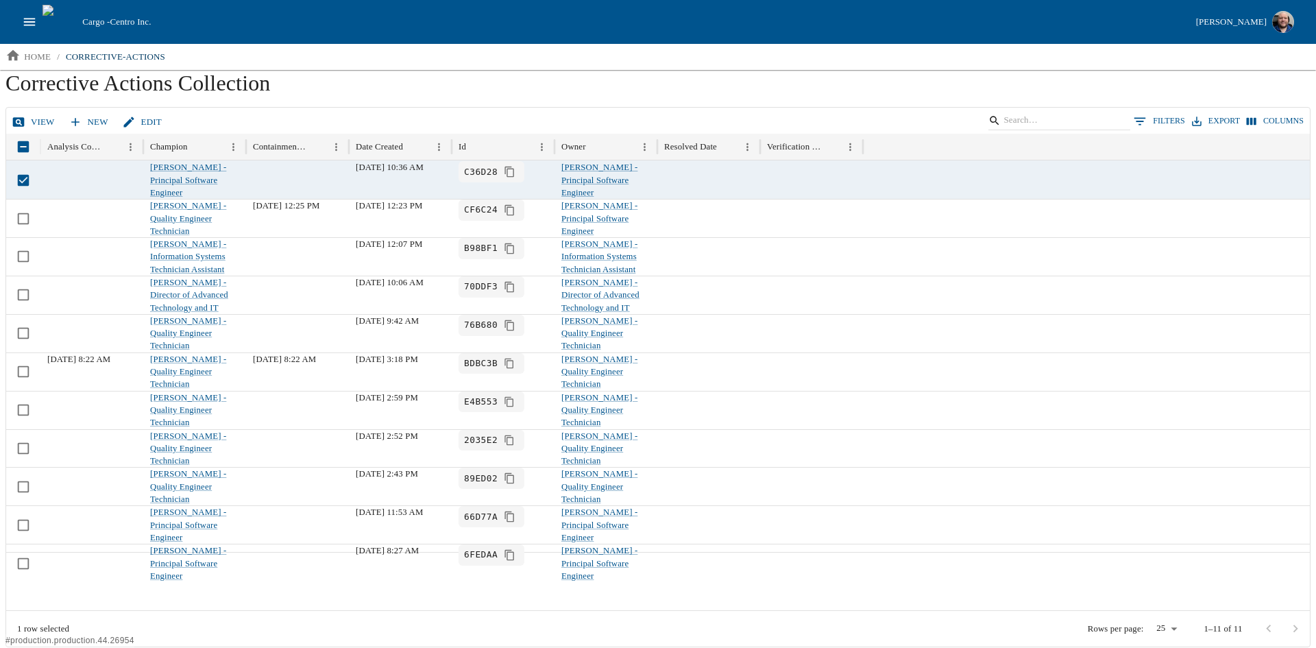
click at [29, 112] on link "View" at bounding box center [34, 122] width 51 height 24
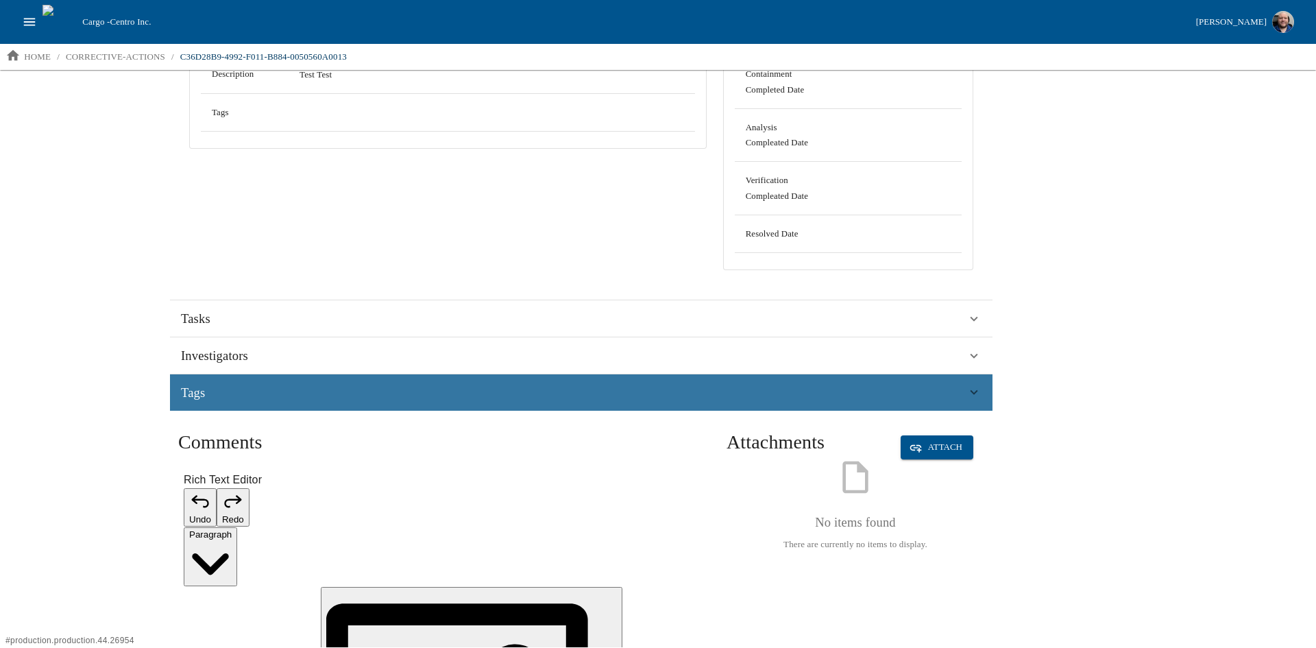
scroll to position [209, 0]
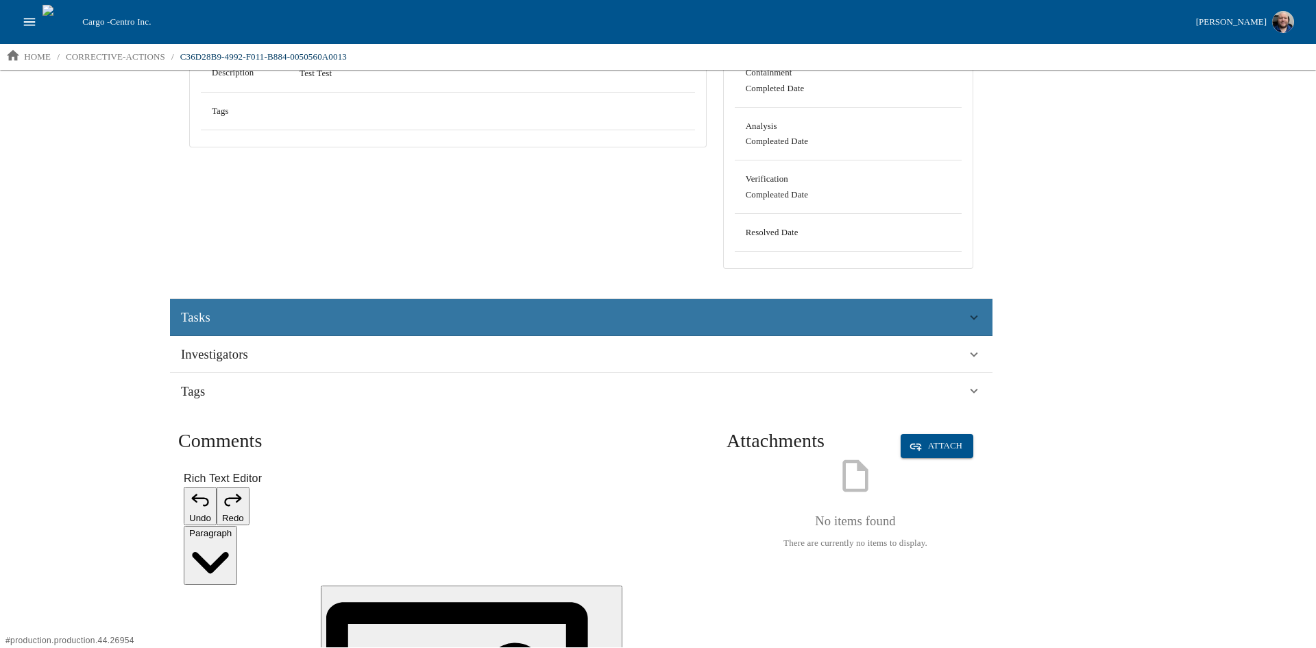
click at [251, 315] on div "Tasks" at bounding box center [573, 317] width 785 height 21
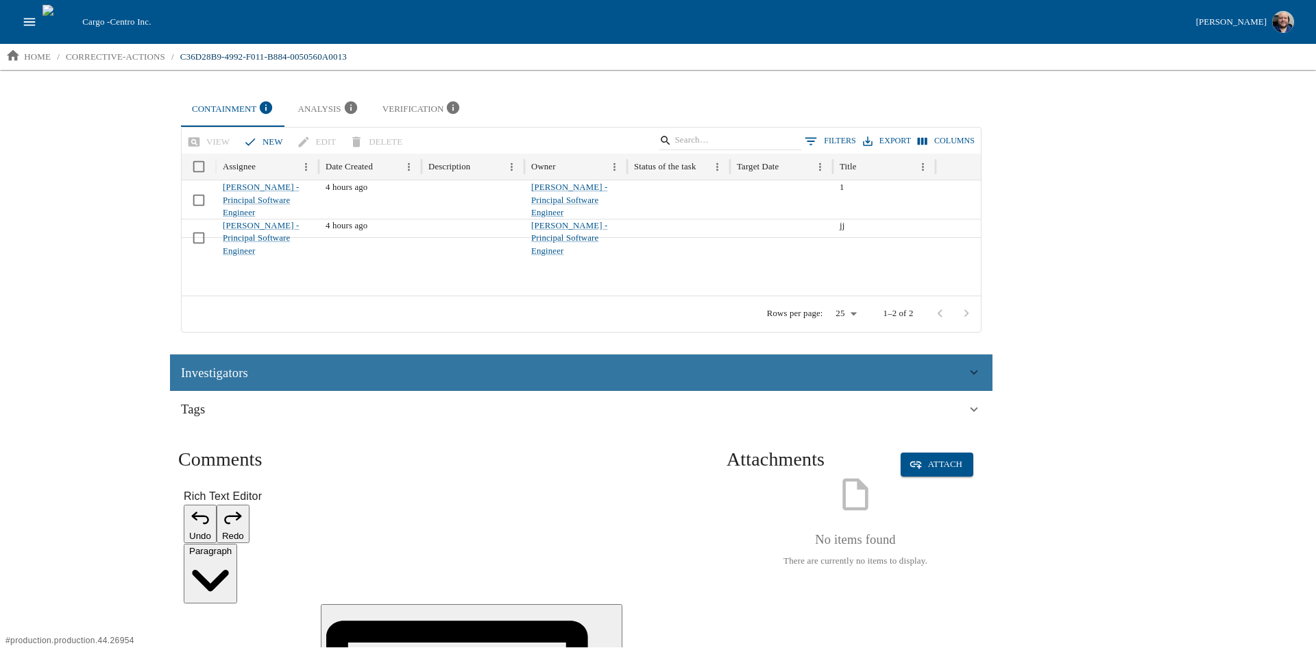
scroll to position [498, 0]
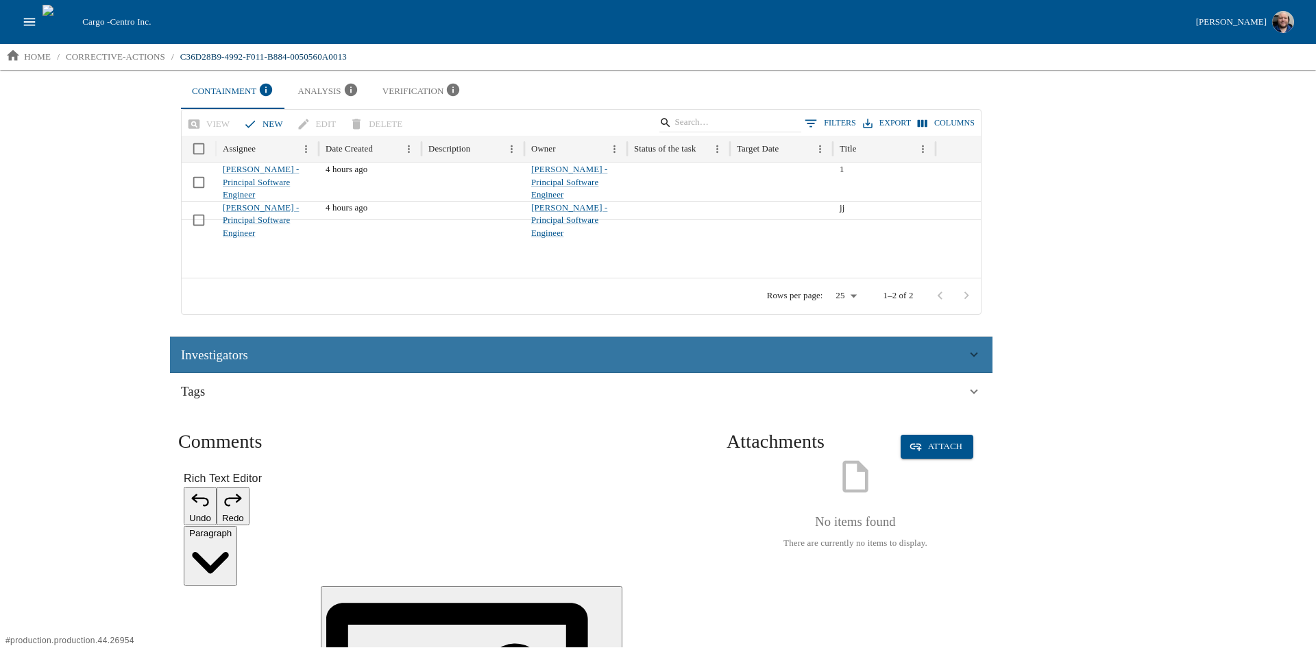
drag, startPoint x: 293, startPoint y: 355, endPoint x: 294, endPoint y: 369, distance: 14.4
click at [293, 356] on div "Investigators" at bounding box center [573, 355] width 785 height 21
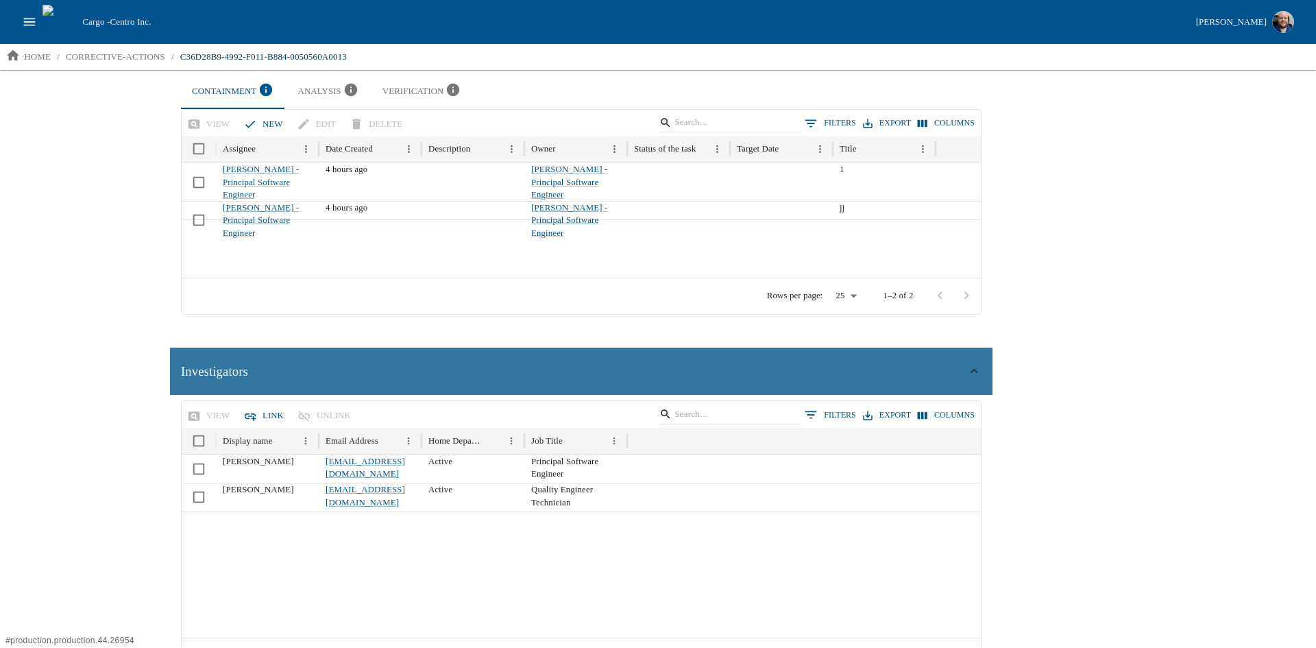
click at [332, 374] on div "Investigators" at bounding box center [573, 371] width 785 height 21
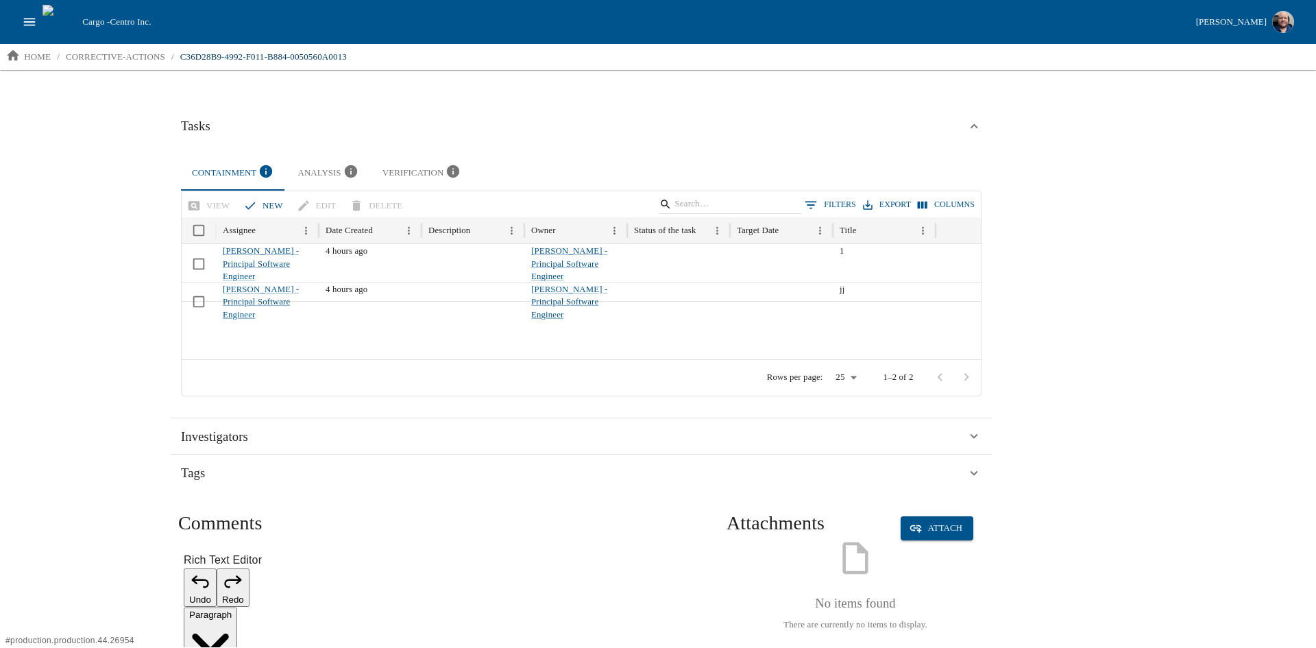
scroll to position [224, 0]
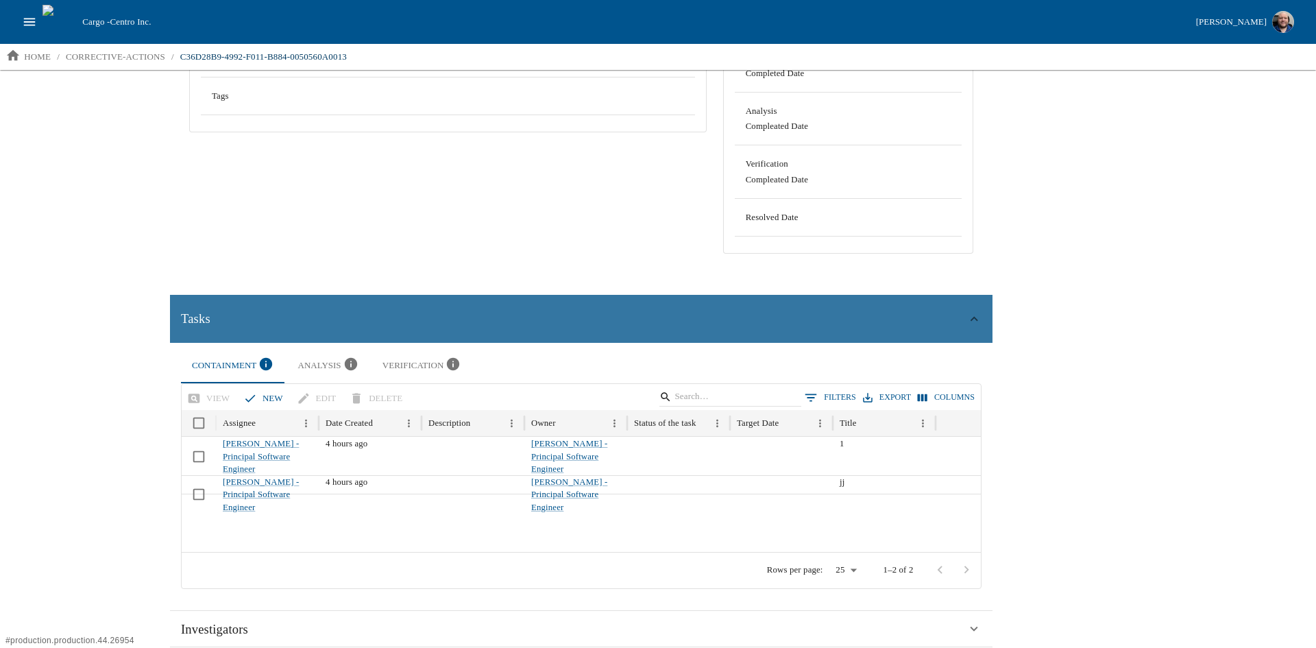
click at [291, 312] on div "Tasks" at bounding box center [573, 318] width 785 height 21
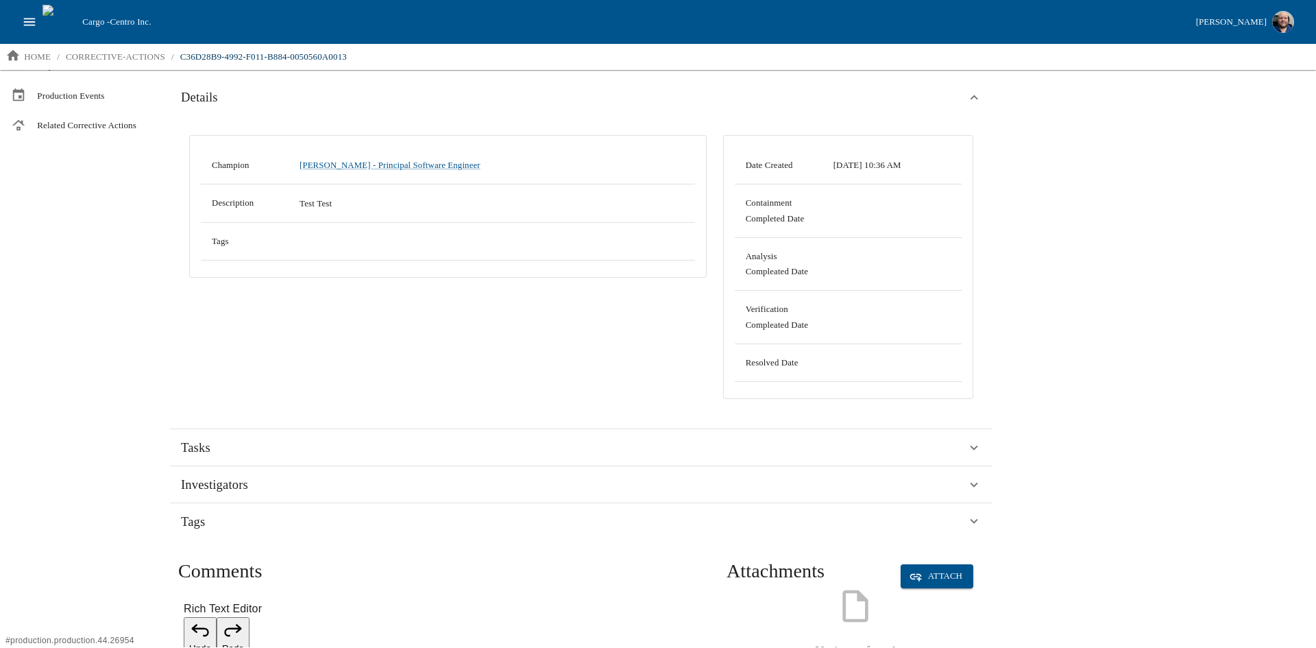
scroll to position [0, 0]
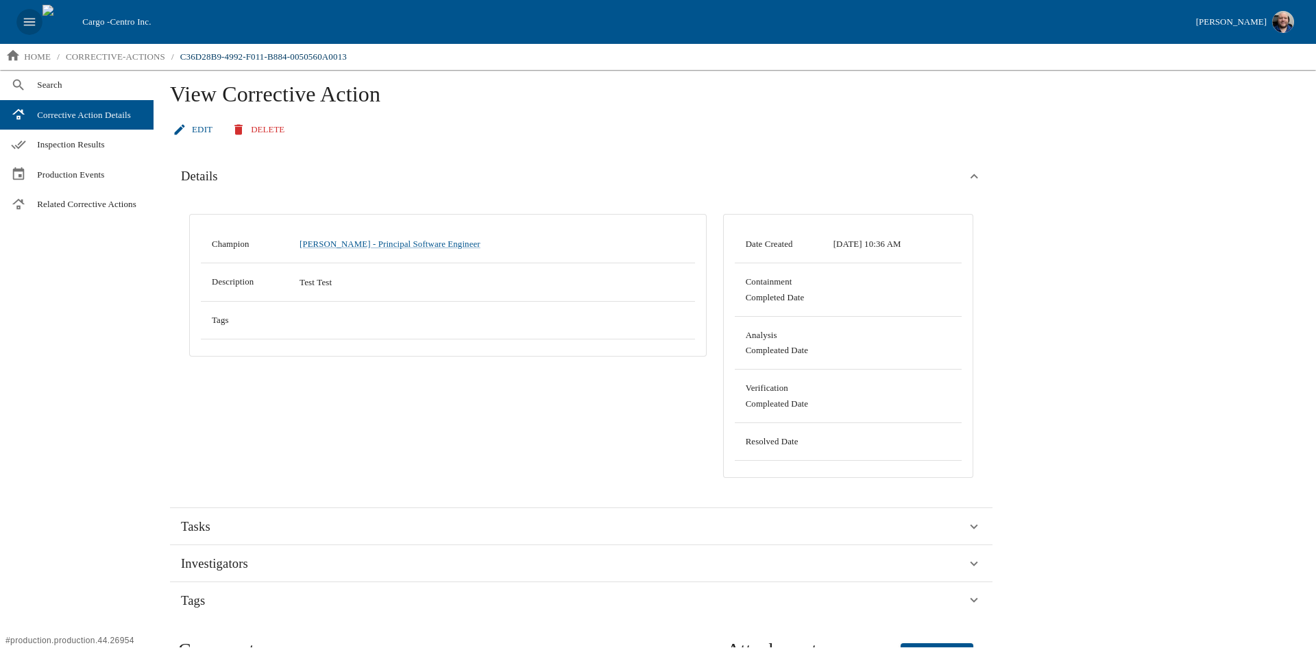
click at [25, 20] on icon "open drawer" at bounding box center [29, 21] width 15 height 15
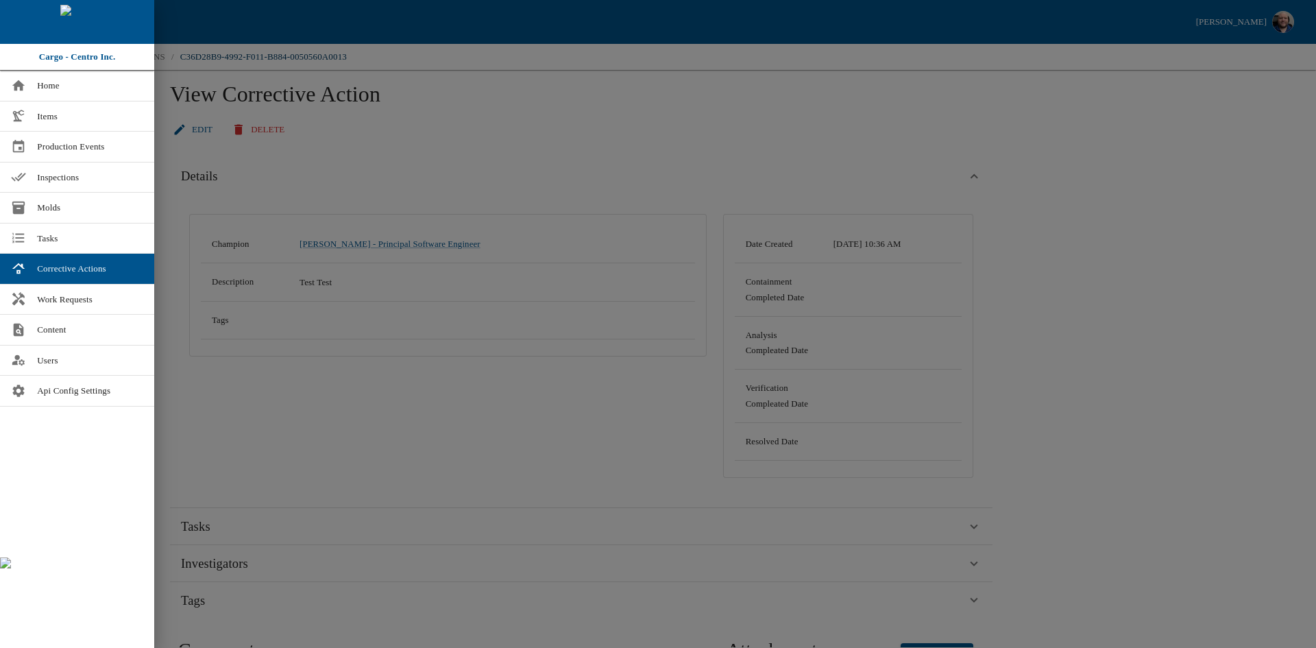
click at [191, 469] on div at bounding box center [658, 324] width 1316 height 648
